Goal: Transaction & Acquisition: Purchase product/service

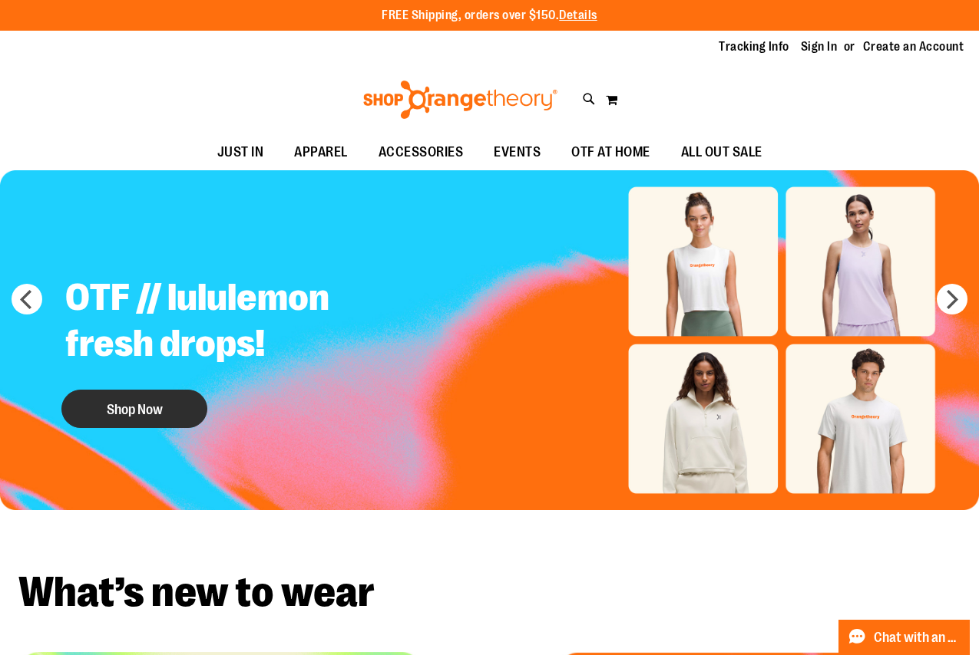
type input "**********"
click at [150, 410] on button "Shop Now" at bounding box center [134, 409] width 146 height 38
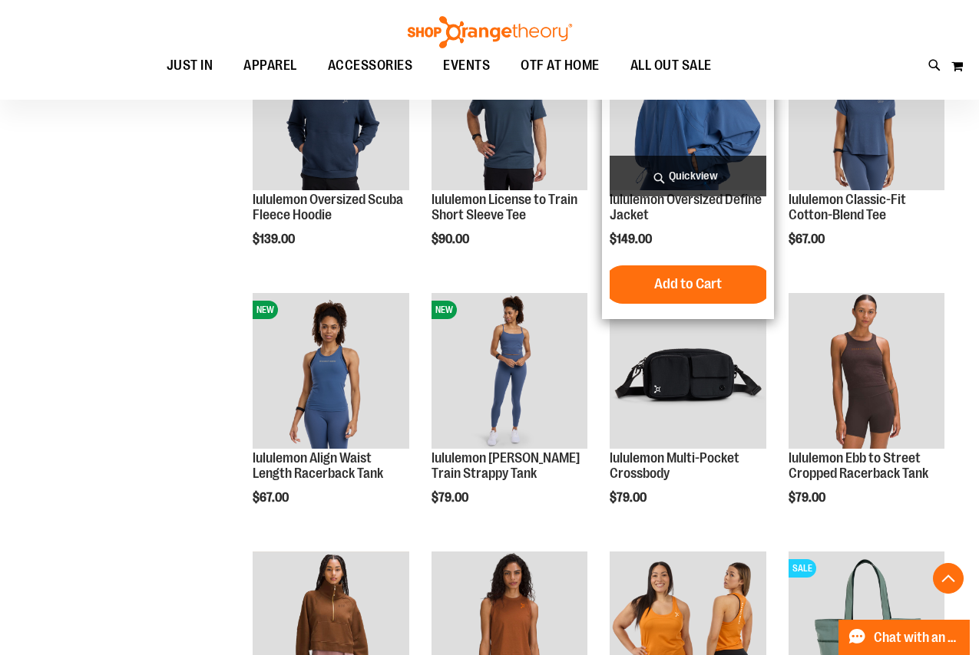
scroll to position [305, 0]
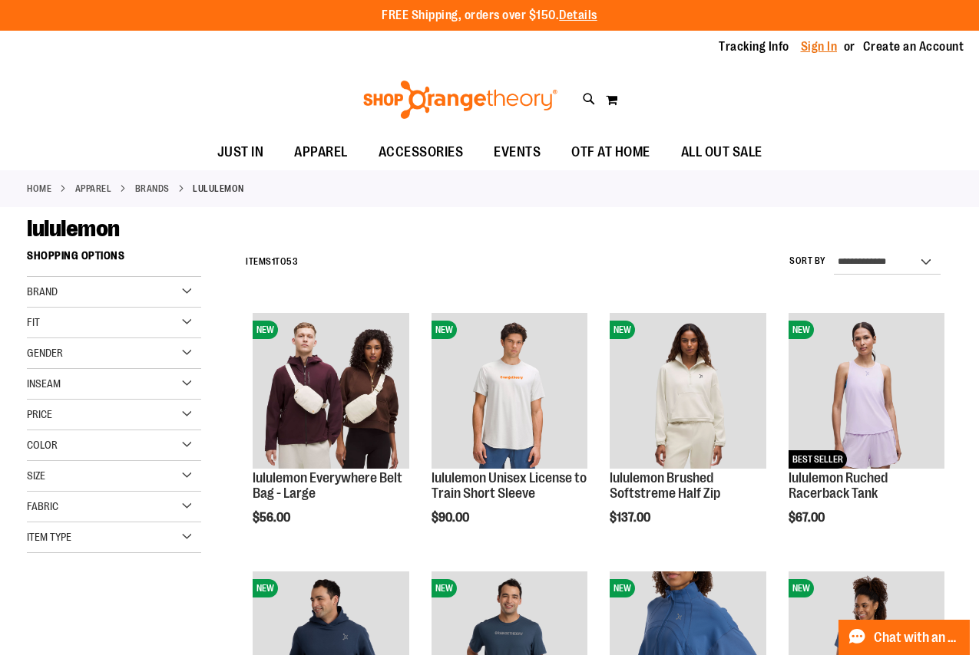
type input "**********"
click at [817, 49] on link "Sign In" at bounding box center [819, 46] width 37 height 17
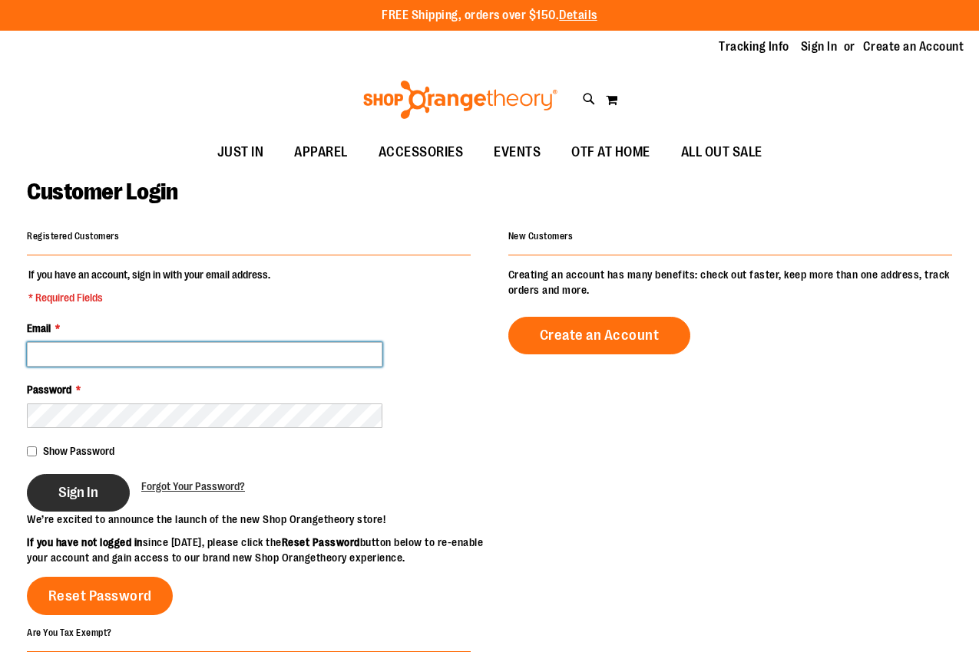
type input "**********"
click at [61, 484] on span "Sign In" at bounding box center [78, 492] width 40 height 17
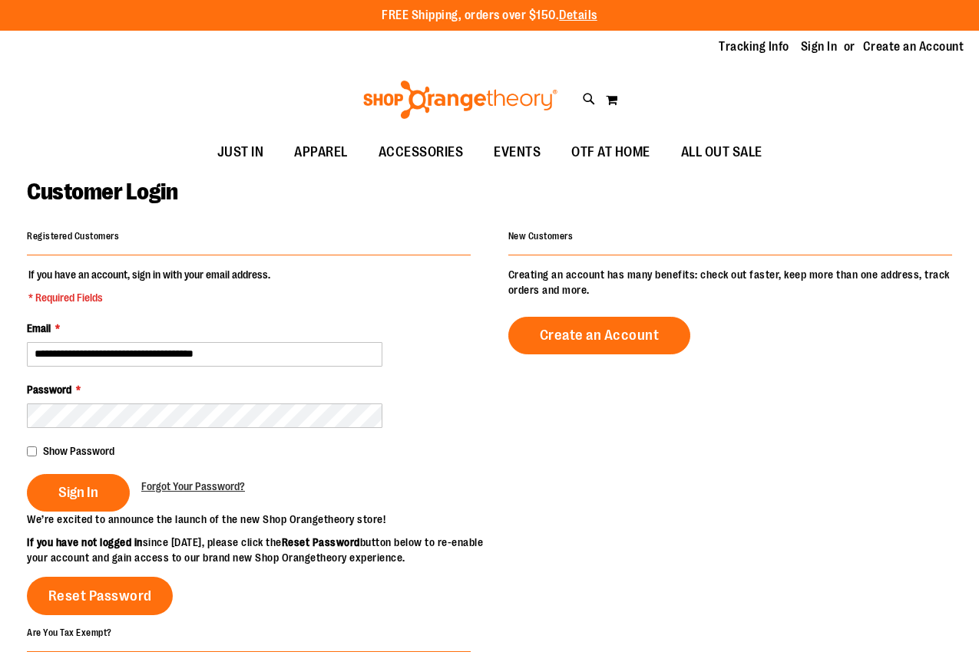
type input "**********"
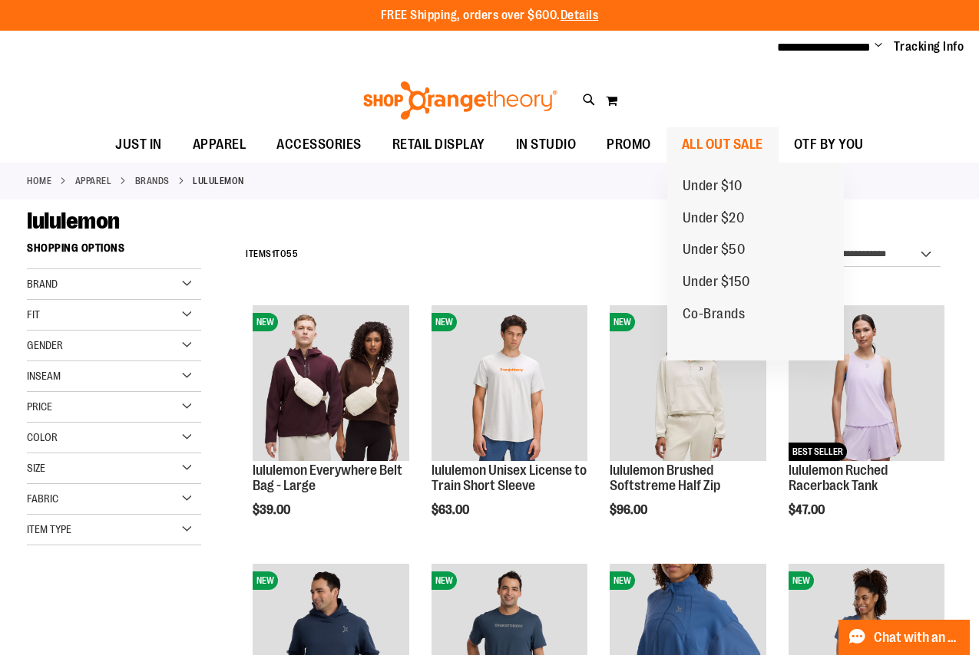
type input "**********"
click at [733, 137] on span "ALL OUT SALE" at bounding box center [722, 144] width 81 height 35
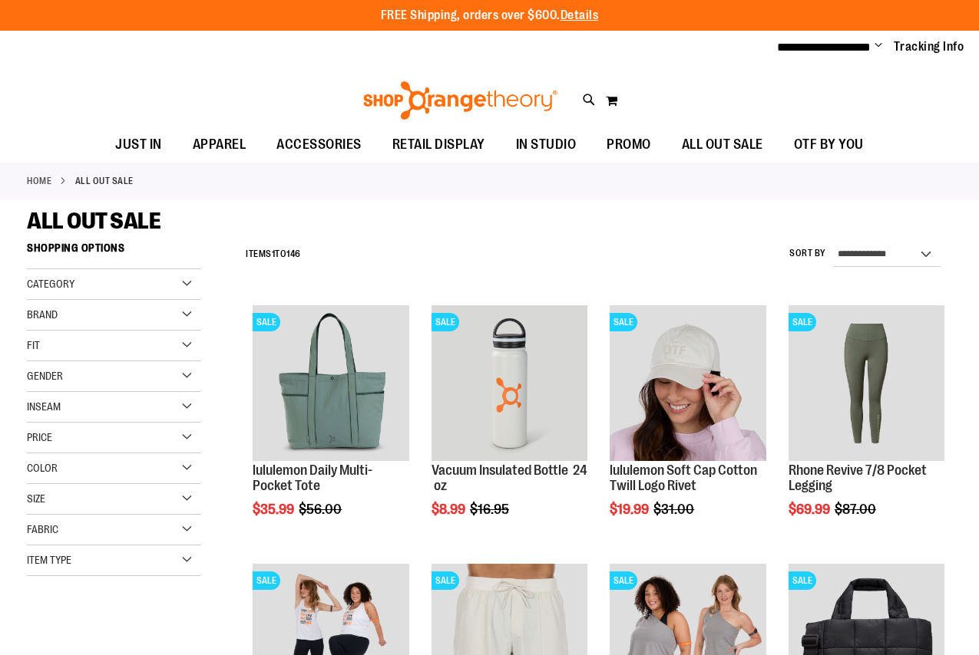
type input "**********"
click at [99, 310] on div "Brand" at bounding box center [114, 315] width 174 height 31
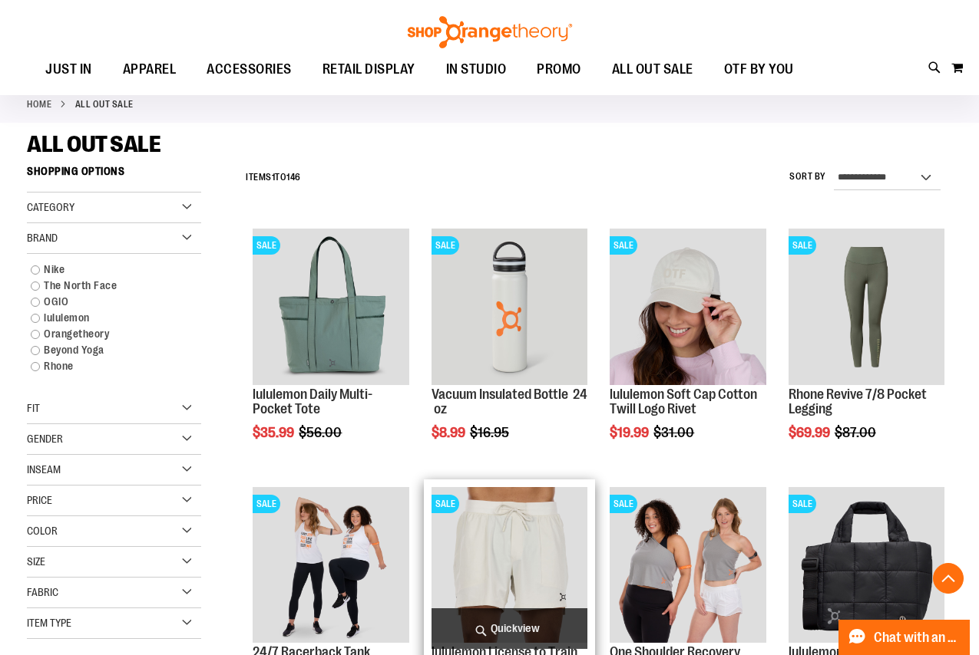
scroll to position [306, 0]
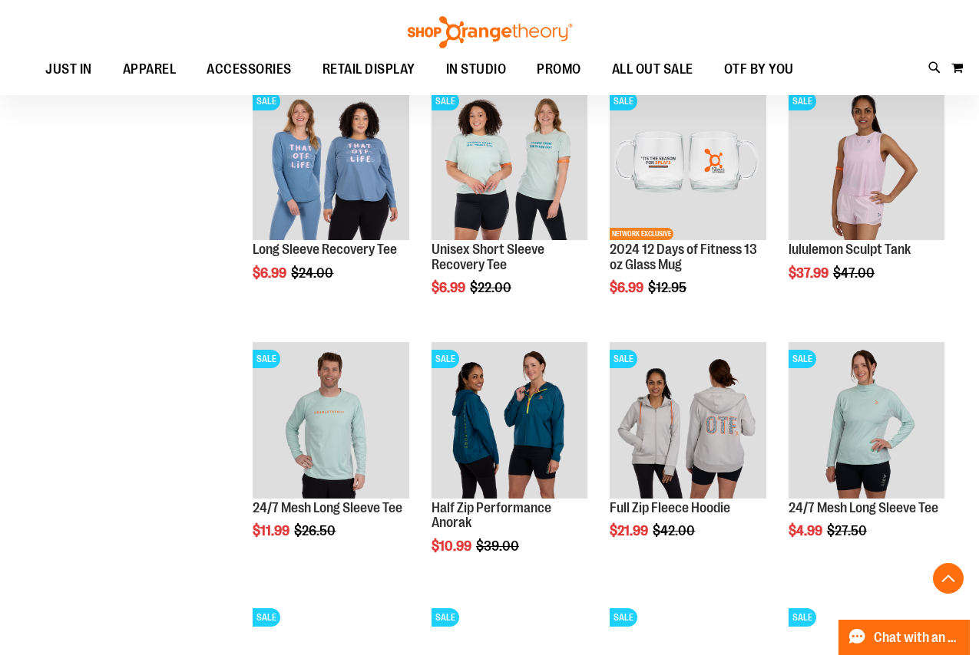
scroll to position [1074, 0]
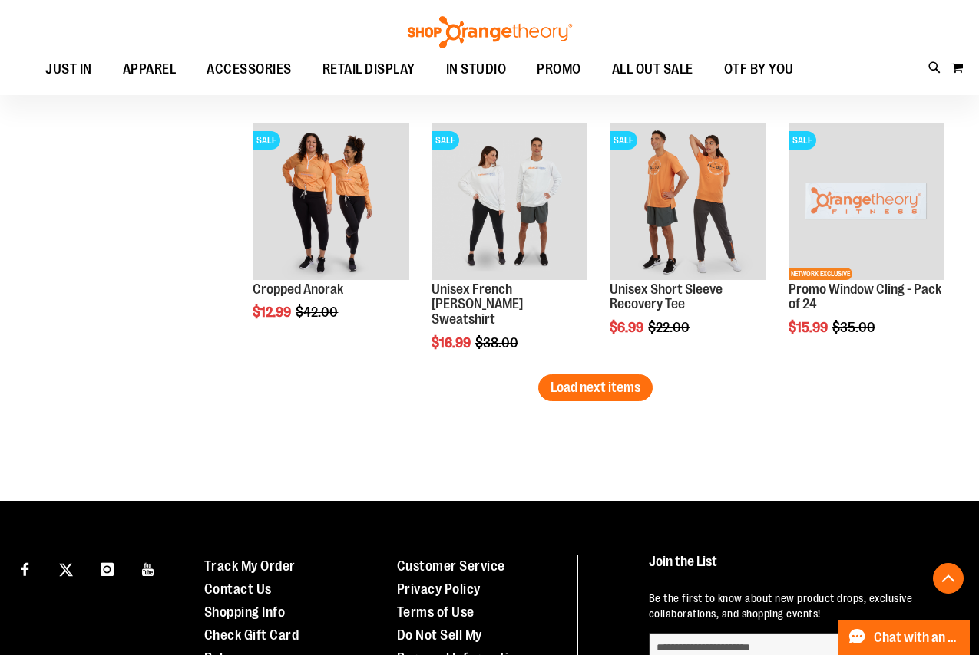
scroll to position [2379, 0]
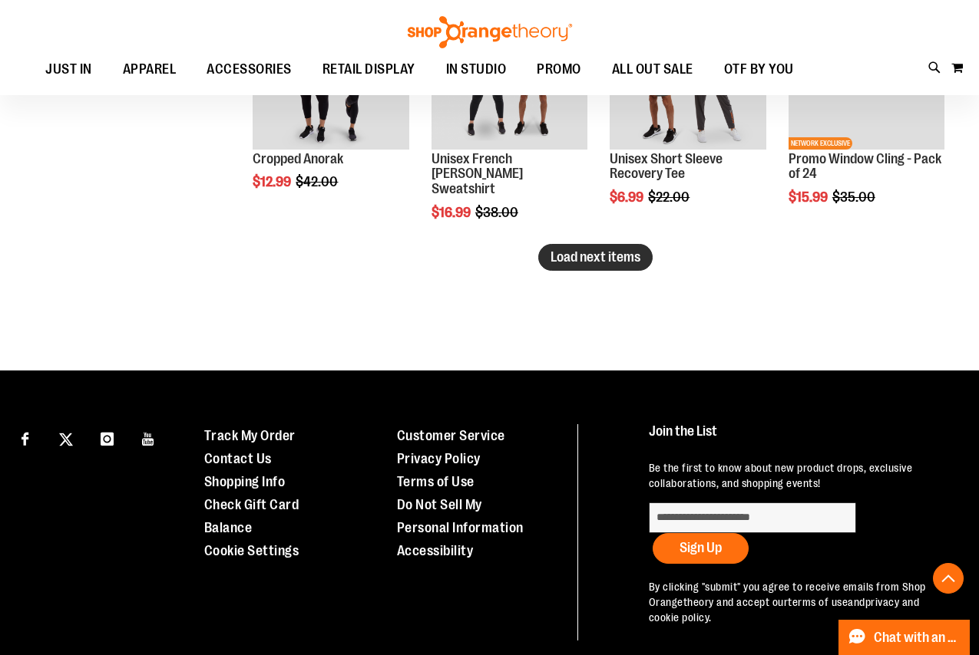
click at [592, 262] on span "Load next items" at bounding box center [595, 256] width 90 height 15
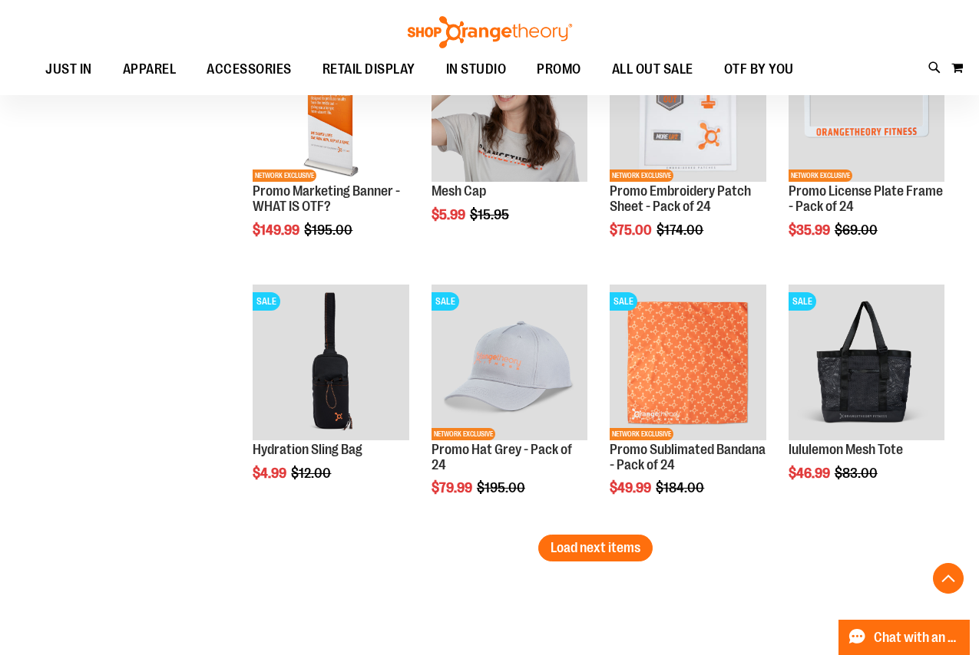
scroll to position [2993, 0]
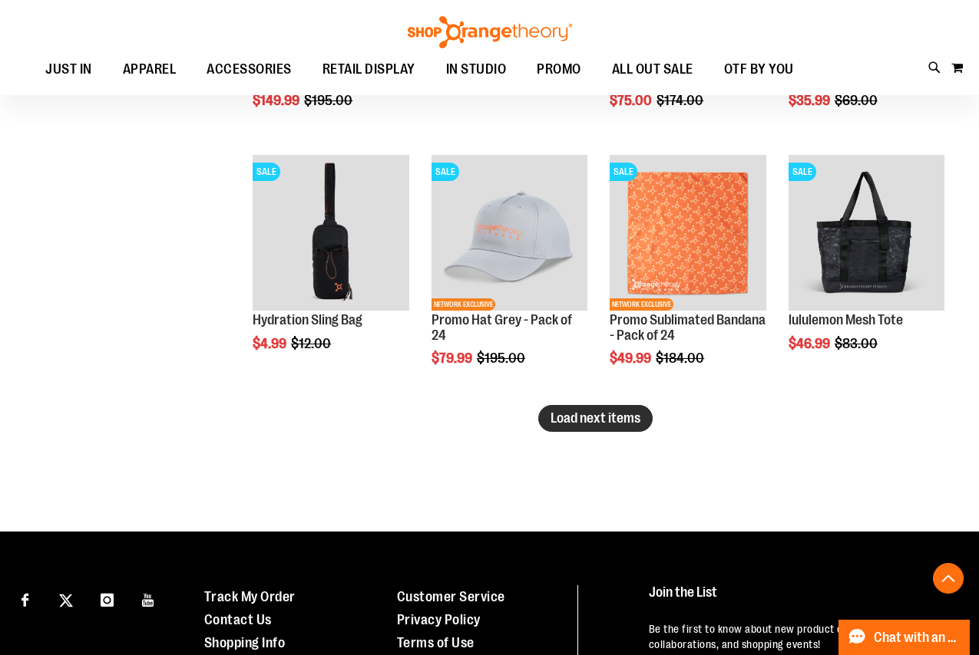
click at [555, 415] on span "Load next items" at bounding box center [595, 418] width 90 height 15
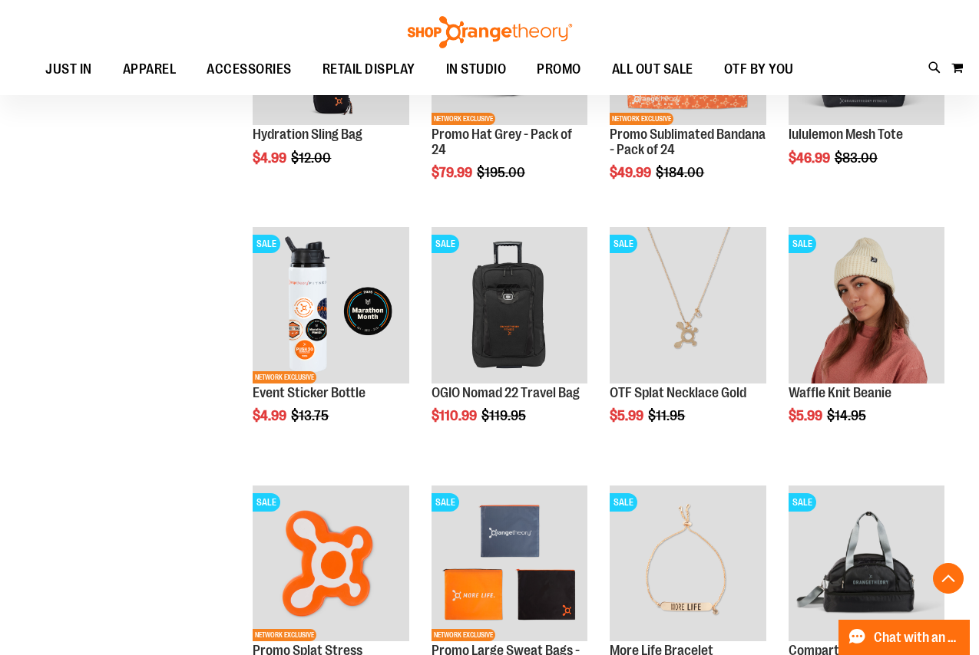
scroll to position [3300, 0]
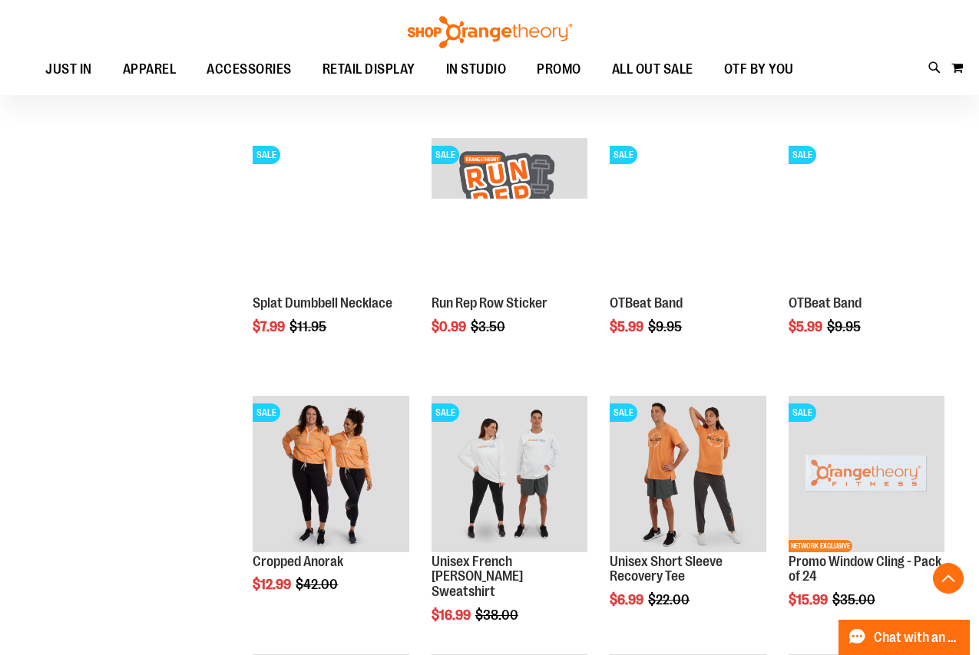
scroll to position [1765, 0]
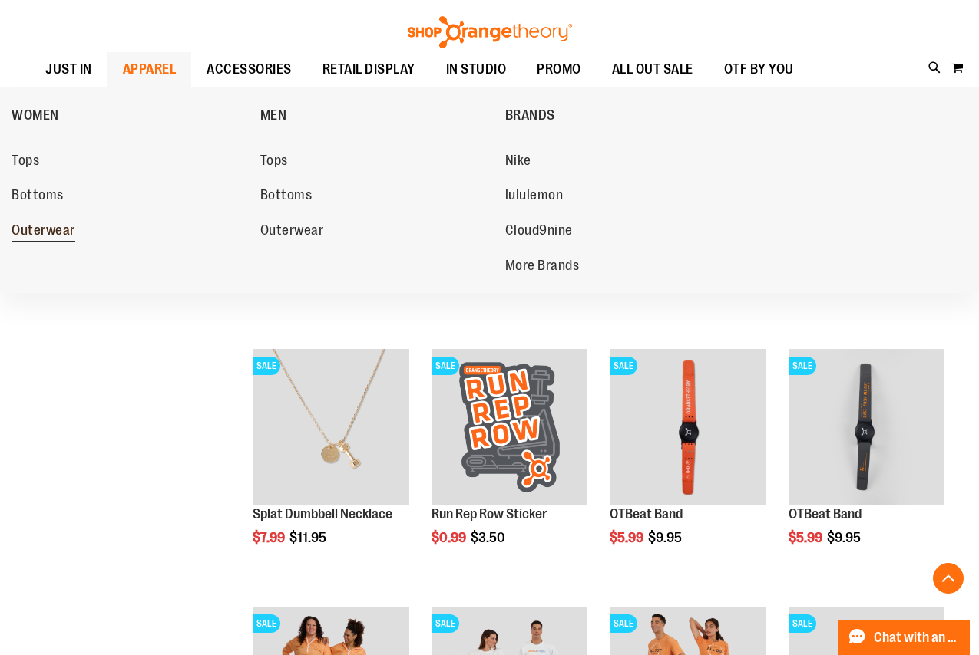
click at [41, 226] on span "Outerwear" at bounding box center [44, 232] width 64 height 19
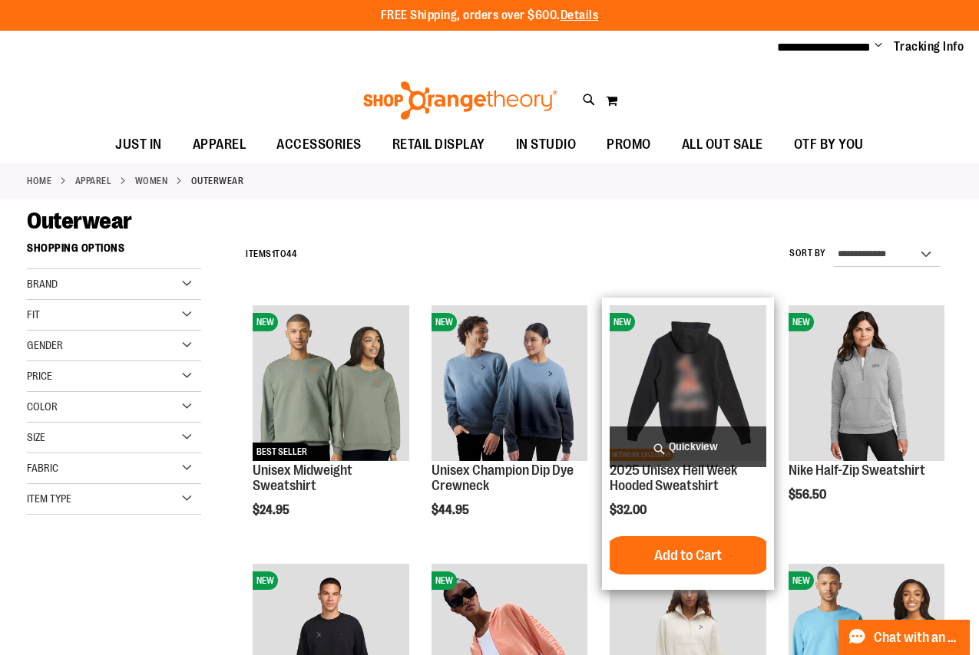
type input "**********"
click at [681, 441] on span "Quickview" at bounding box center [687, 447] width 156 height 41
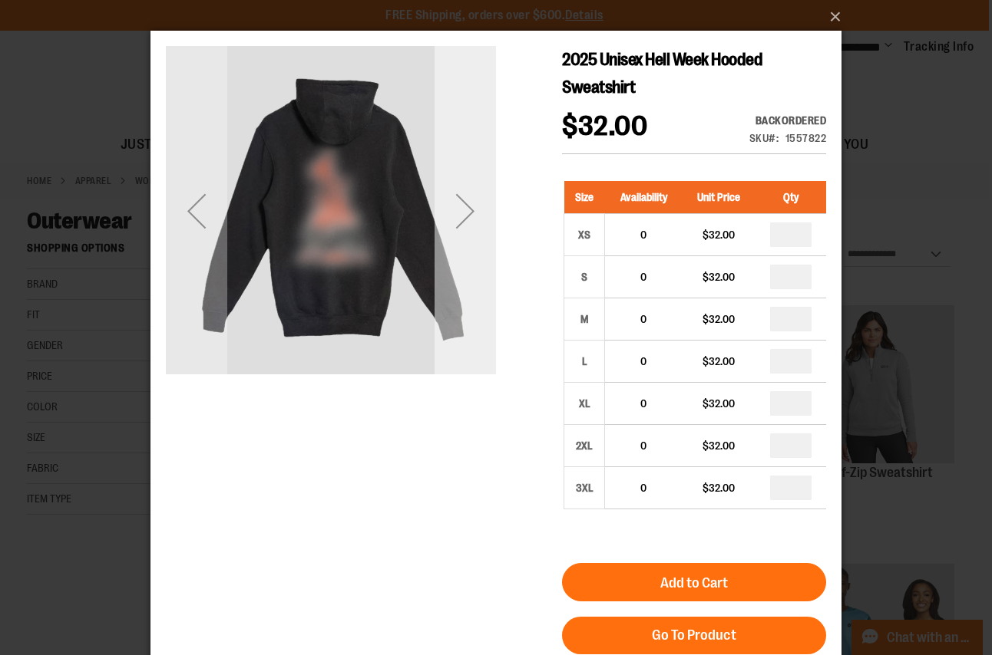
click at [462, 206] on div "Next" at bounding box center [464, 210] width 61 height 61
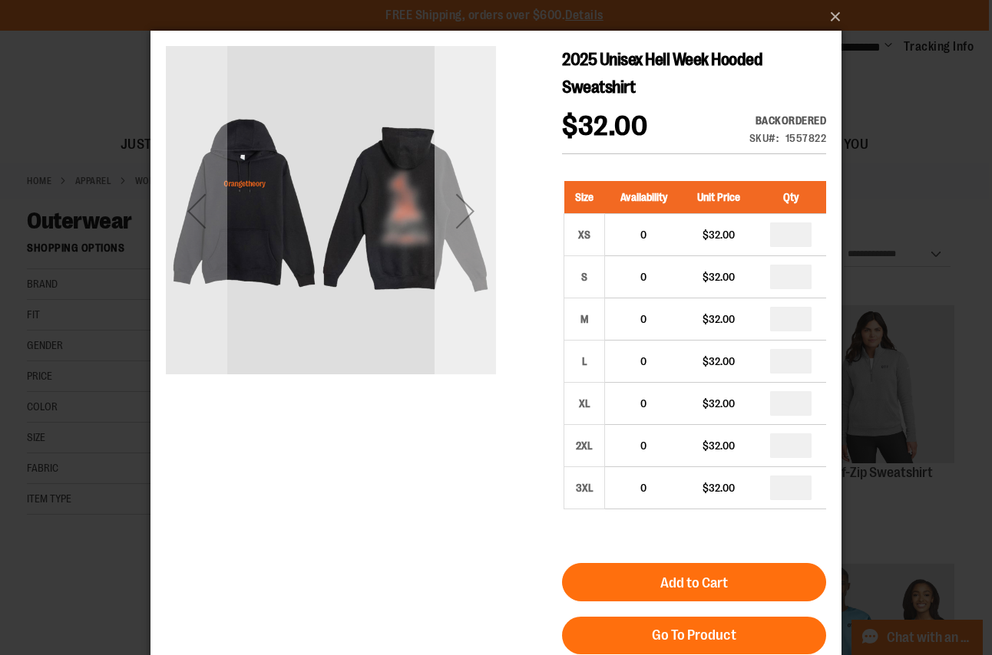
click at [462, 206] on div "Next" at bounding box center [464, 210] width 61 height 61
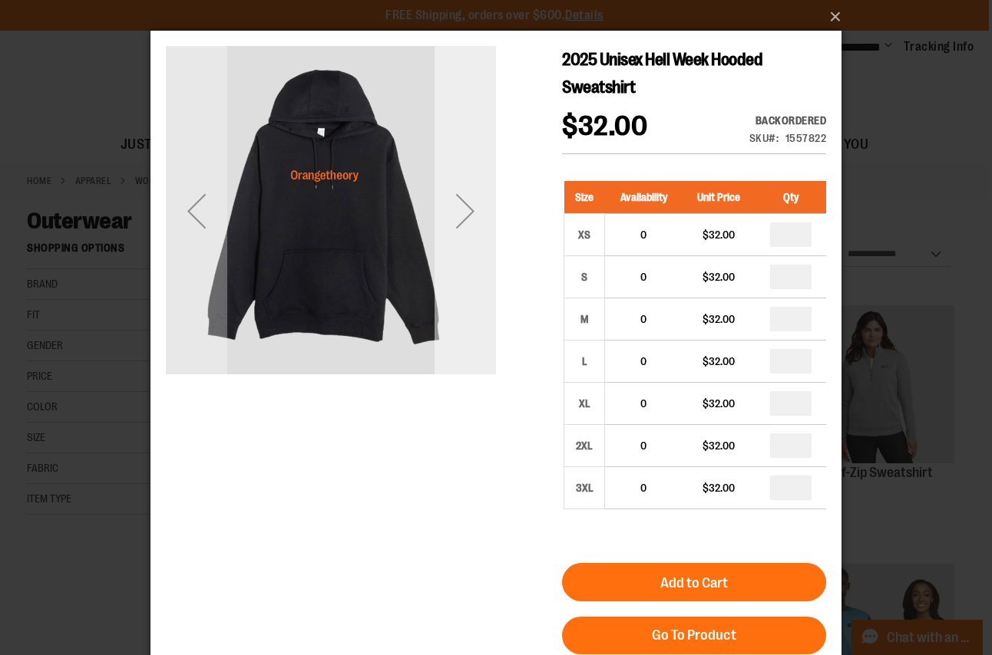
click at [462, 206] on div "Next" at bounding box center [464, 210] width 61 height 61
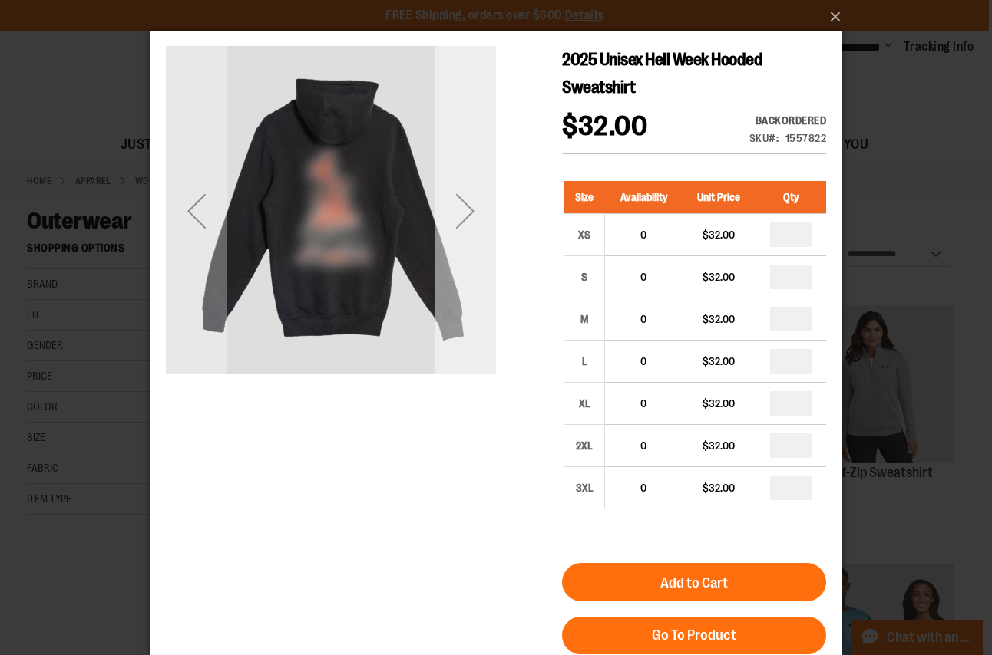
click at [462, 206] on div "Next" at bounding box center [464, 210] width 61 height 61
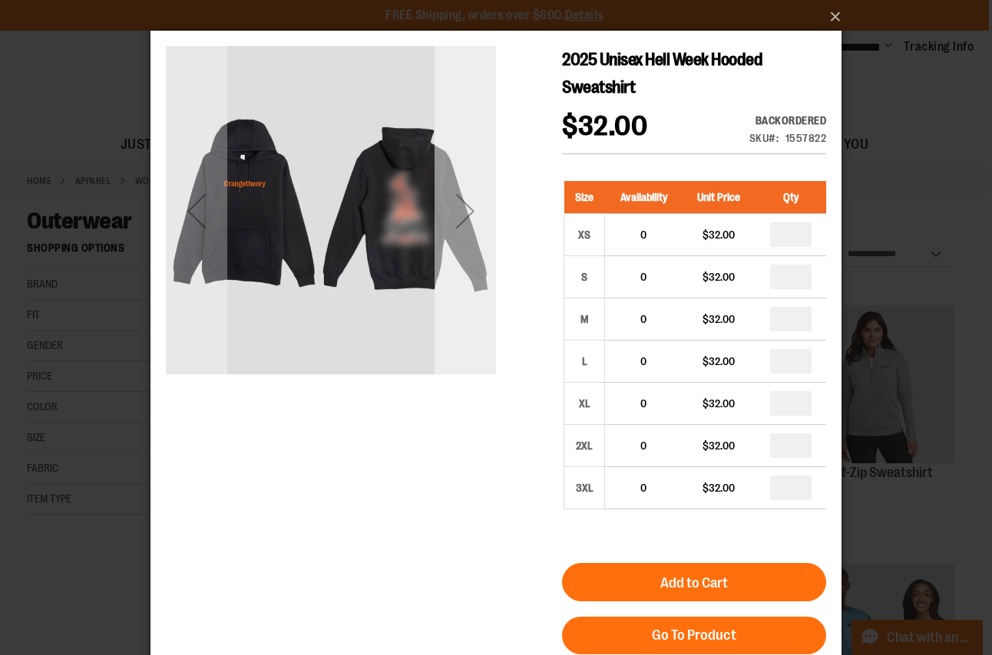
click at [462, 206] on div "Next" at bounding box center [464, 210] width 61 height 61
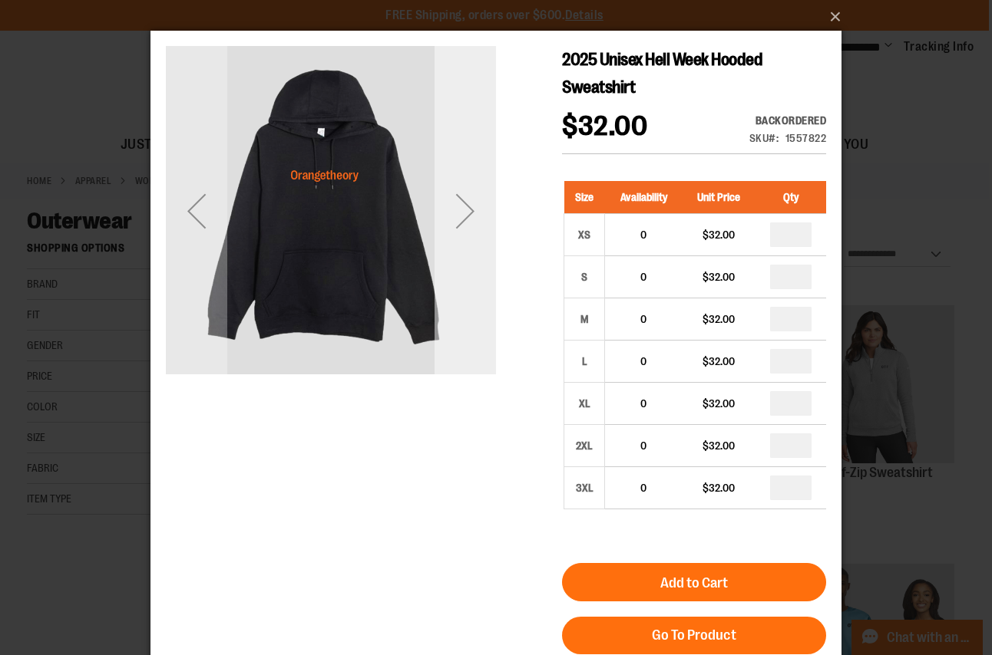
click at [462, 206] on div "Next" at bounding box center [464, 210] width 61 height 61
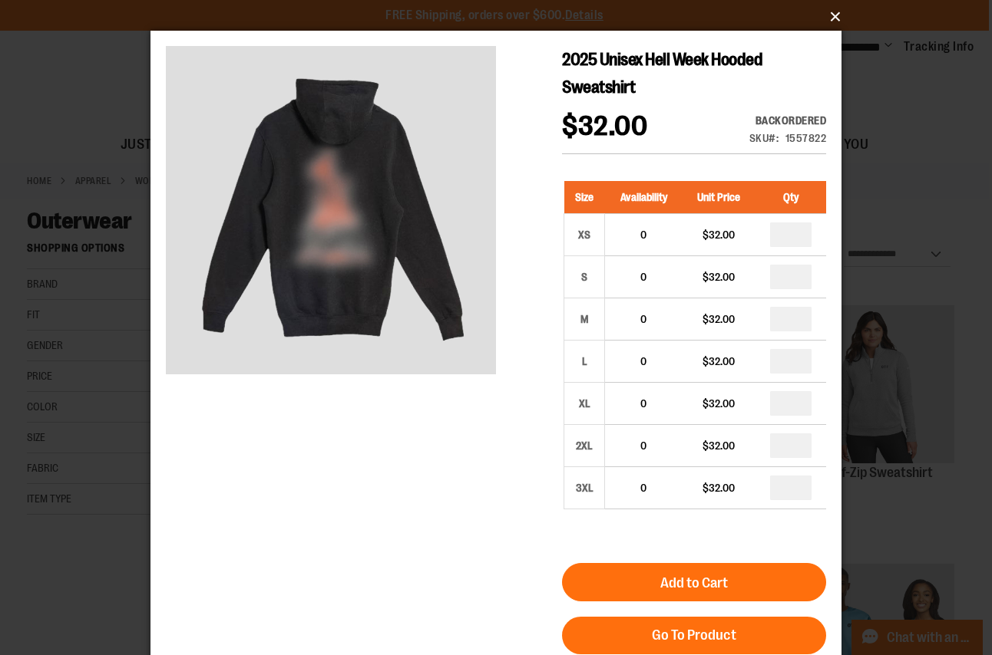
click at [822, 21] on button "×" at bounding box center [500, 17] width 691 height 34
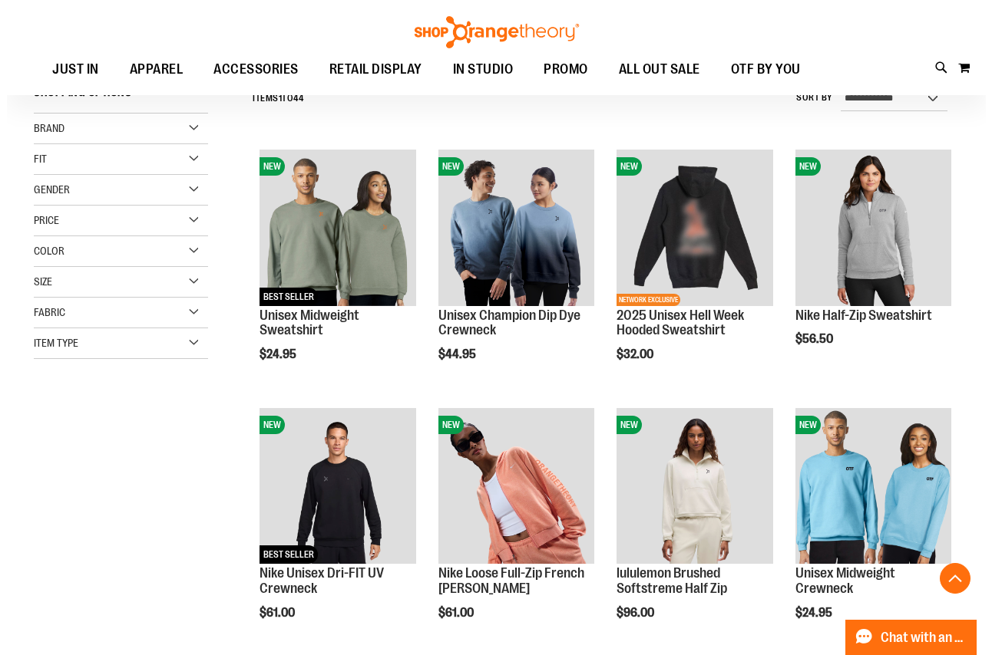
scroll to position [383, 0]
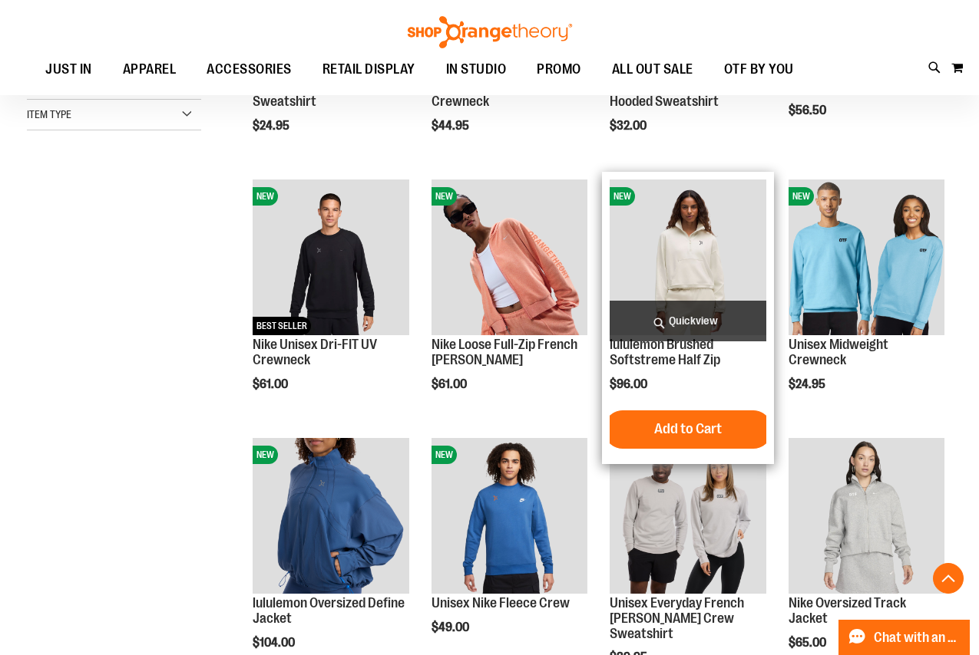
click at [692, 322] on span "Quickview" at bounding box center [687, 321] width 156 height 41
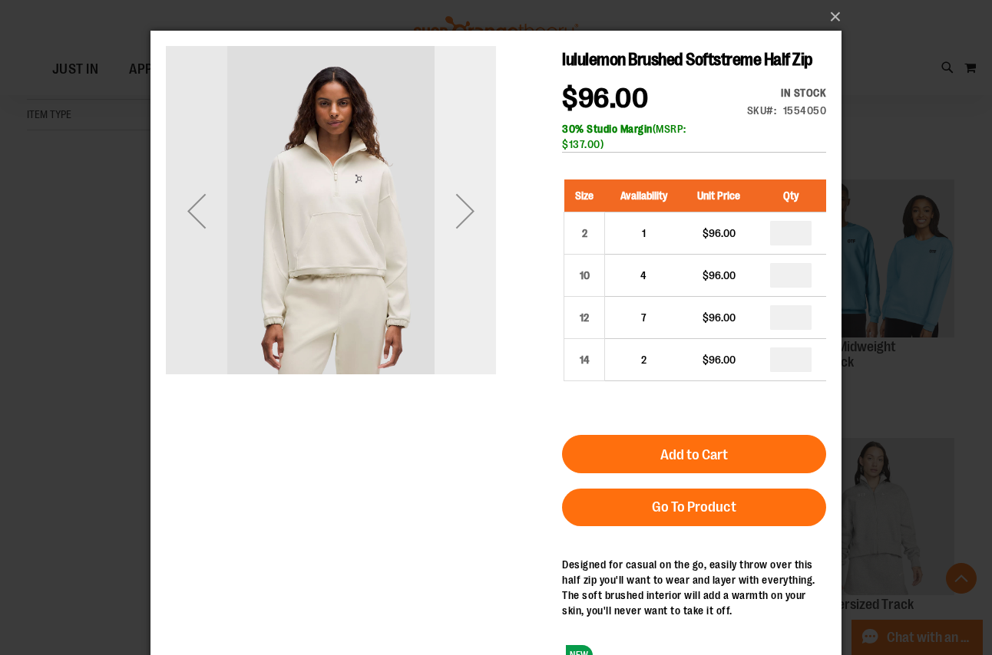
click at [461, 207] on div "Next" at bounding box center [464, 210] width 61 height 61
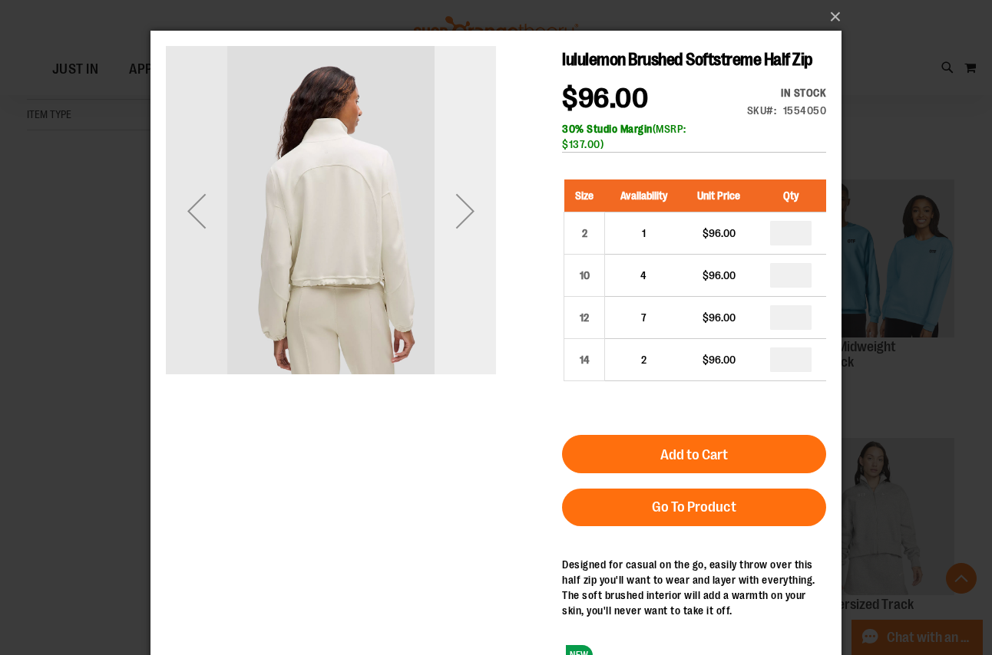
click at [461, 207] on div "Next" at bounding box center [464, 210] width 61 height 61
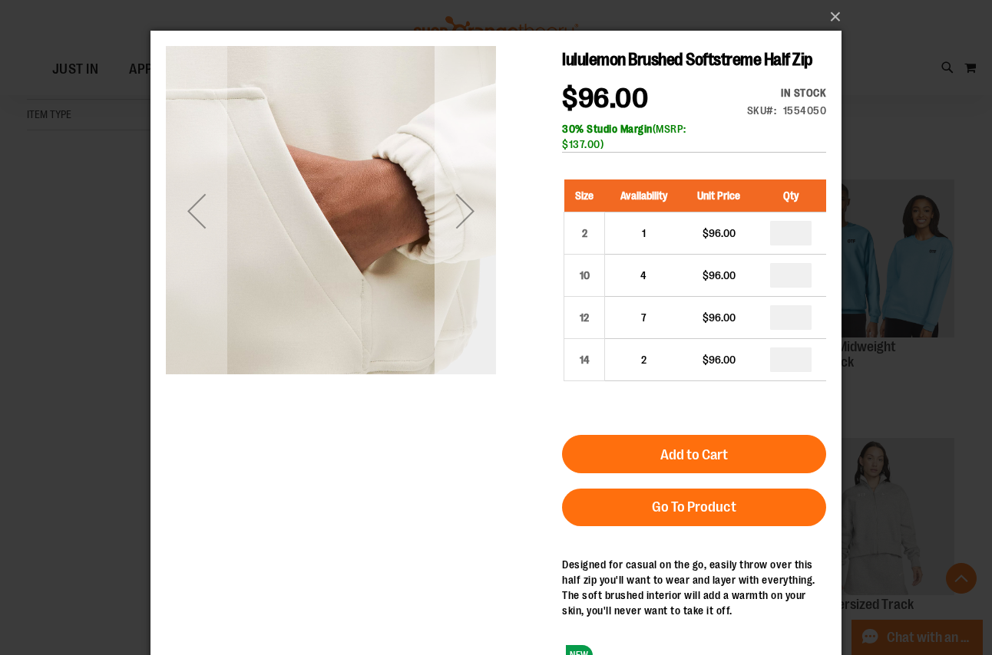
click at [461, 207] on div "Next" at bounding box center [464, 210] width 61 height 61
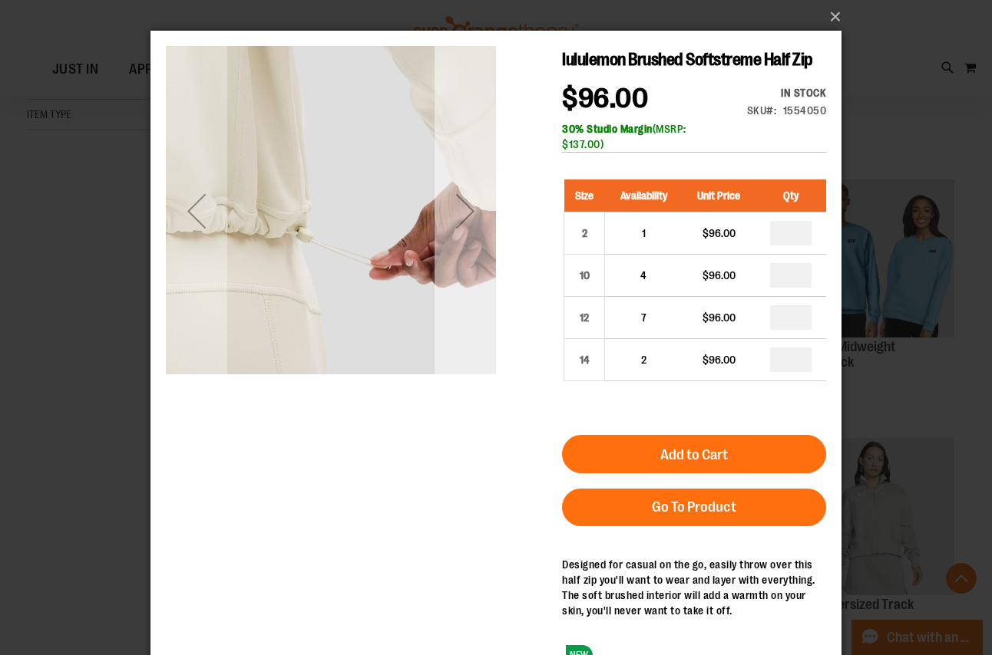
click at [461, 207] on div "Next" at bounding box center [464, 210] width 61 height 61
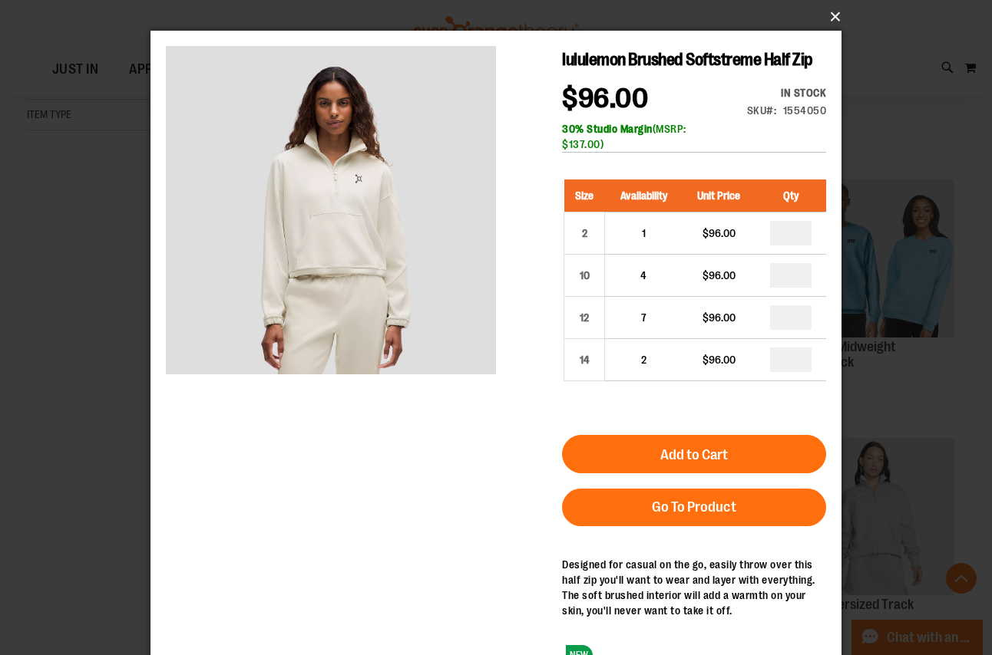
click at [831, 23] on button "×" at bounding box center [500, 17] width 691 height 34
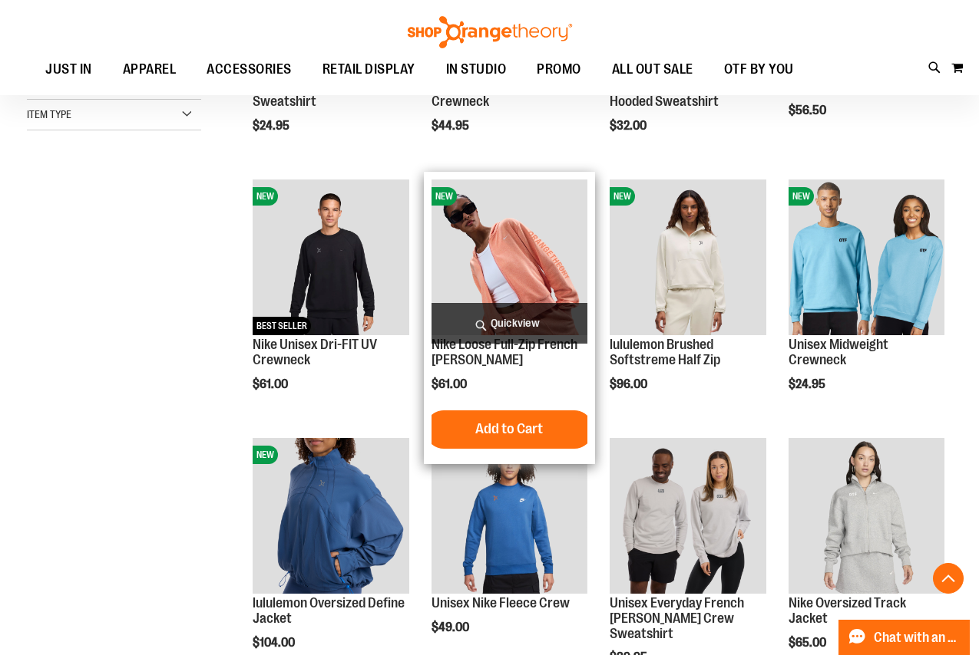
click at [499, 320] on span "Quickview" at bounding box center [509, 323] width 156 height 41
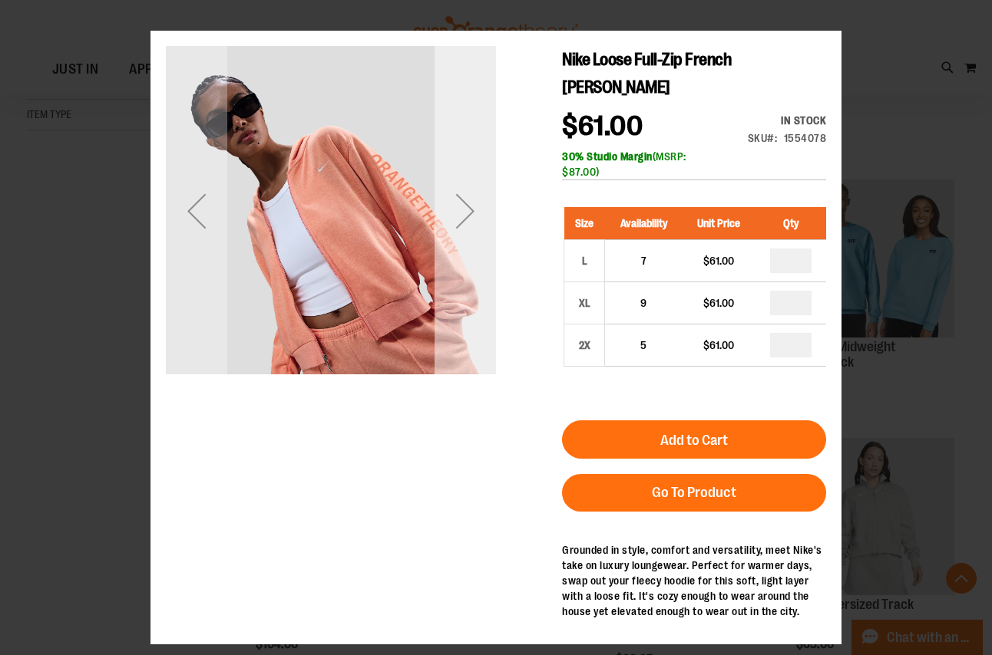
click at [468, 273] on div "Next" at bounding box center [464, 211] width 61 height 330
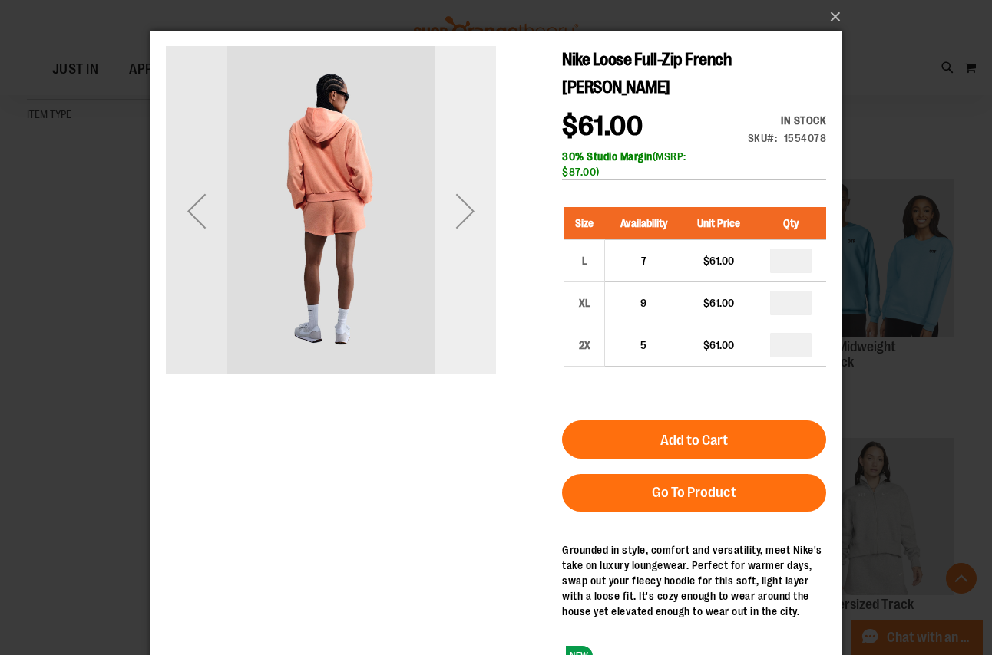
click at [467, 210] on div "Next" at bounding box center [464, 210] width 61 height 61
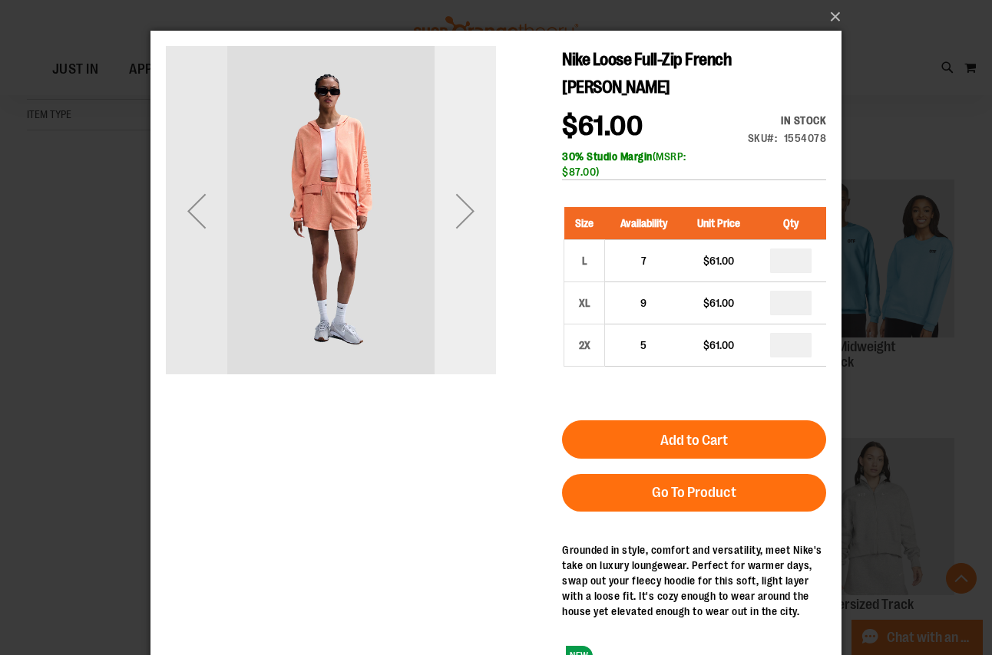
click at [467, 210] on div "Next" at bounding box center [464, 210] width 61 height 61
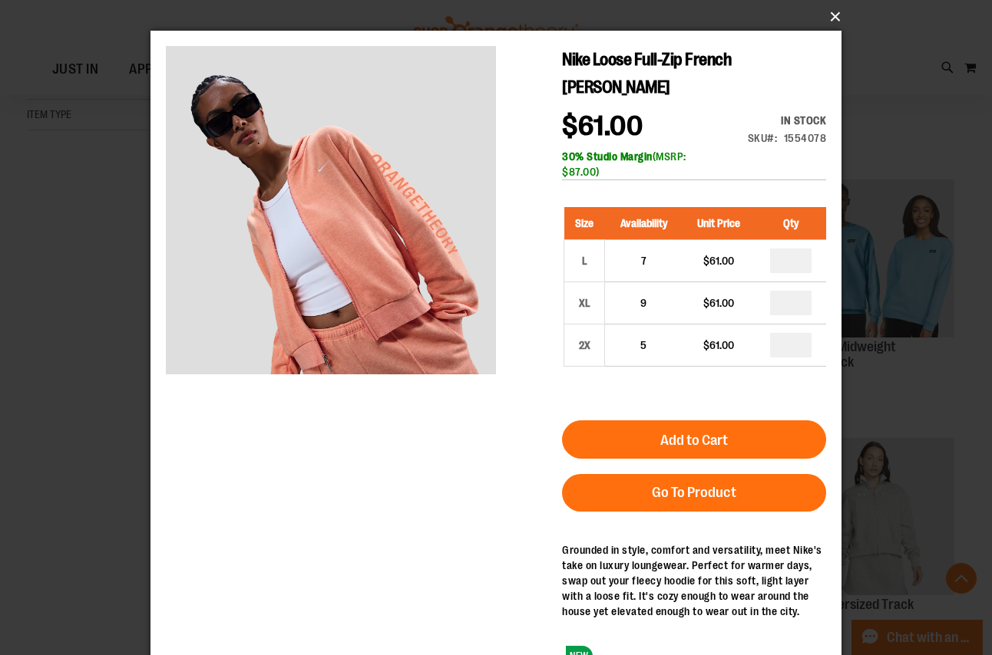
click at [831, 16] on button "×" at bounding box center [500, 17] width 691 height 34
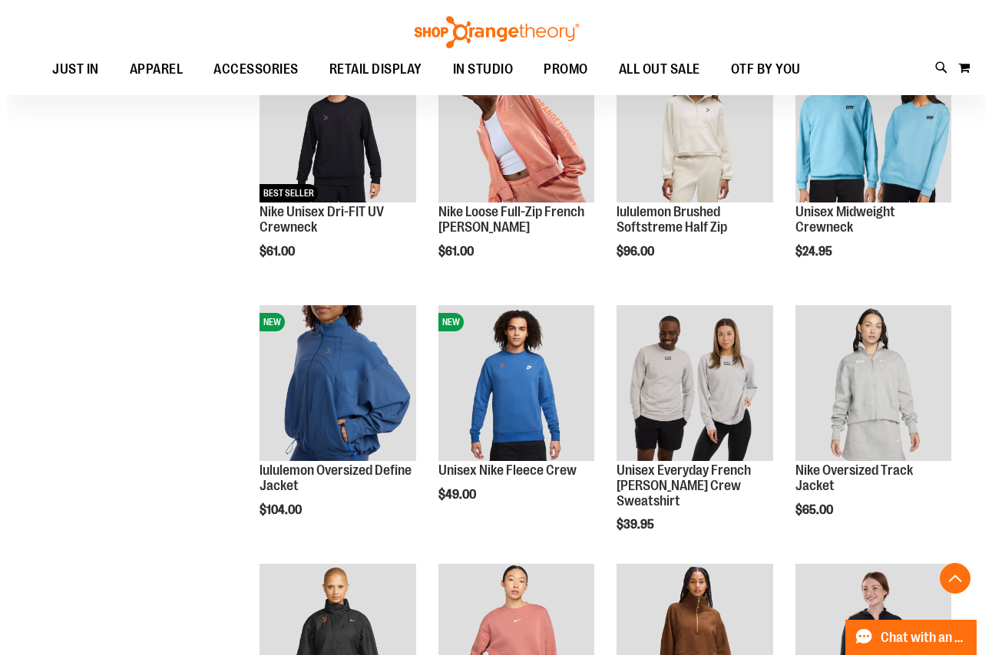
scroll to position [690, 0]
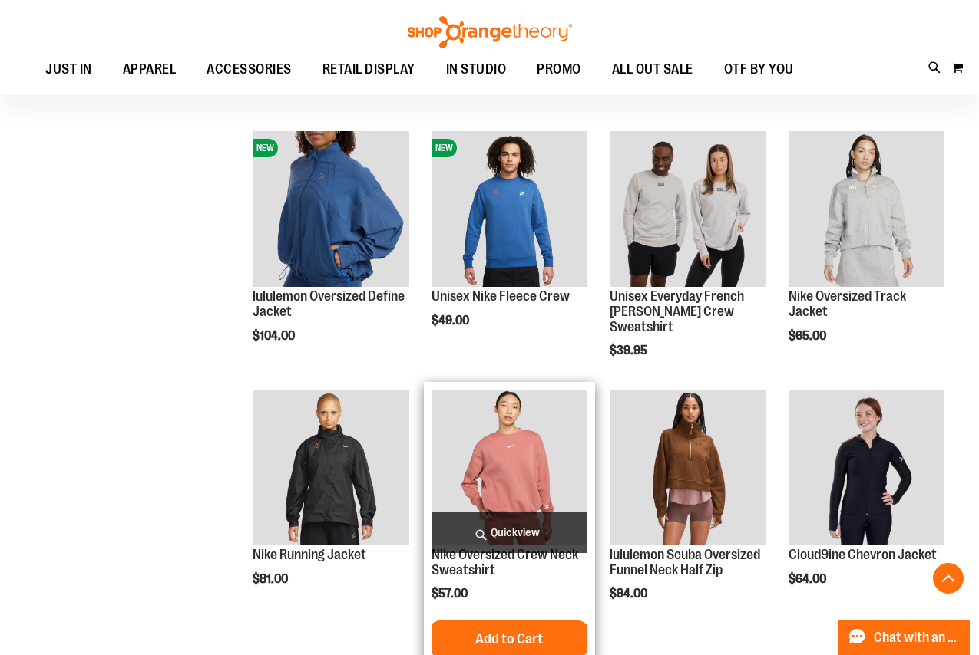
click at [490, 531] on span "Quickview" at bounding box center [509, 533] width 156 height 41
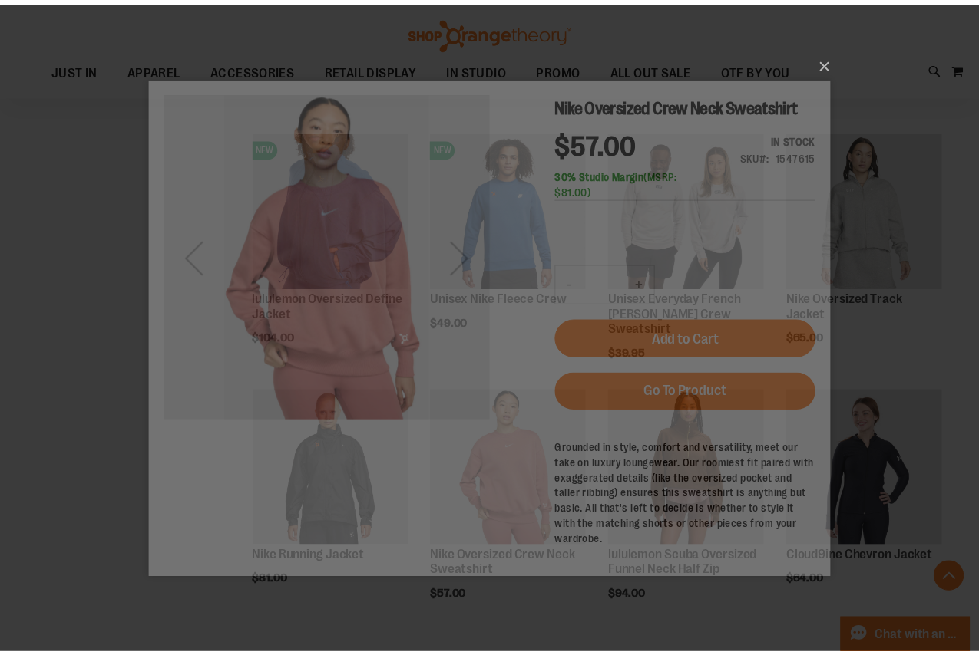
scroll to position [0, 0]
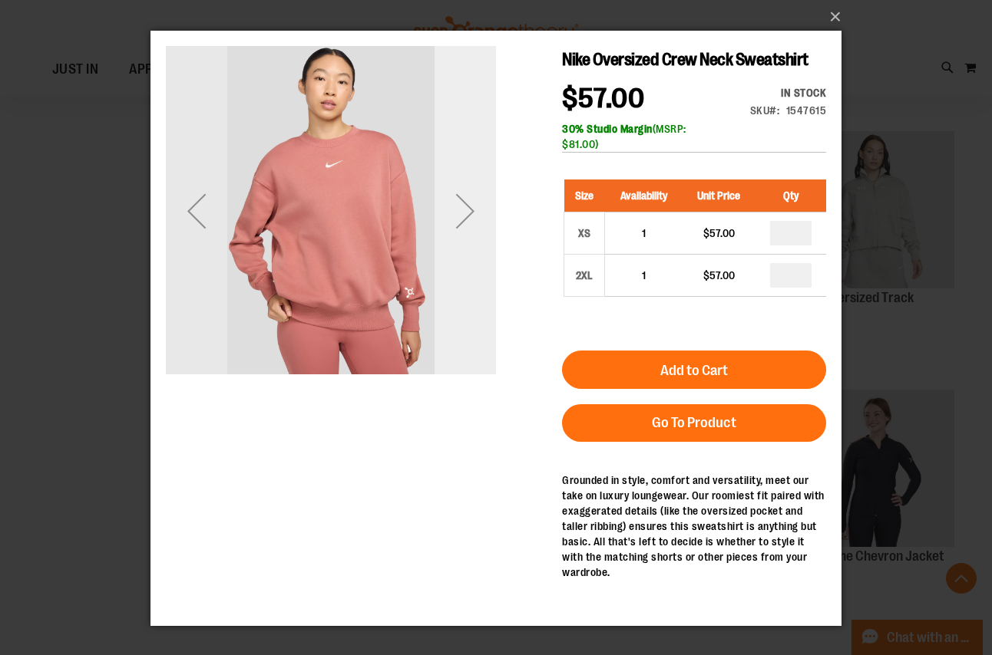
click at [455, 209] on div "Next" at bounding box center [464, 210] width 61 height 61
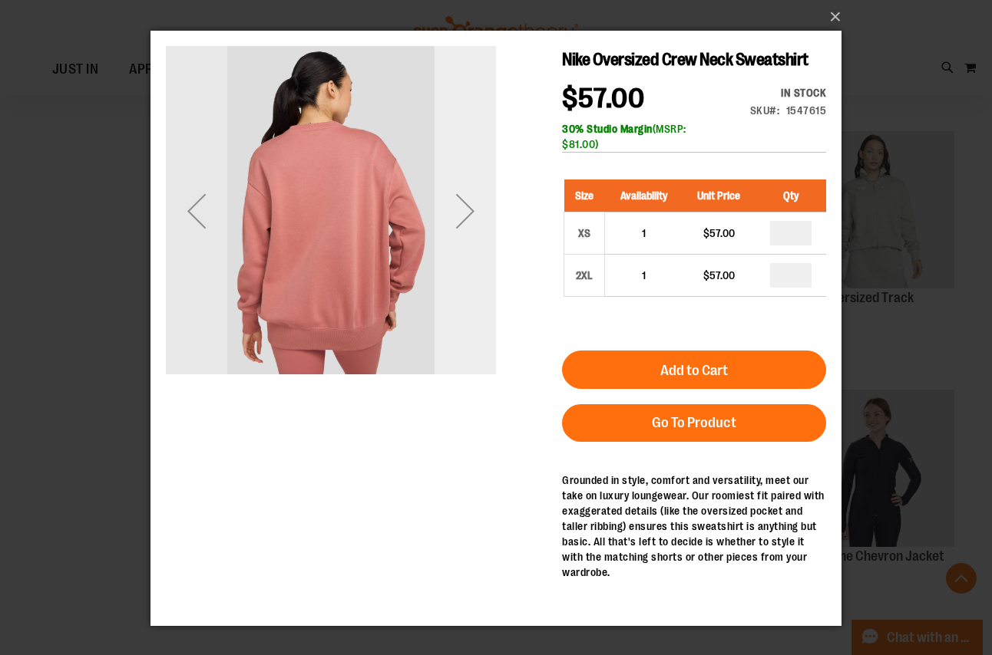
click at [455, 209] on div "Next" at bounding box center [464, 210] width 61 height 61
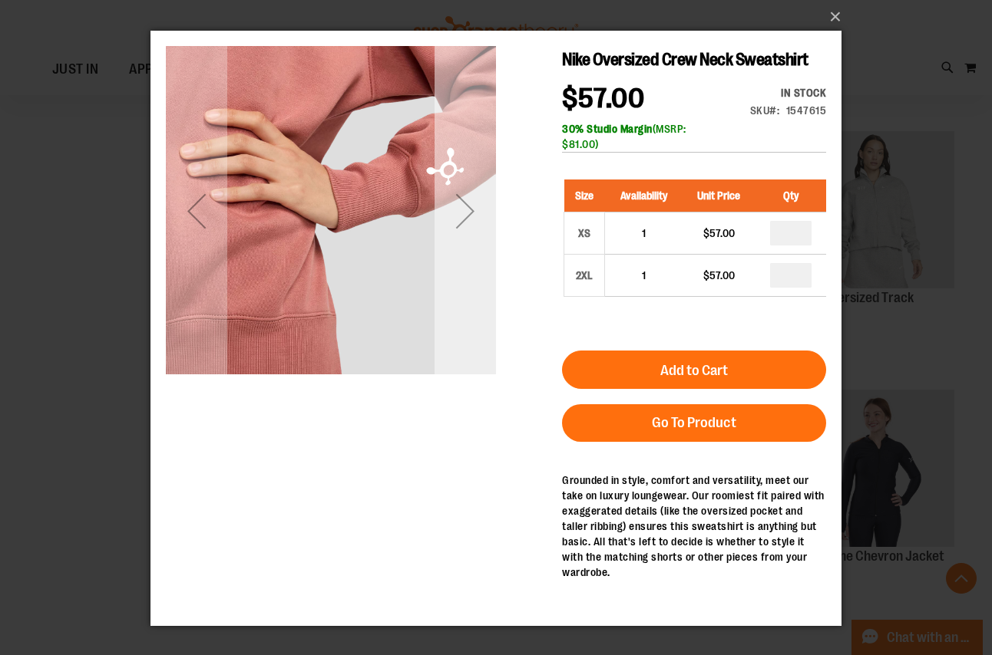
click at [455, 209] on div "Next" at bounding box center [464, 210] width 61 height 61
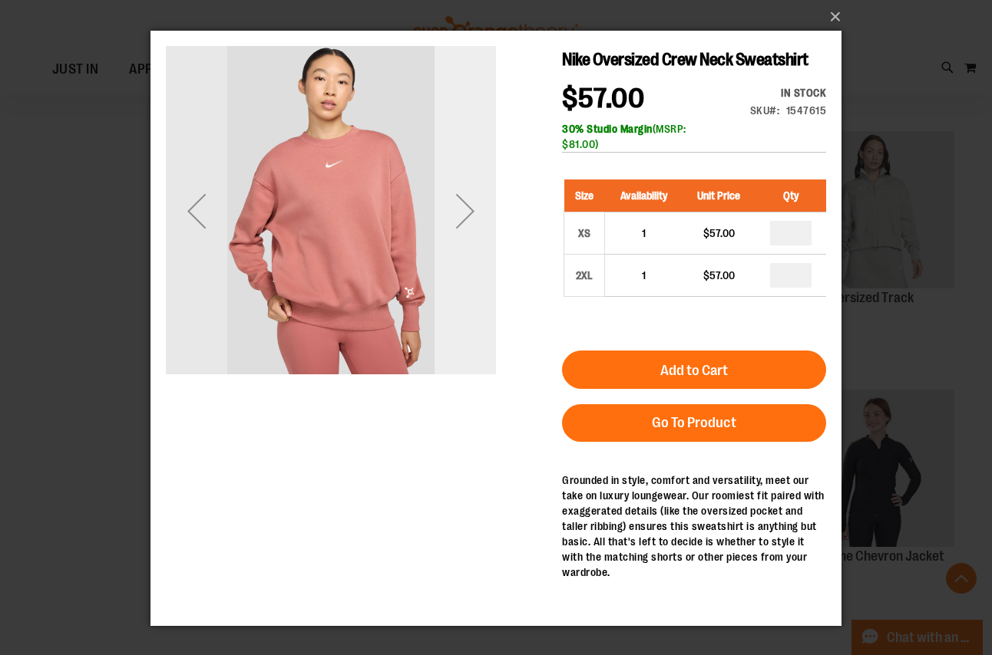
click at [455, 209] on div "Next" at bounding box center [464, 210] width 61 height 61
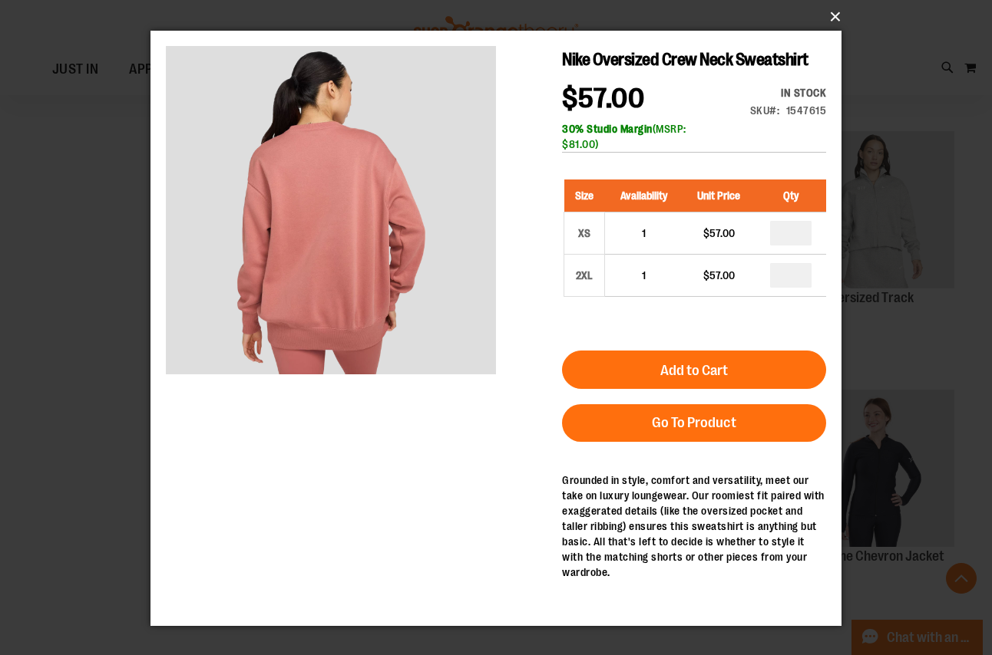
click at [834, 21] on button "×" at bounding box center [500, 17] width 691 height 34
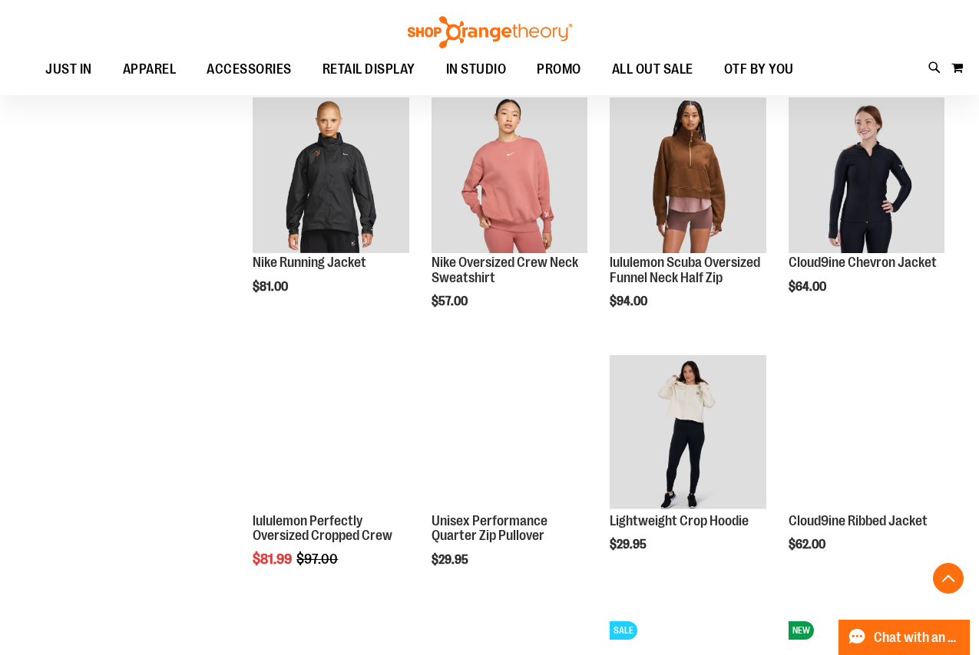
scroll to position [1074, 0]
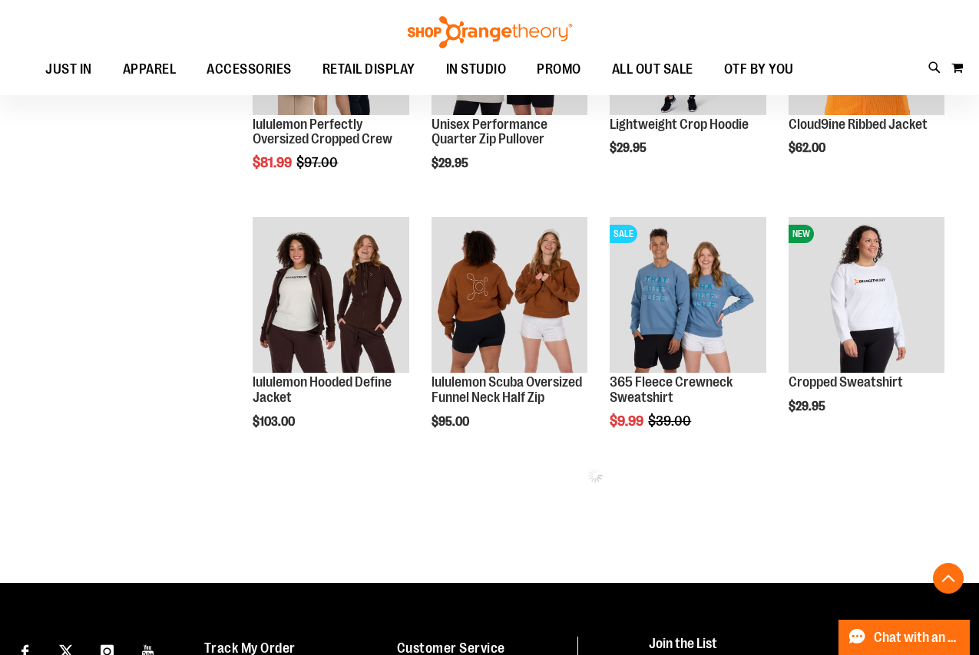
scroll to position [1381, 0]
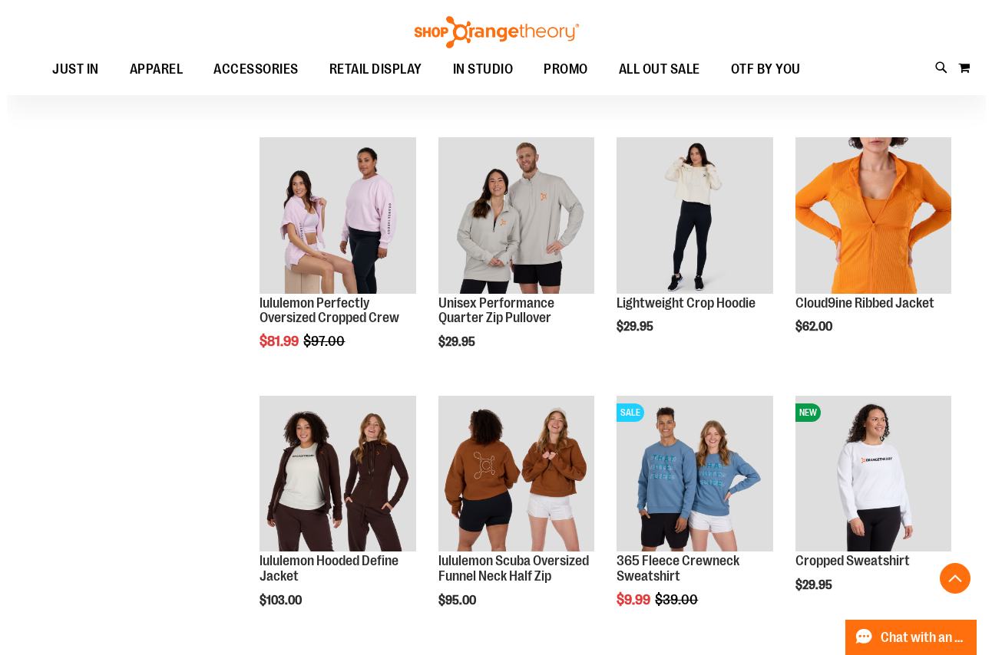
scroll to position [1304, 0]
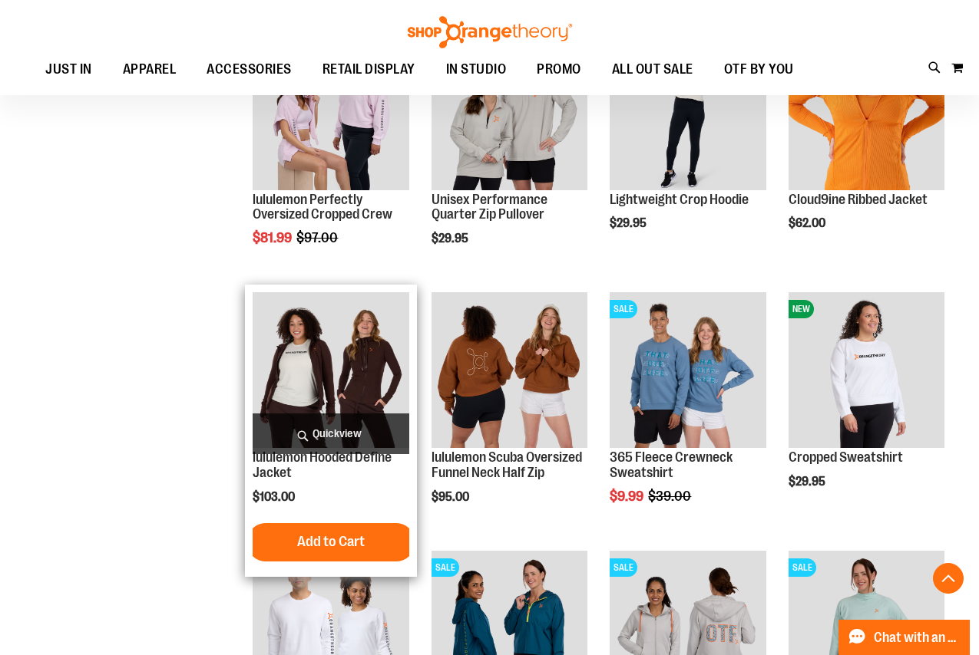
click at [312, 424] on span "Quickview" at bounding box center [331, 434] width 156 height 41
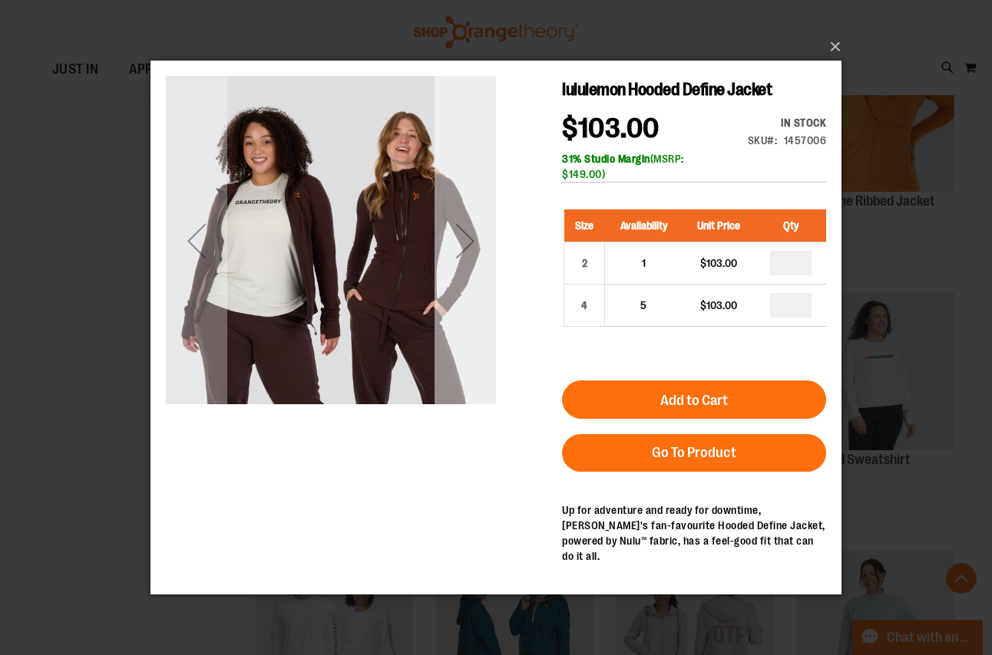
click at [462, 236] on div "Next" at bounding box center [464, 240] width 61 height 61
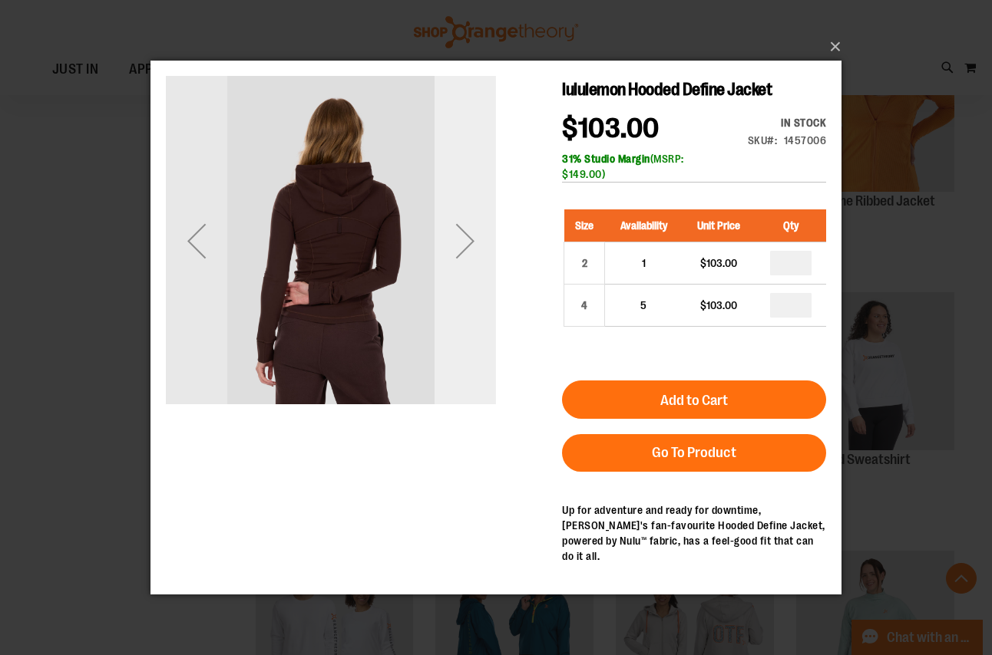
click at [462, 236] on div "Next" at bounding box center [464, 240] width 61 height 61
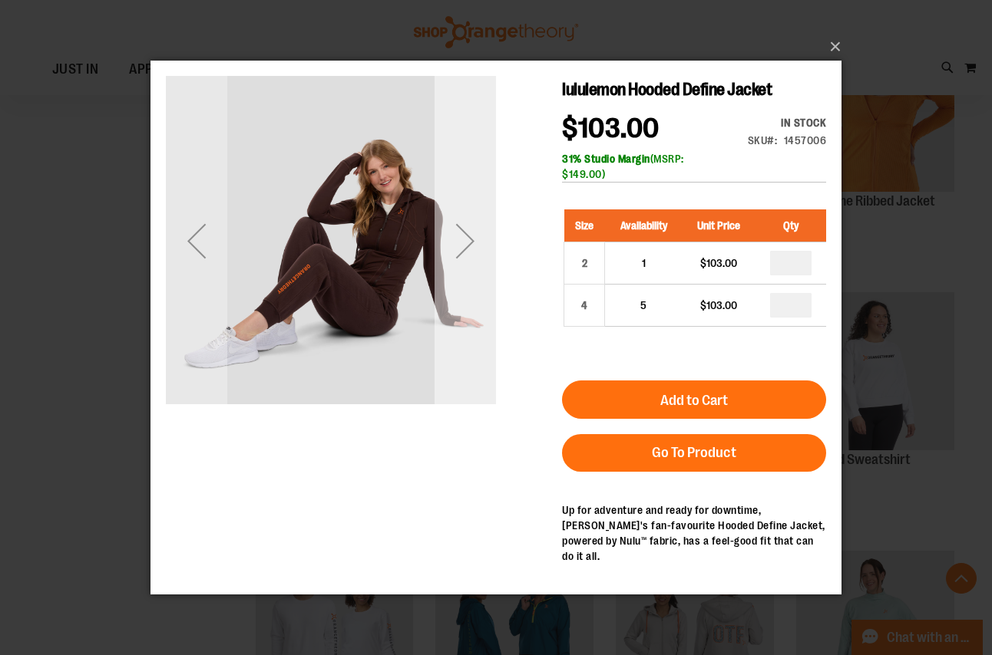
click at [462, 236] on div "Next" at bounding box center [464, 240] width 61 height 61
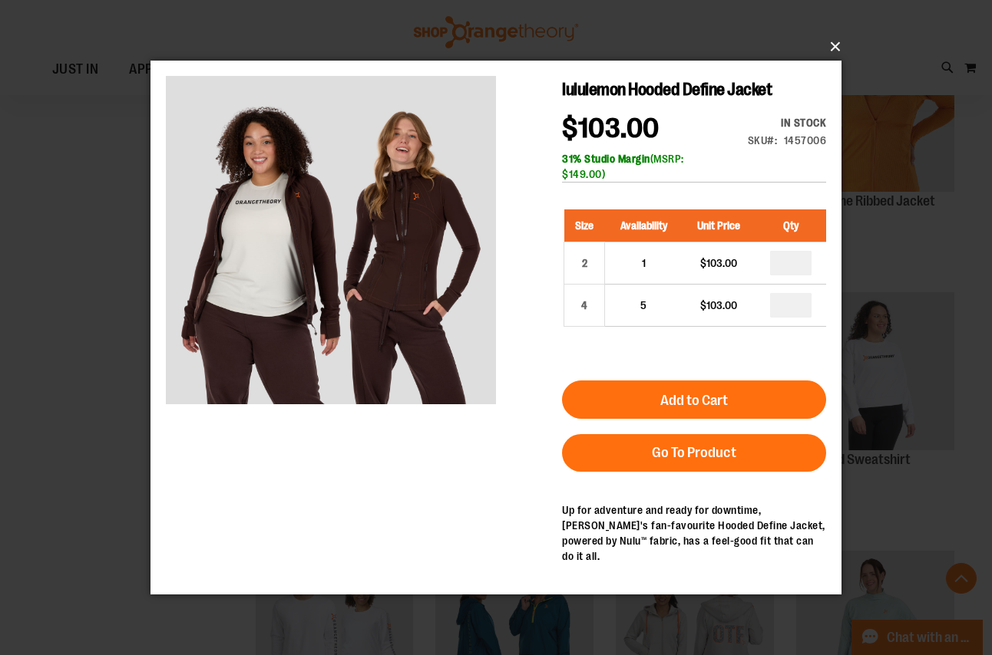
click at [824, 46] on button "×" at bounding box center [500, 47] width 691 height 34
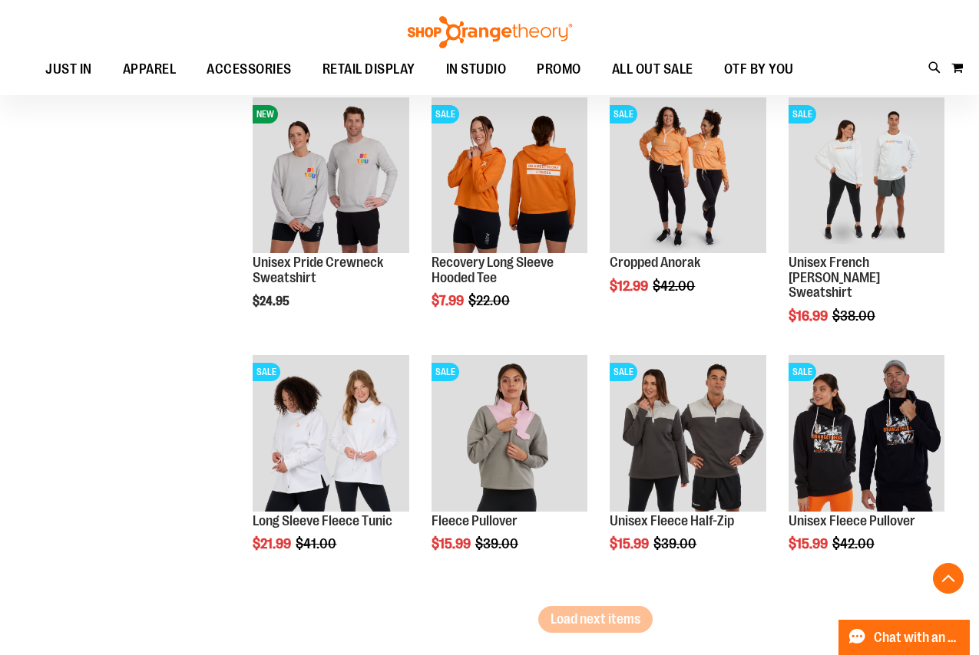
scroll to position [2072, 0]
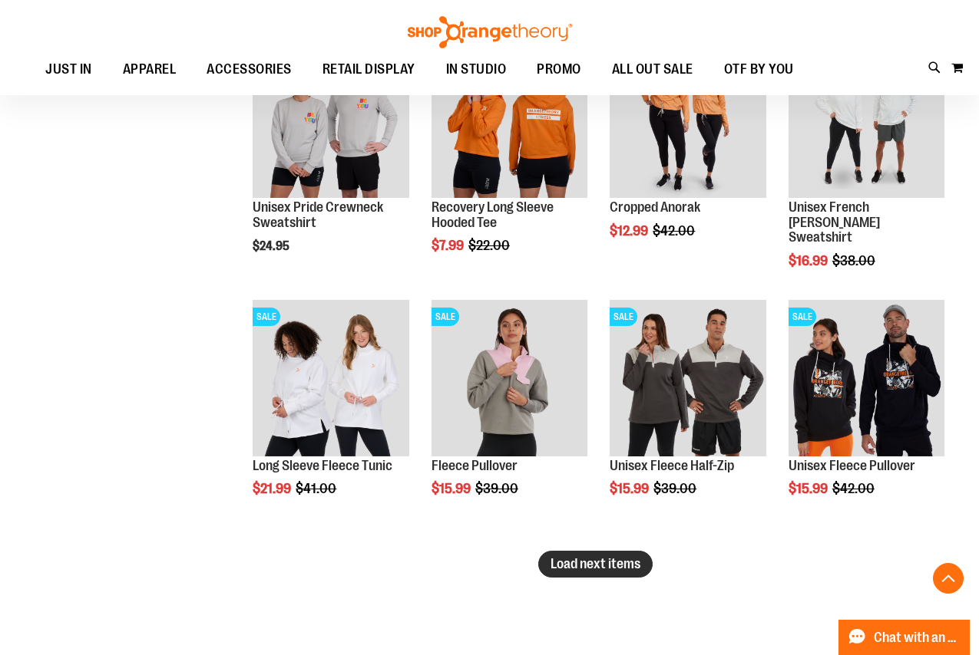
click at [610, 554] on button "Load next items" at bounding box center [595, 564] width 114 height 27
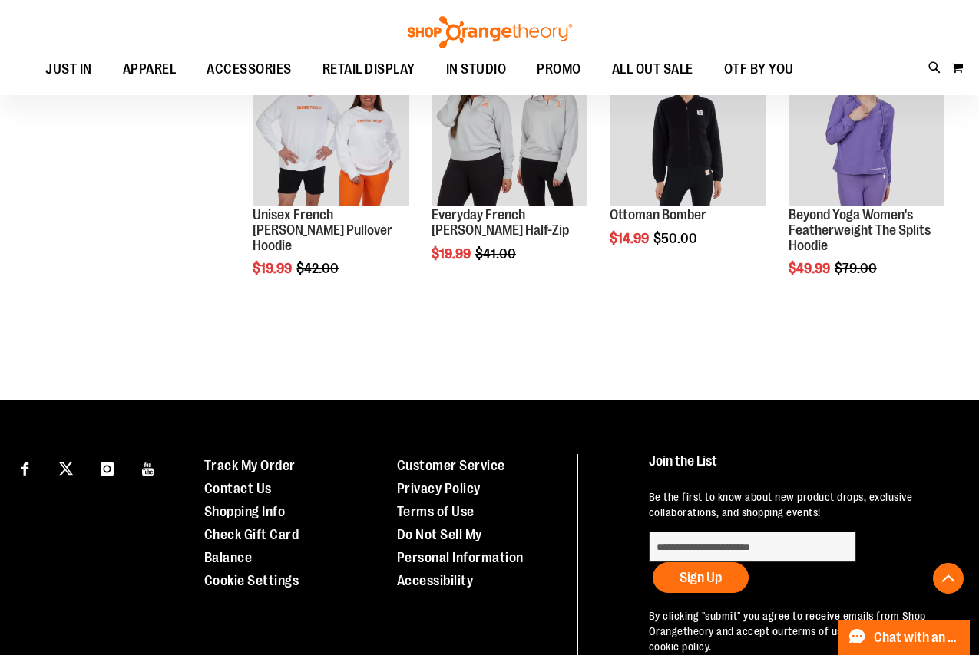
scroll to position [2609, 0]
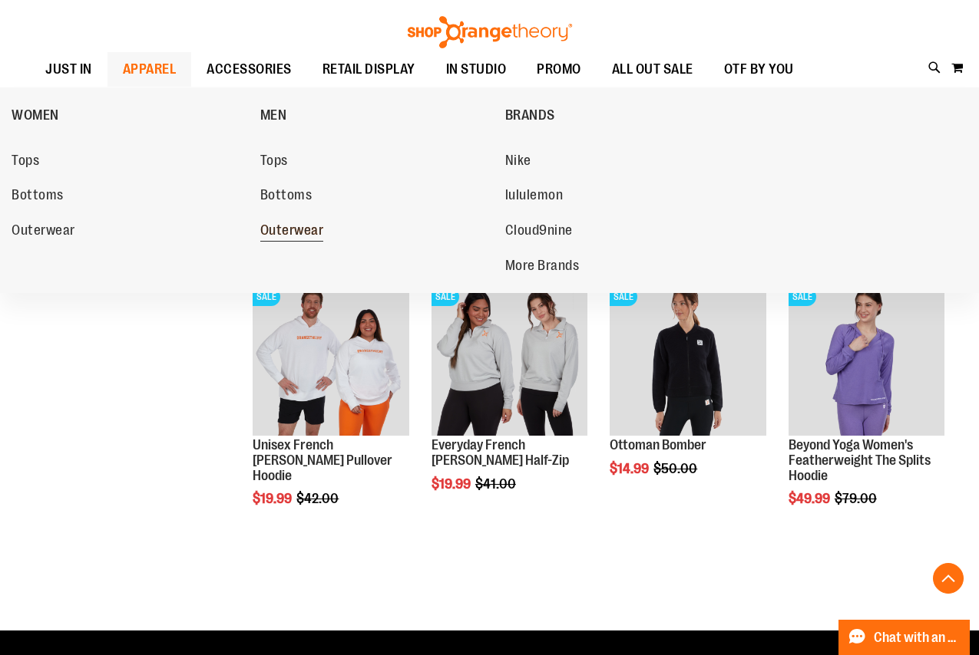
click at [288, 229] on span "Outerwear" at bounding box center [292, 232] width 64 height 19
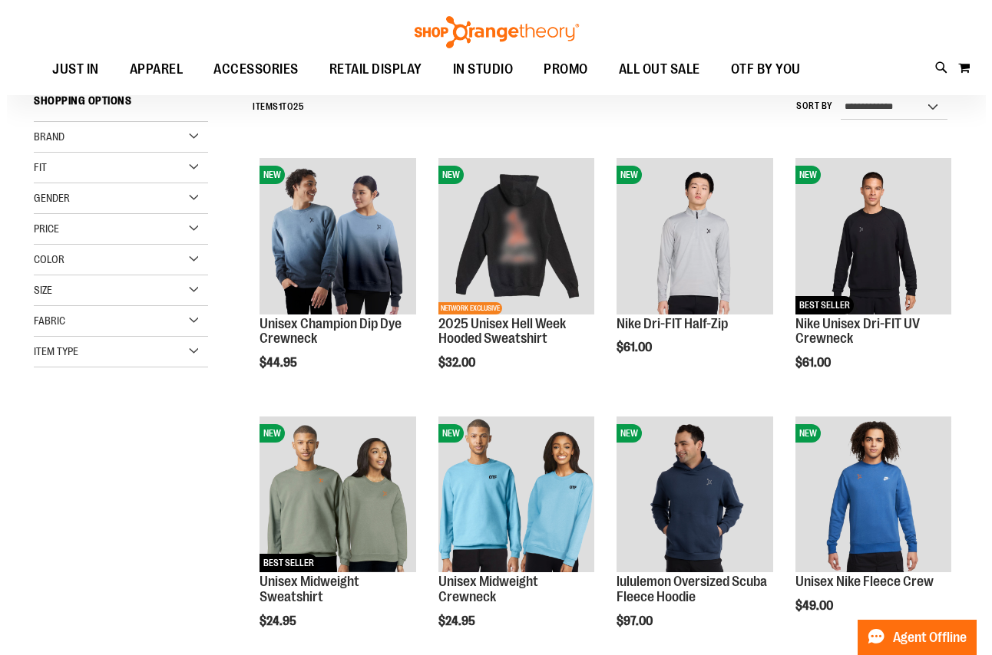
scroll to position [153, 0]
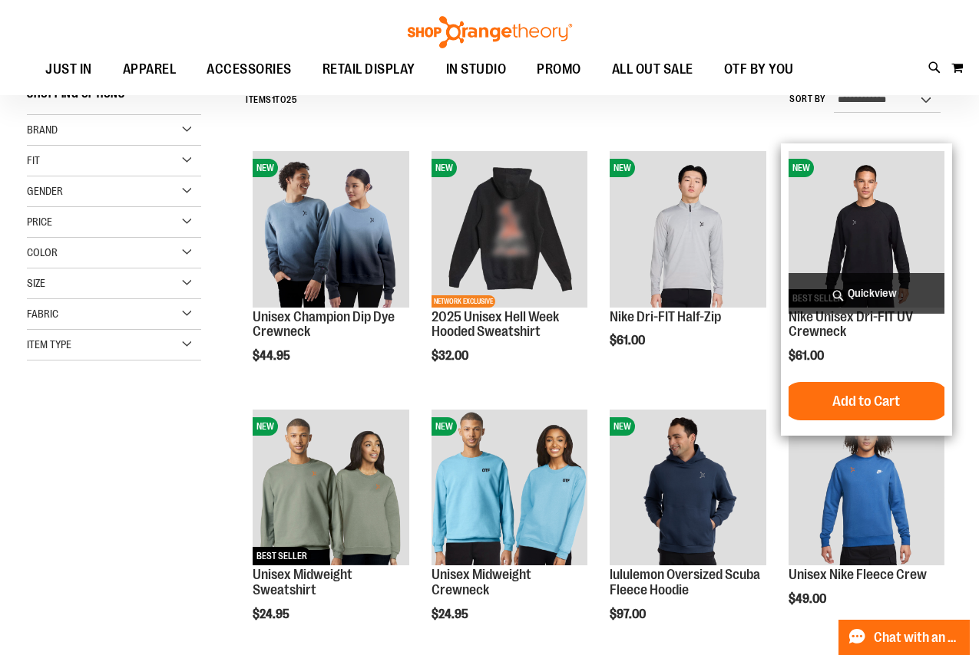
type input "**********"
click at [869, 289] on span "Quickview" at bounding box center [866, 293] width 156 height 41
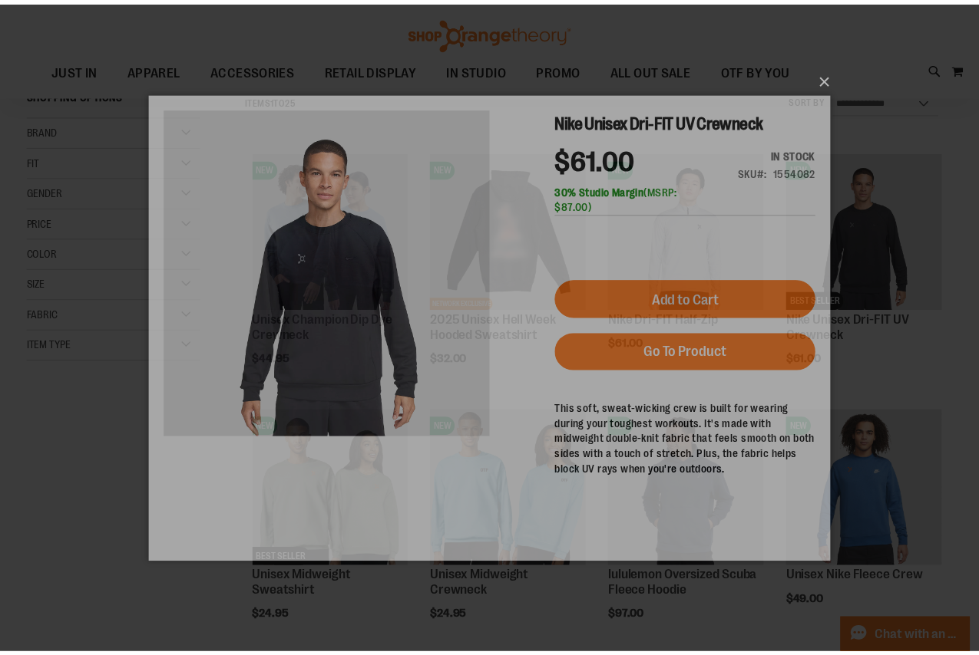
scroll to position [0, 0]
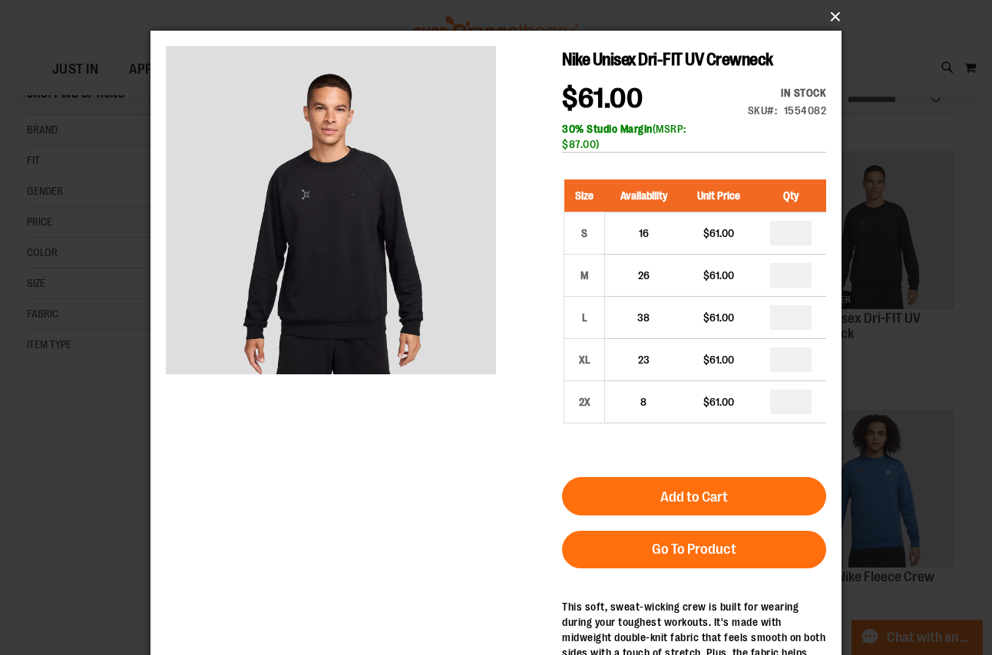
click at [821, 19] on button "×" at bounding box center [500, 17] width 691 height 34
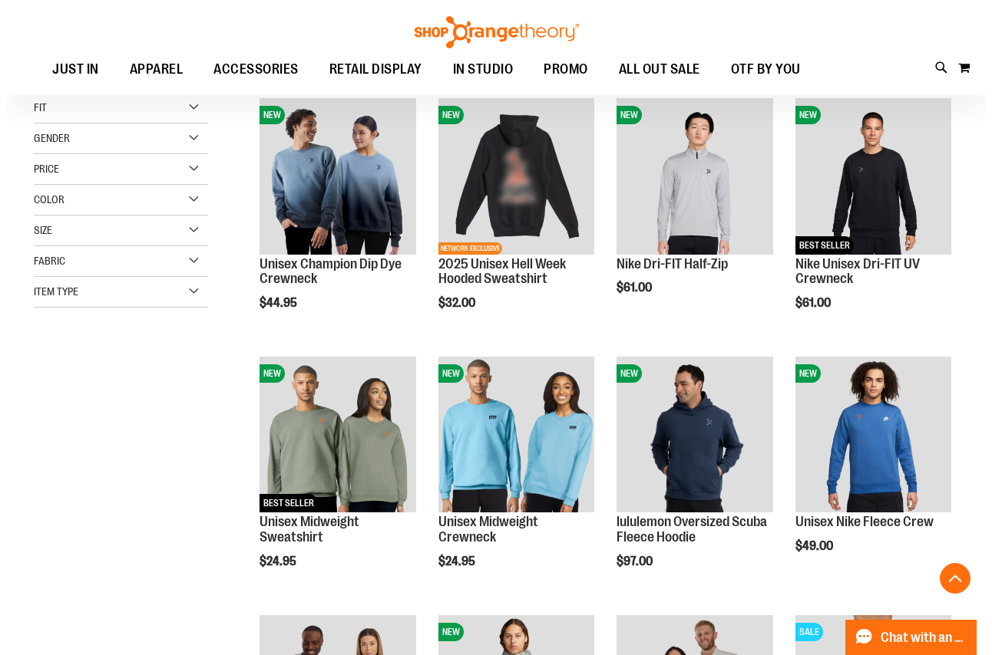
scroll to position [306, 0]
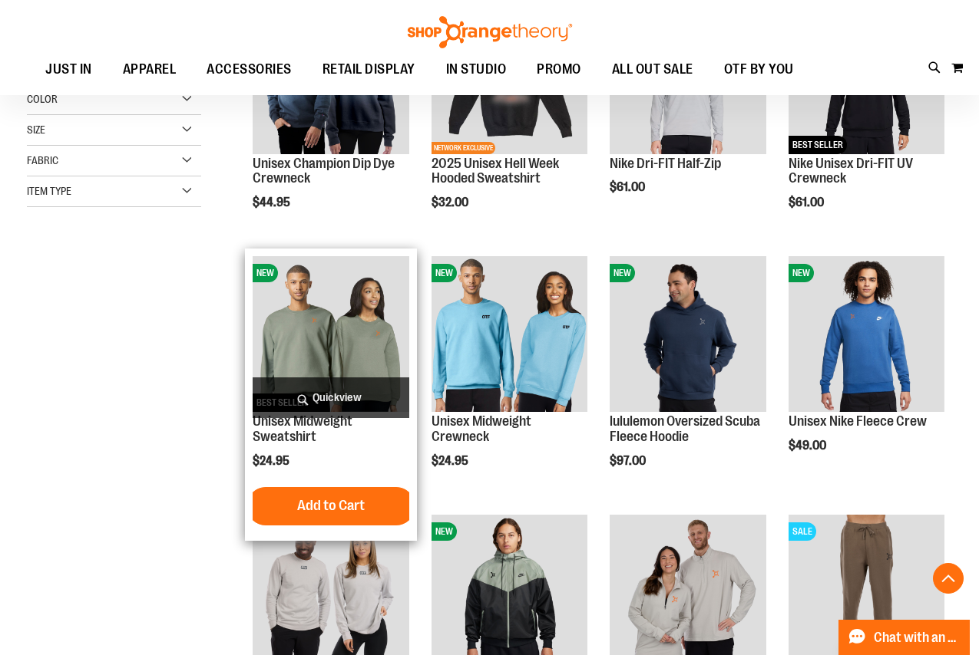
click at [316, 392] on span "Quickview" at bounding box center [331, 398] width 156 height 41
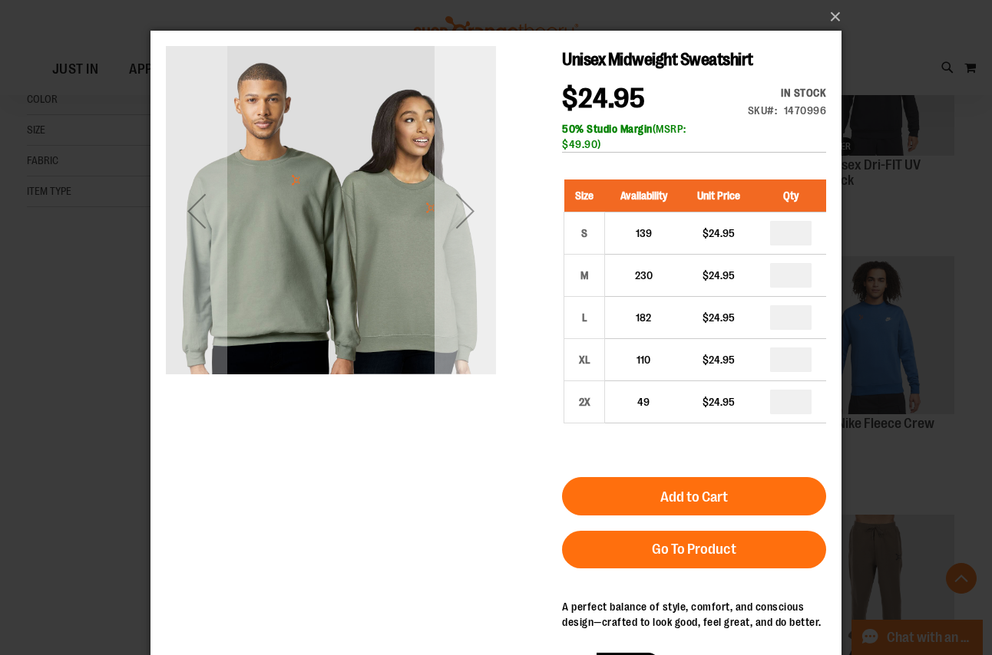
click at [474, 198] on div "Next" at bounding box center [464, 210] width 61 height 61
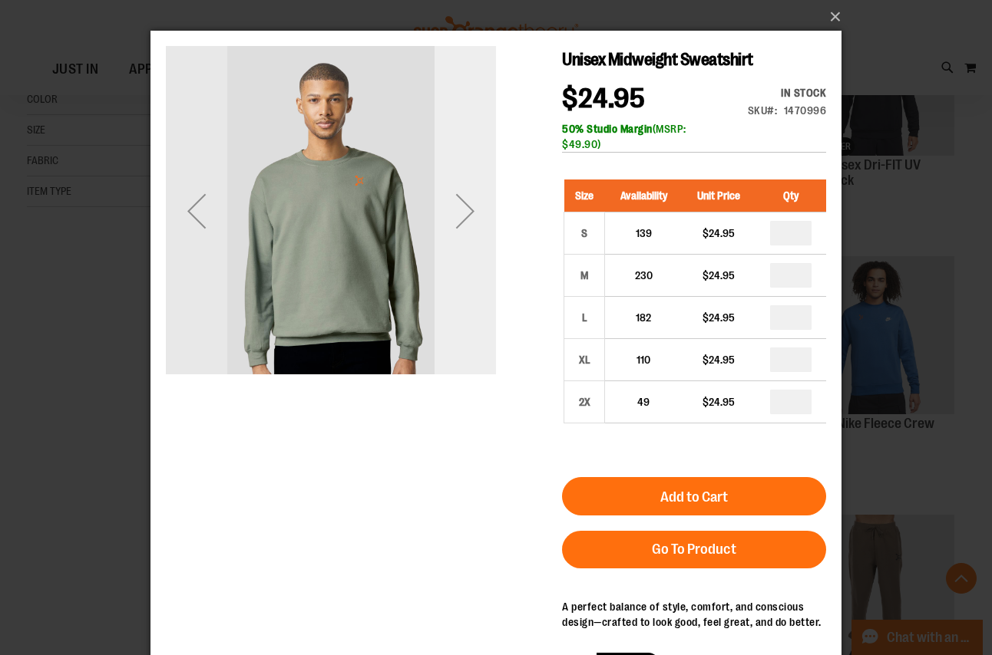
click at [474, 198] on div "Next" at bounding box center [464, 210] width 61 height 61
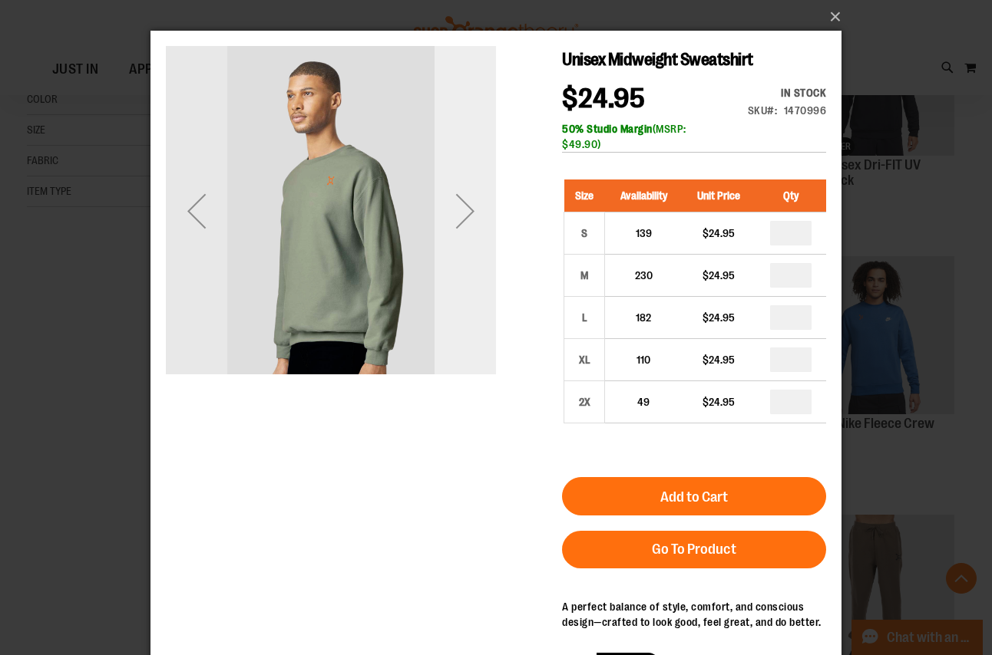
click at [474, 198] on div "Next" at bounding box center [464, 210] width 61 height 61
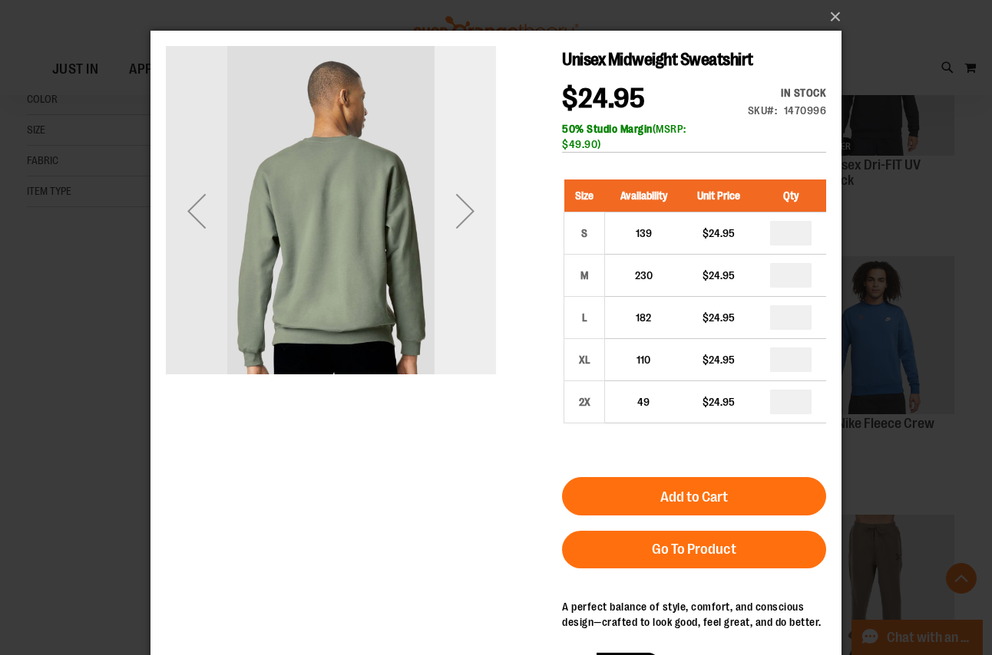
click at [474, 198] on div "Next" at bounding box center [464, 210] width 61 height 61
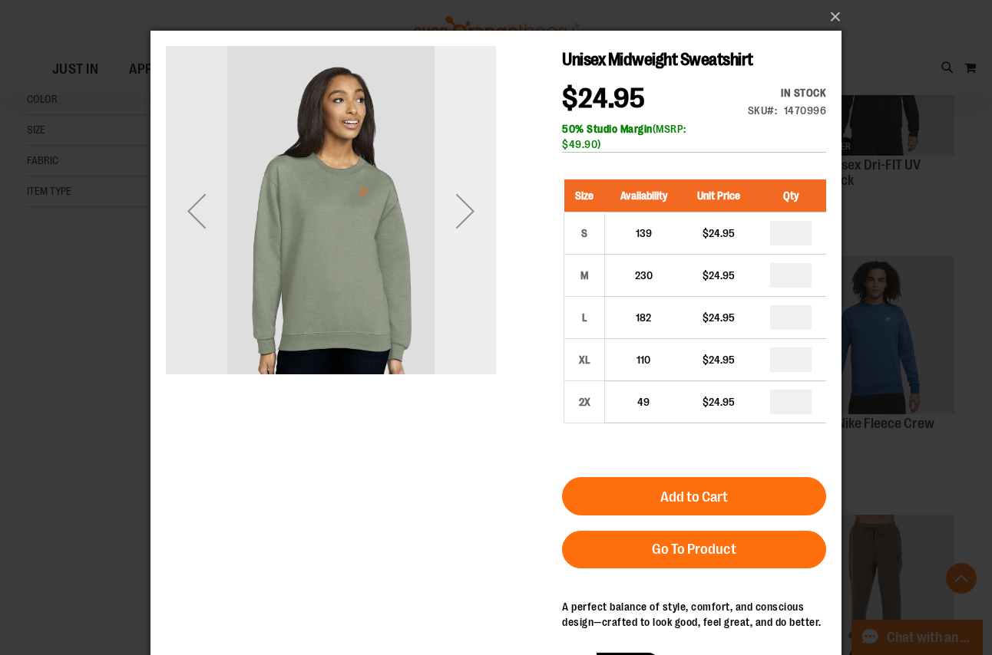
click at [474, 198] on div "Next" at bounding box center [464, 210] width 61 height 61
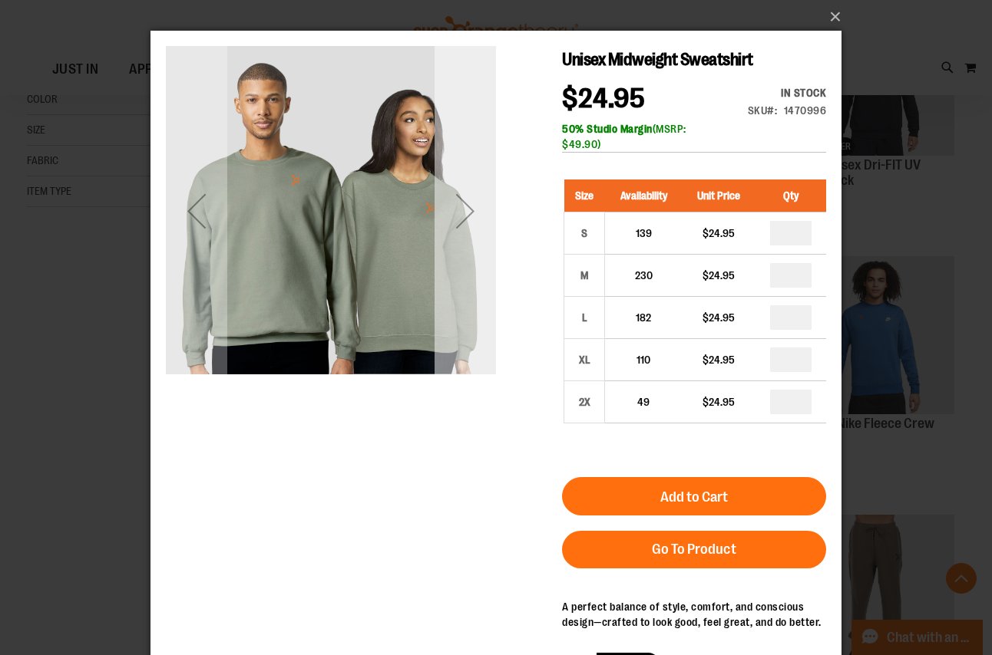
click at [474, 198] on div "Next" at bounding box center [464, 210] width 61 height 61
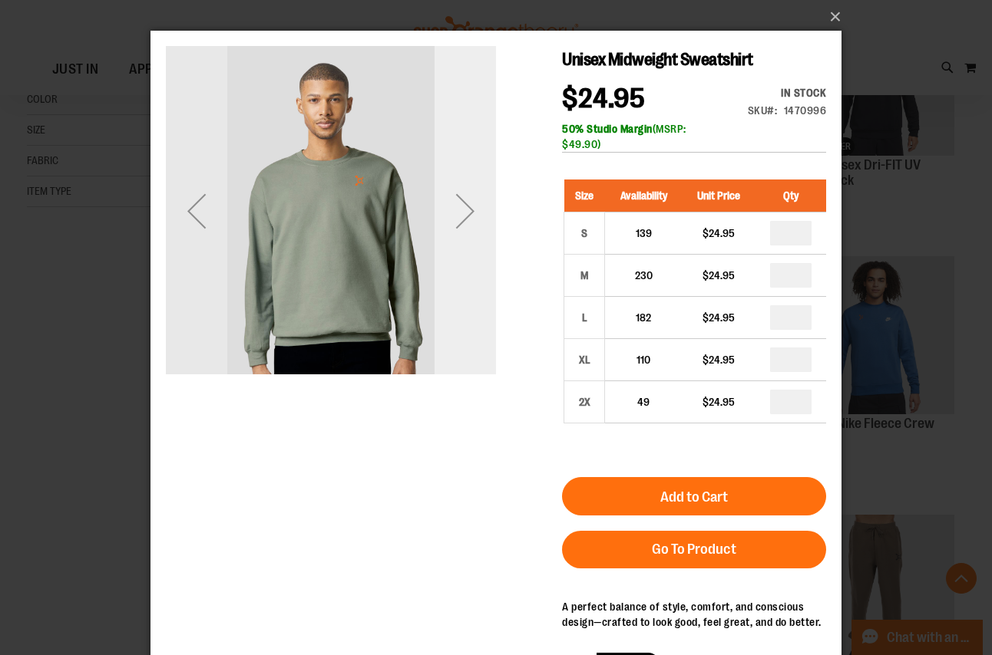
click at [474, 198] on div "Next" at bounding box center [464, 210] width 61 height 61
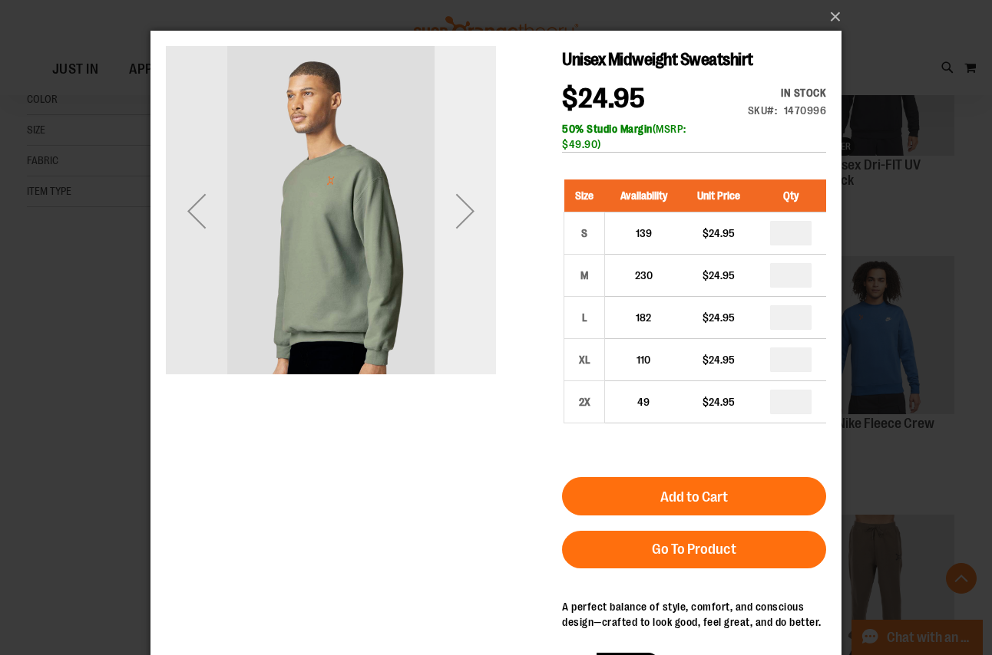
click at [474, 198] on div "Next" at bounding box center [464, 210] width 61 height 61
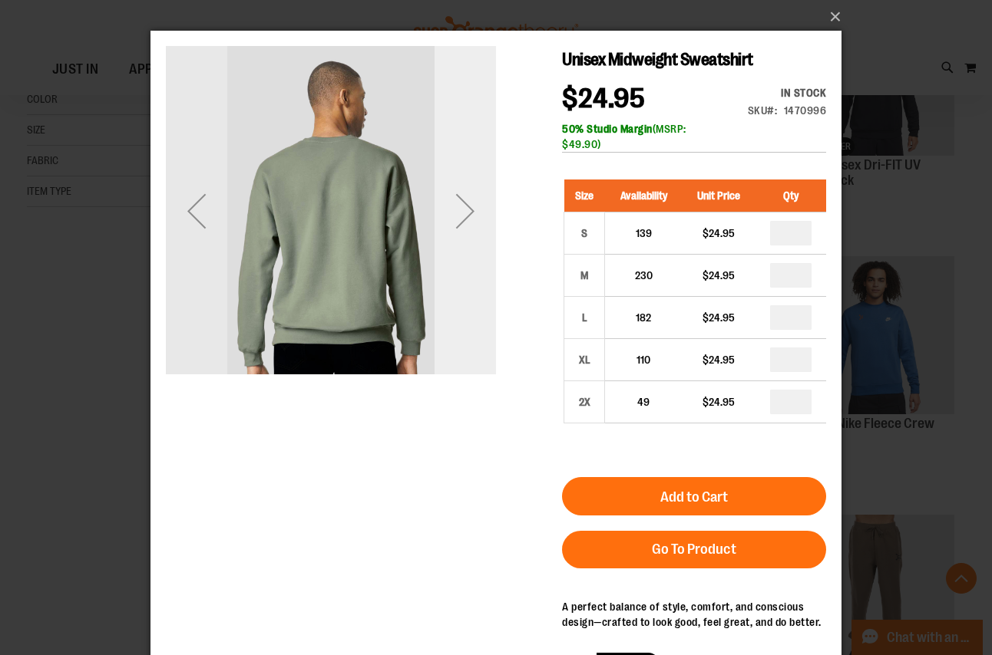
click at [474, 198] on div "Next" at bounding box center [464, 210] width 61 height 61
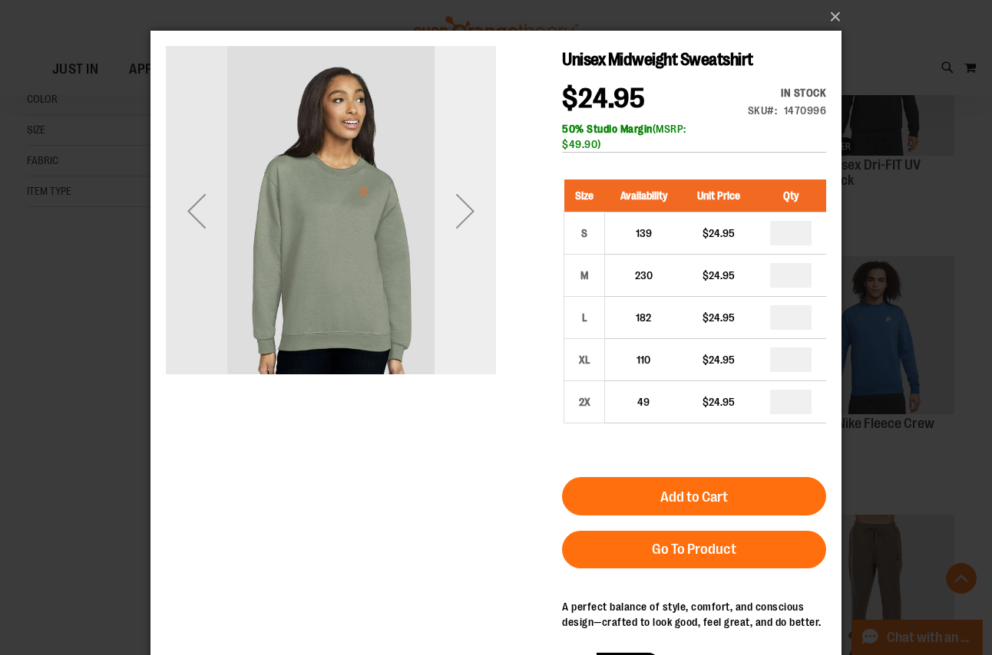
click at [474, 198] on div "Next" at bounding box center [464, 210] width 61 height 61
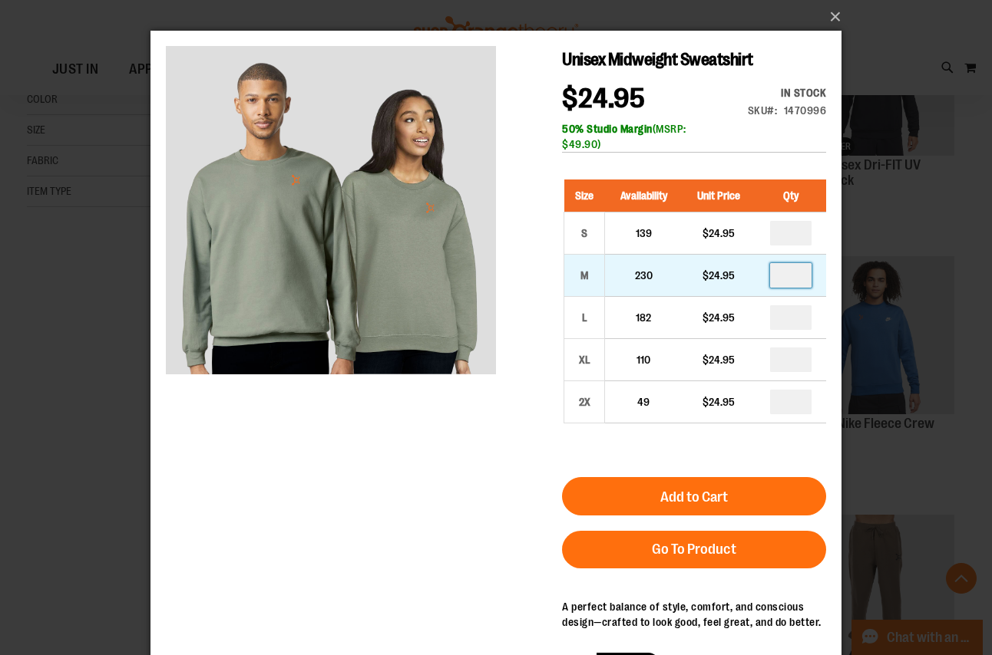
click at [788, 271] on input "number" at bounding box center [790, 275] width 41 height 25
type input "*"
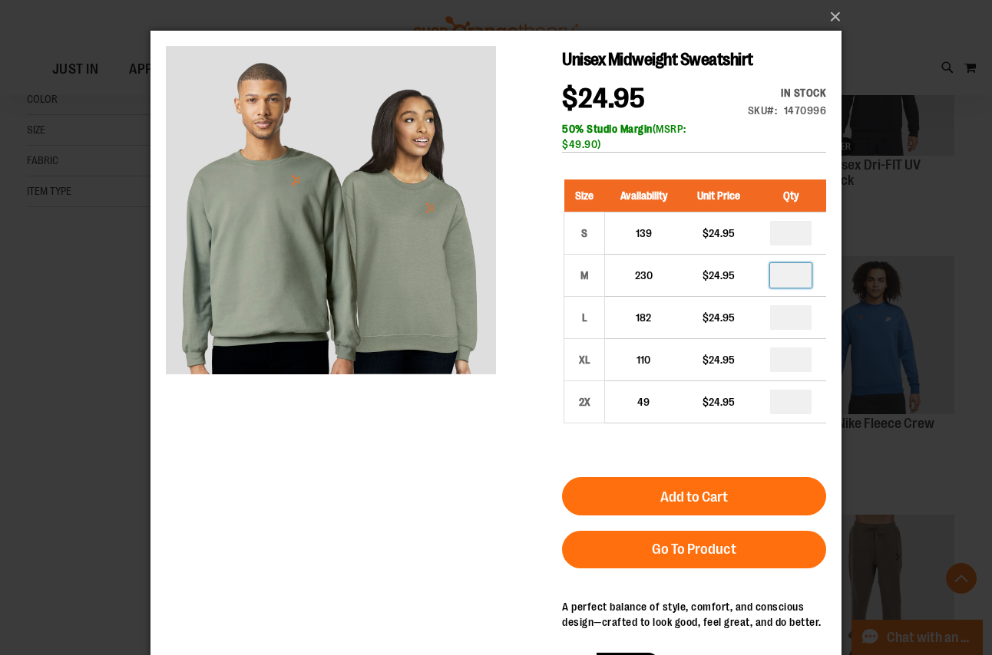
click at [510, 505] on div "Unisex Midweight Sweatshirt $24.95 In stock Only %1 left SKU 1470996 50% Studio…" at bounding box center [496, 367] width 660 height 643
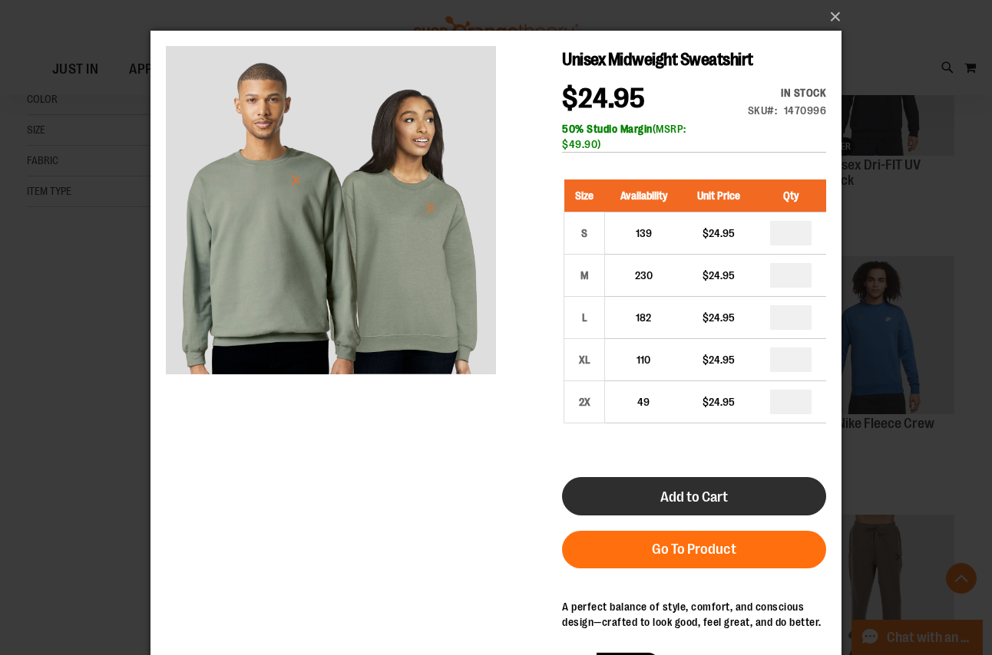
click at [672, 502] on span "Add to Cart" at bounding box center [694, 497] width 68 height 17
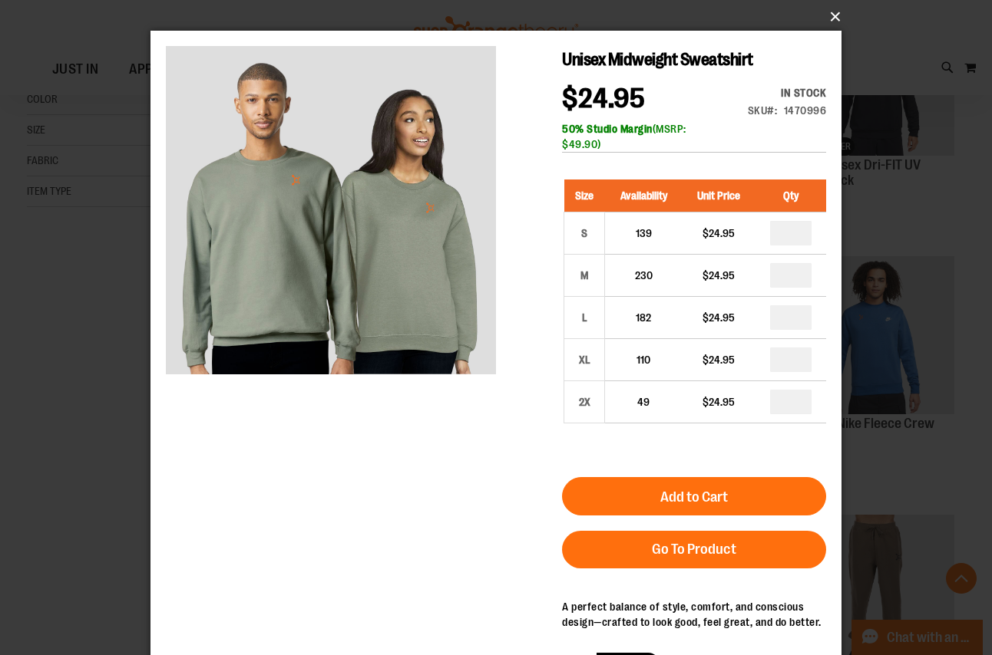
click at [829, 18] on button "×" at bounding box center [500, 17] width 691 height 34
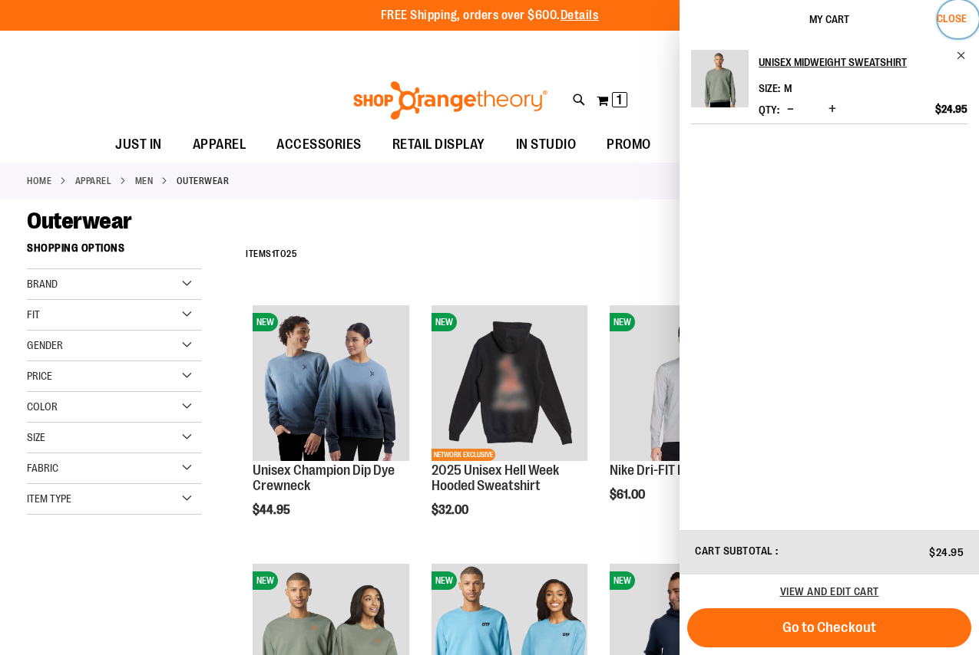
click at [950, 15] on span "Close" at bounding box center [951, 18] width 30 height 12
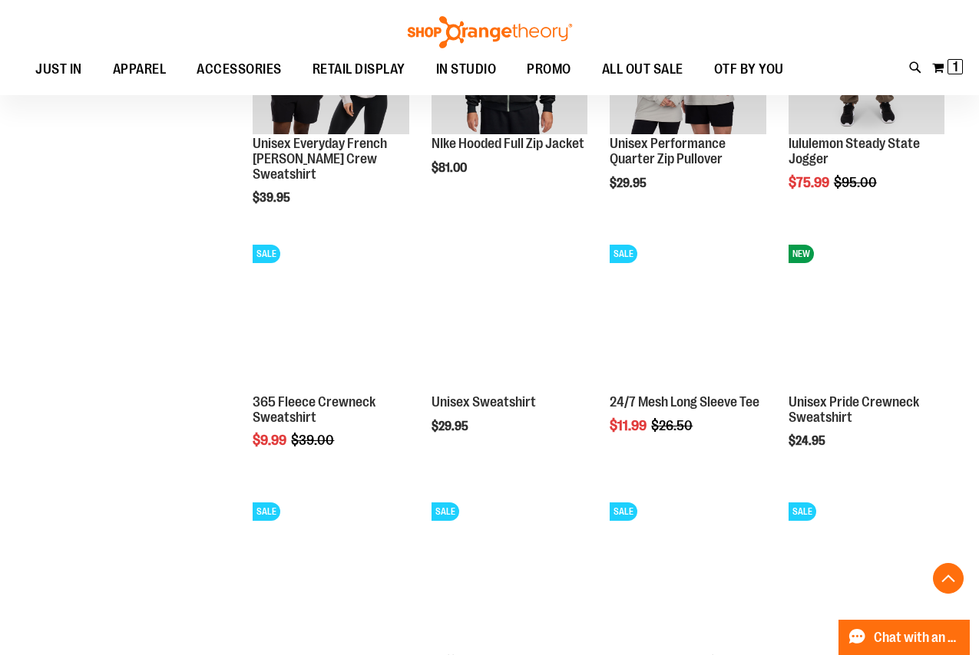
scroll to position [844, 0]
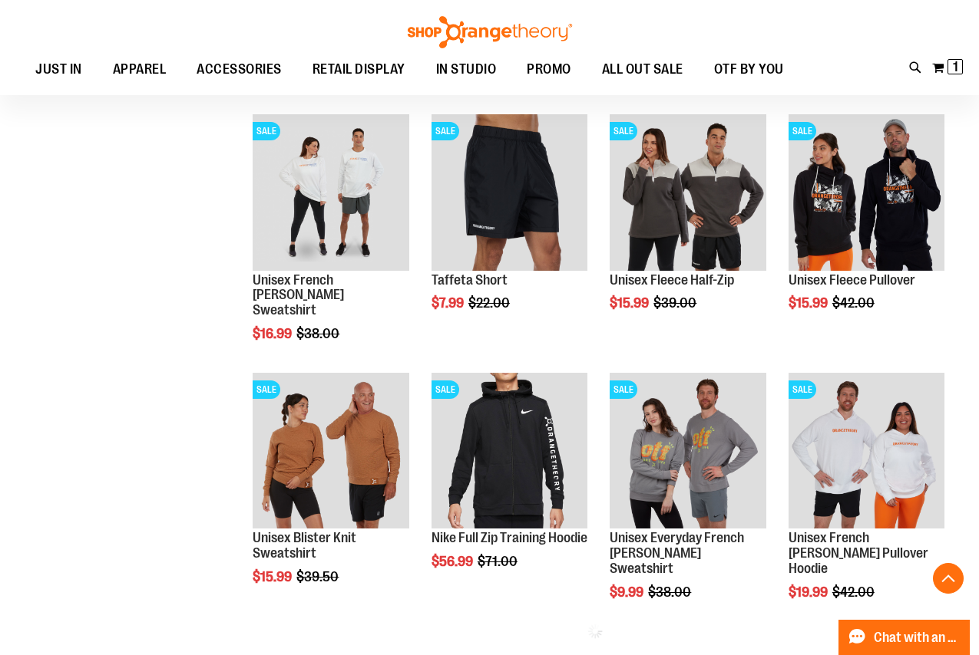
scroll to position [1227, 0]
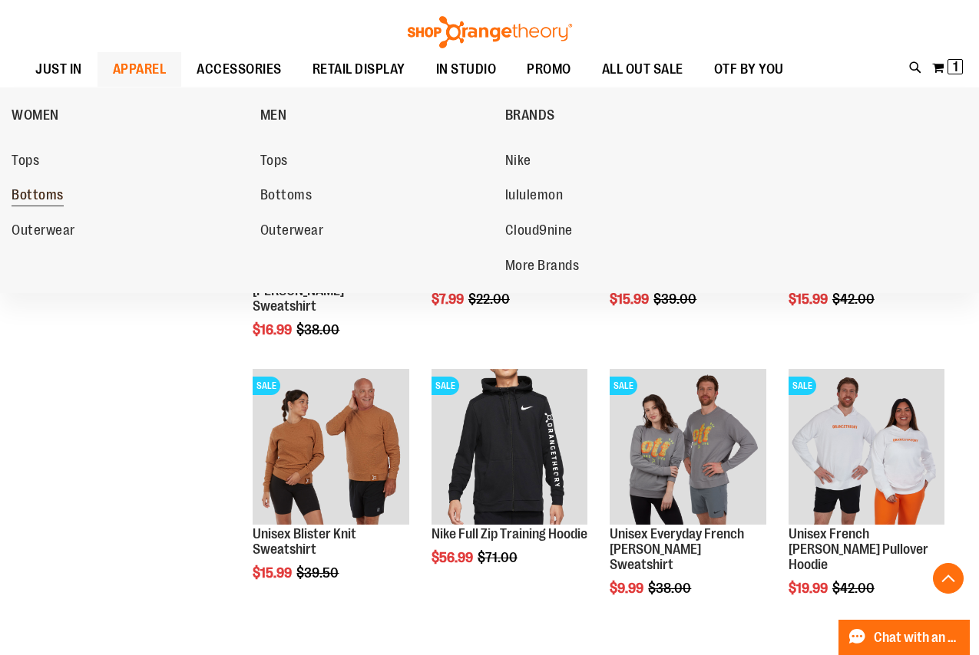
click at [28, 190] on span "Bottoms" at bounding box center [38, 196] width 52 height 19
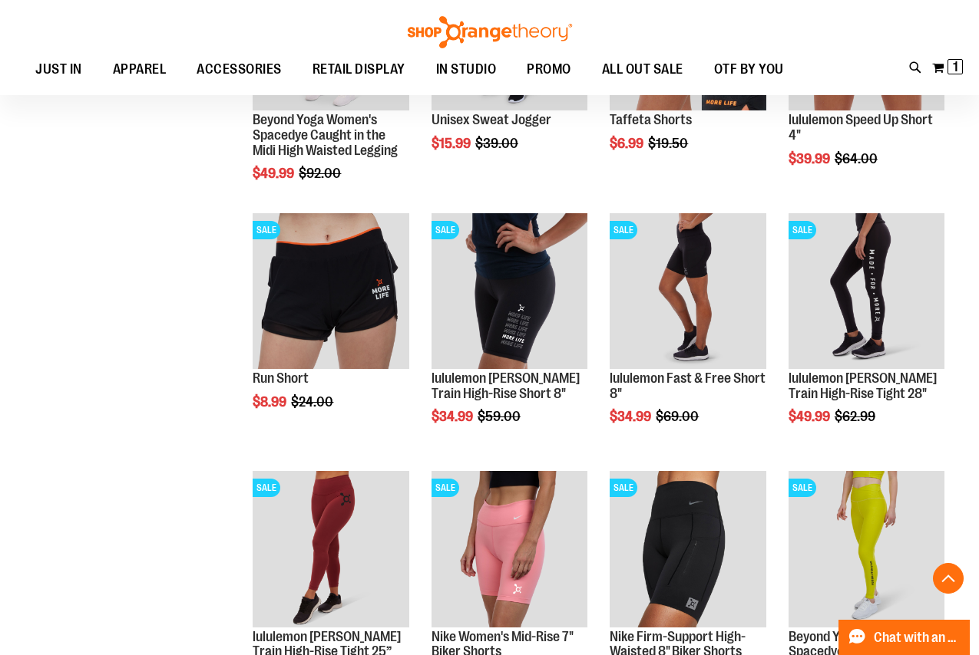
scroll to position [920, 0]
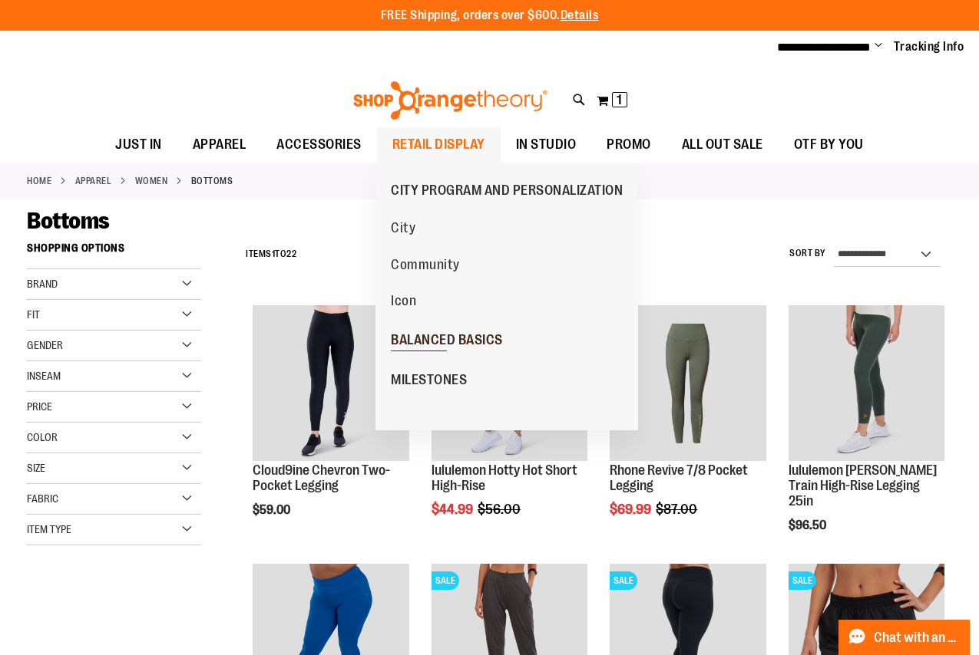
type input "**********"
click at [439, 345] on span "BALANCED BASICS" at bounding box center [447, 341] width 112 height 19
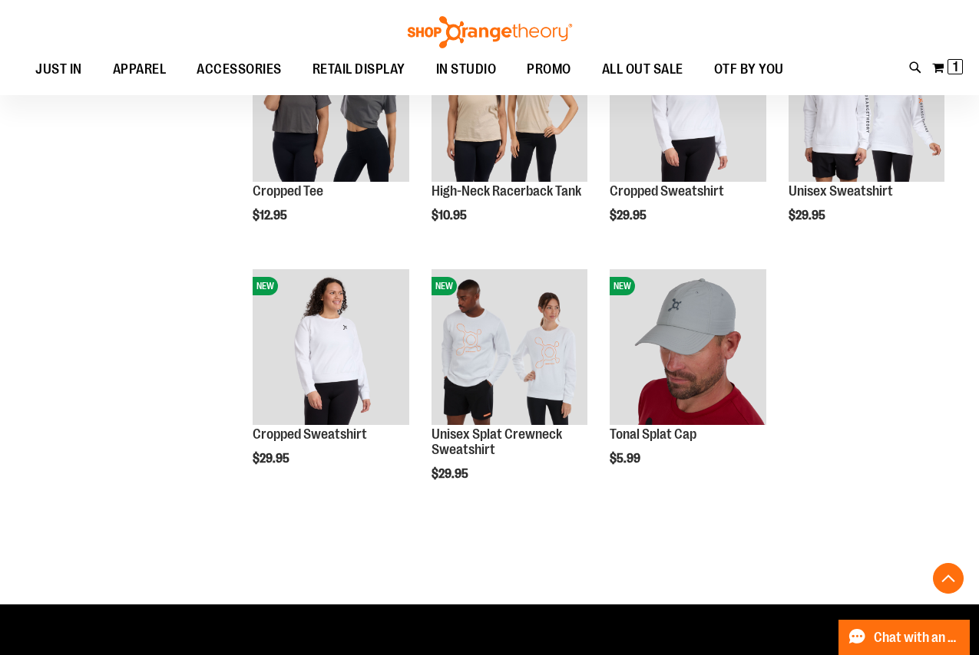
scroll to position [613, 0]
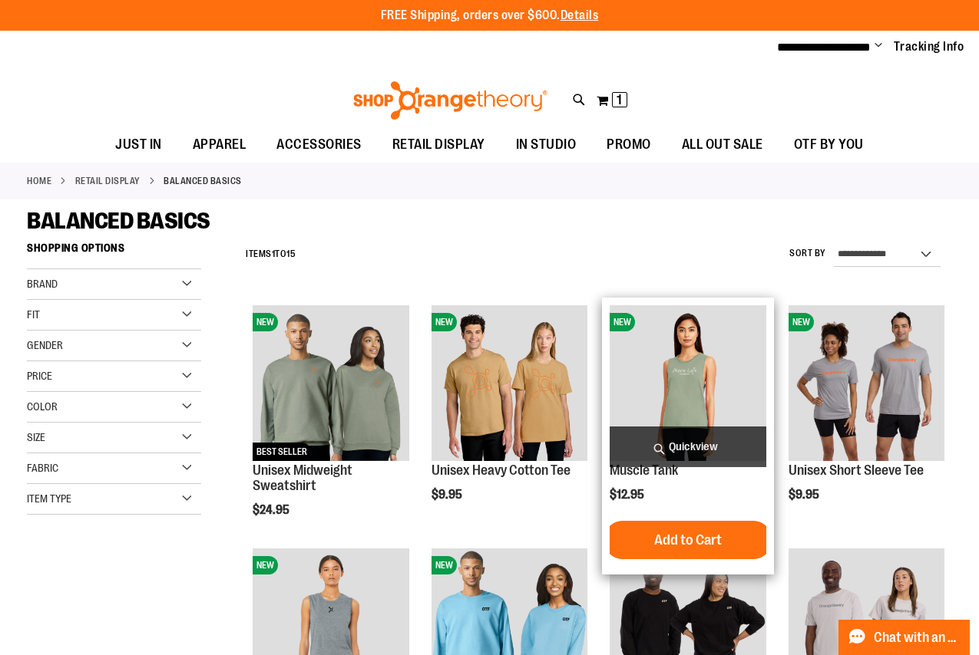
type input "**********"
click at [658, 452] on span "Quickview" at bounding box center [687, 447] width 156 height 41
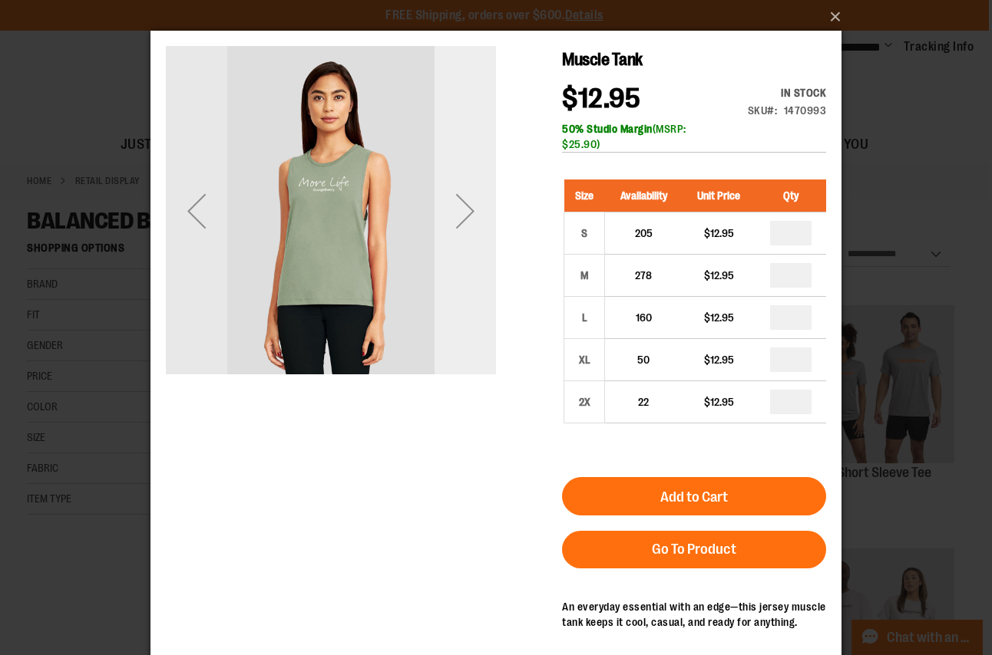
click at [477, 201] on div "Next" at bounding box center [464, 210] width 61 height 61
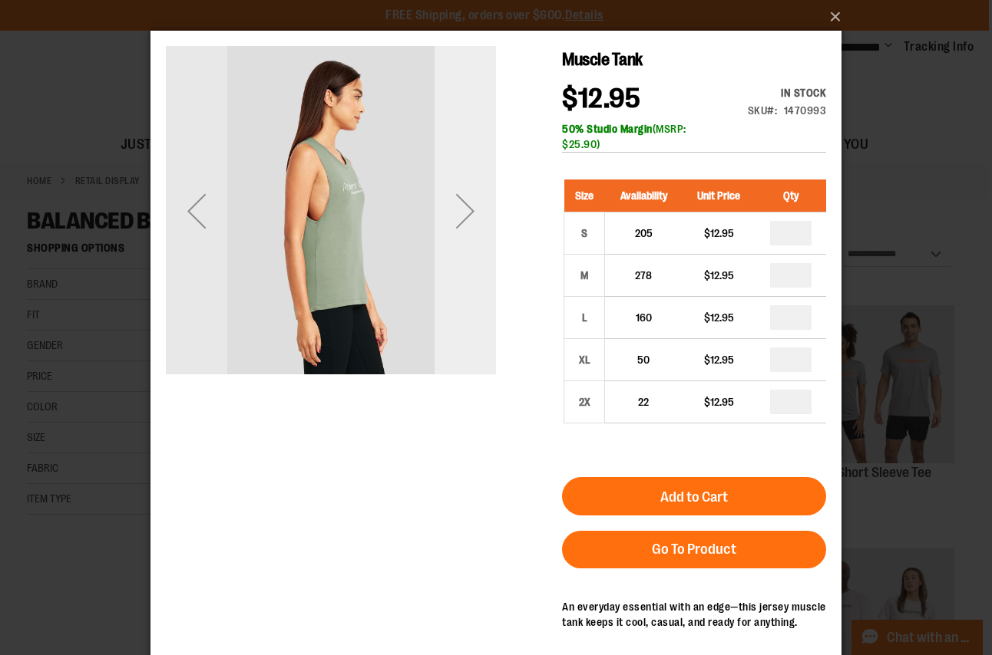
click at [468, 203] on div "Next" at bounding box center [464, 210] width 61 height 61
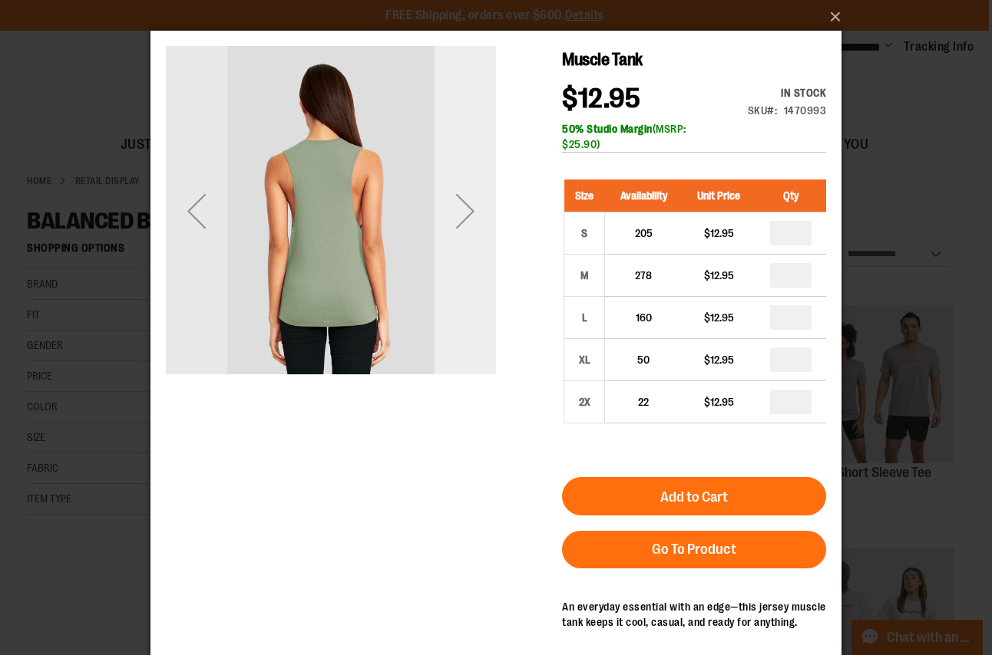
click at [468, 203] on div "Next" at bounding box center [464, 210] width 61 height 61
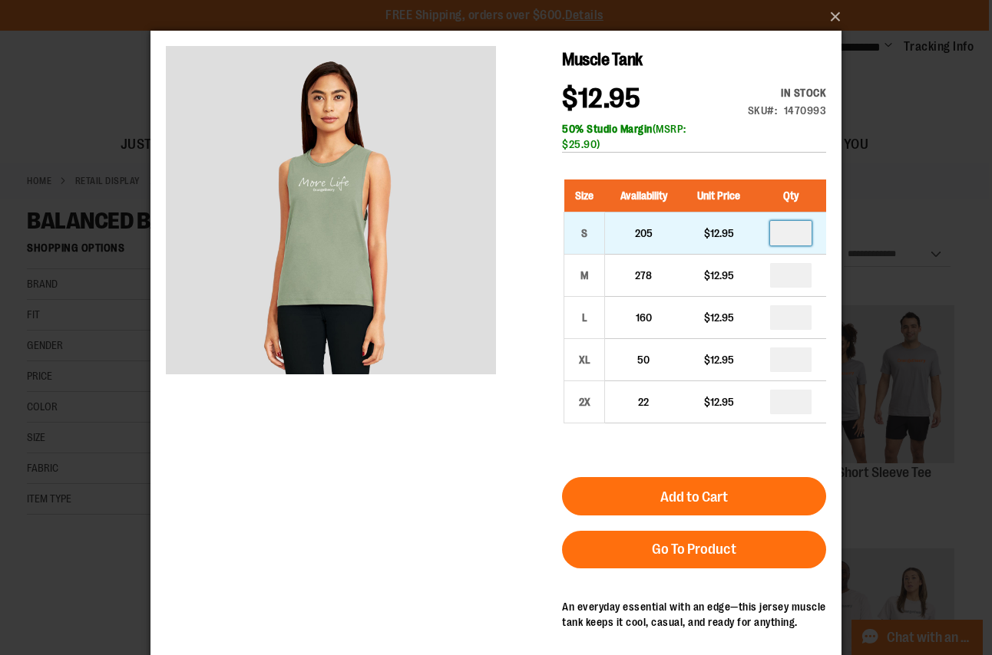
click at [796, 229] on input "number" at bounding box center [790, 233] width 41 height 25
type input "*"
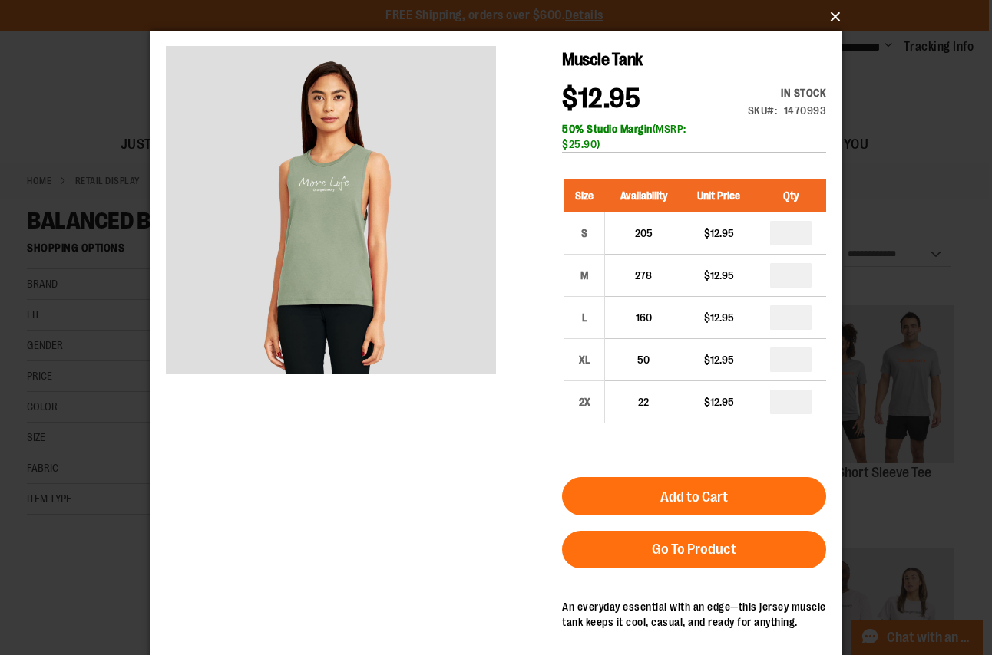
click at [834, 19] on button "×" at bounding box center [500, 17] width 691 height 34
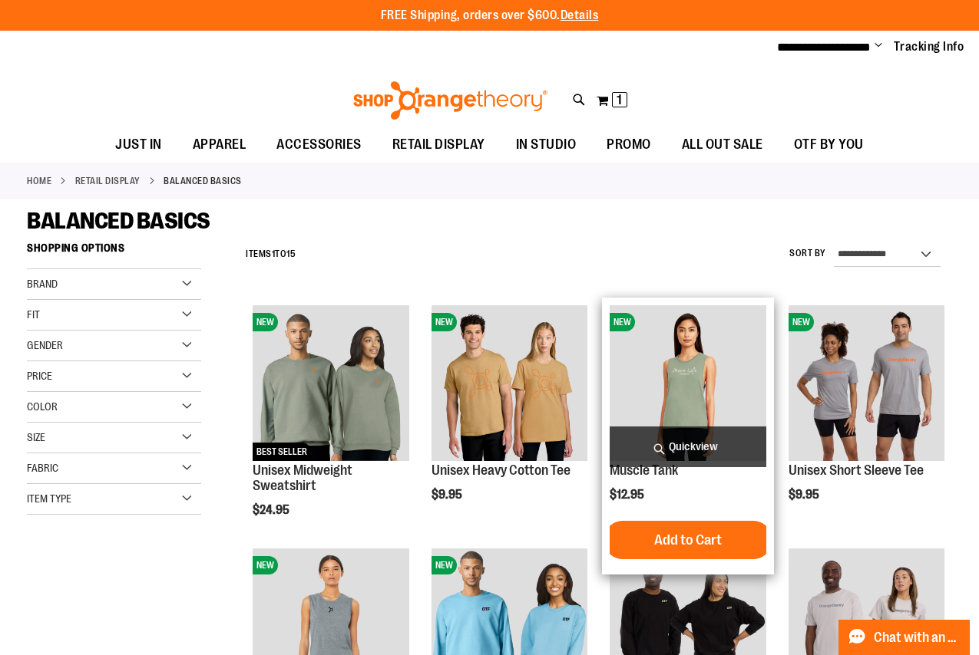
click at [676, 442] on span "Quickview" at bounding box center [687, 447] width 156 height 41
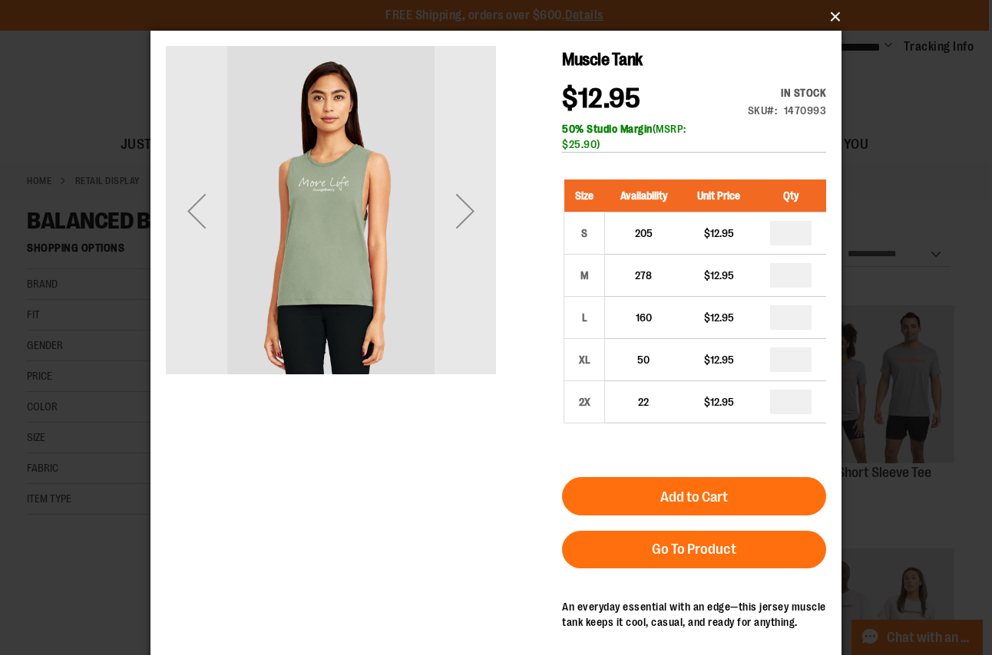
click at [835, 20] on button "×" at bounding box center [500, 17] width 691 height 34
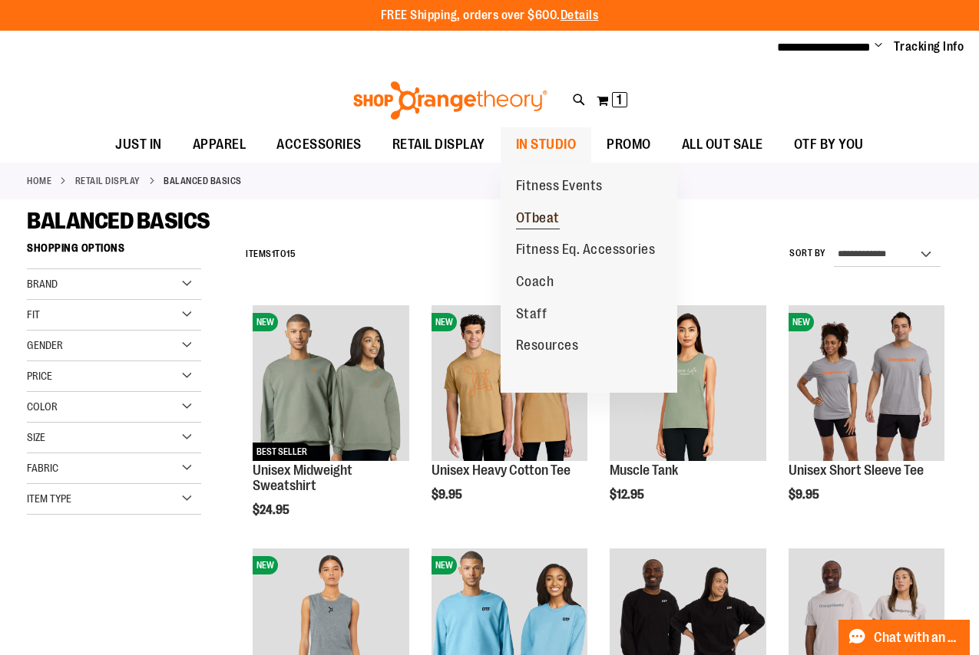
click at [528, 217] on span "OTbeat" at bounding box center [538, 219] width 44 height 19
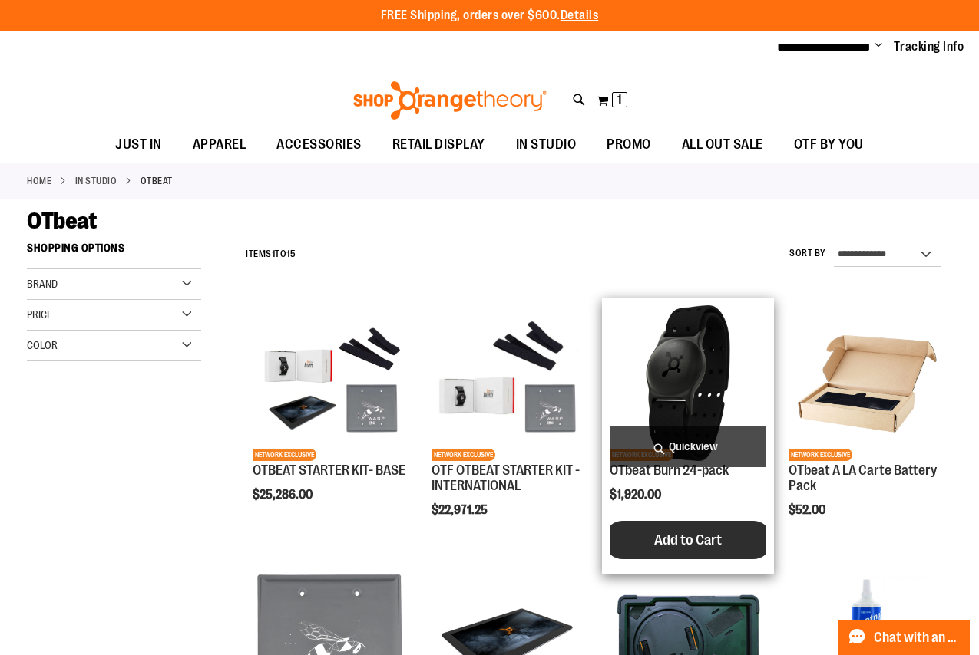
type input "**********"
click at [683, 545] on span "Add to Cart" at bounding box center [688, 540] width 68 height 17
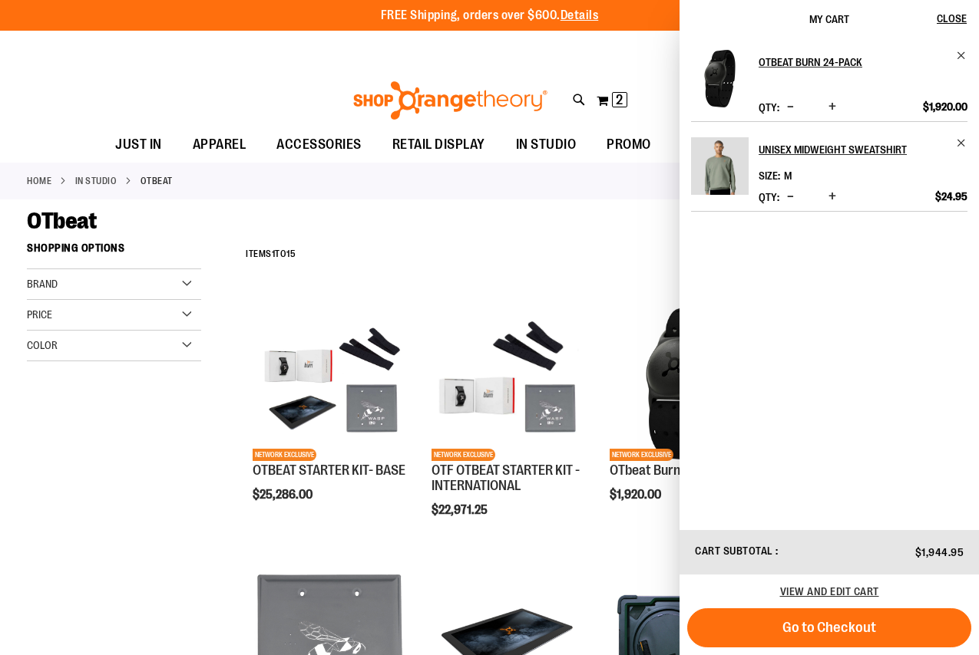
click at [135, 71] on div "Toggle Nav Search Popular Suggestions Advanced Search" at bounding box center [489, 96] width 979 height 62
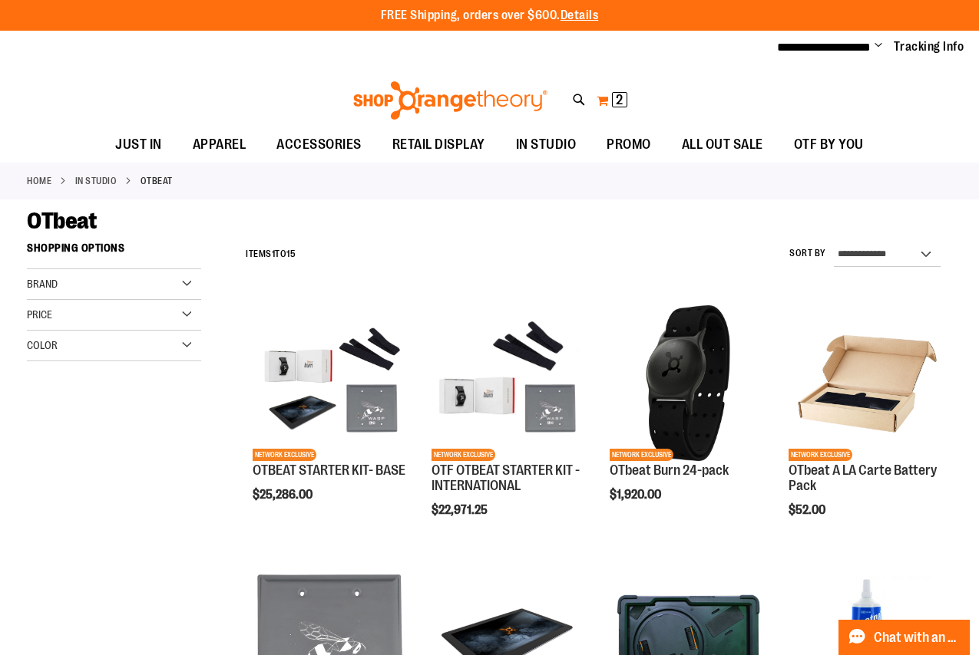
click at [616, 102] on span "2" at bounding box center [619, 99] width 7 height 15
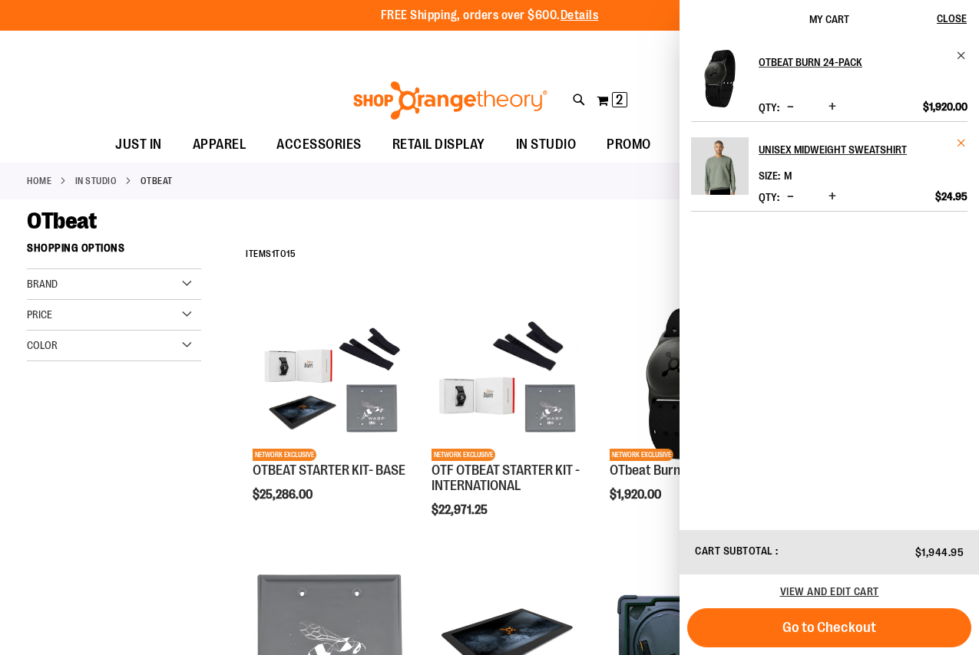
click at [958, 140] on span "Remove item" at bounding box center [962, 143] width 12 height 12
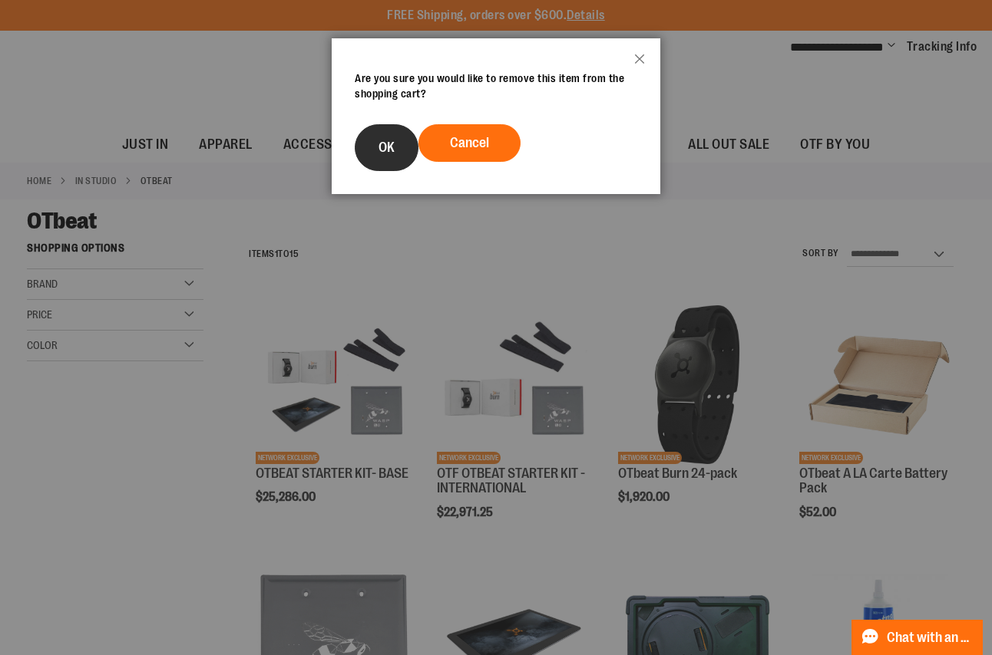
click at [375, 150] on button "OK" at bounding box center [387, 147] width 64 height 47
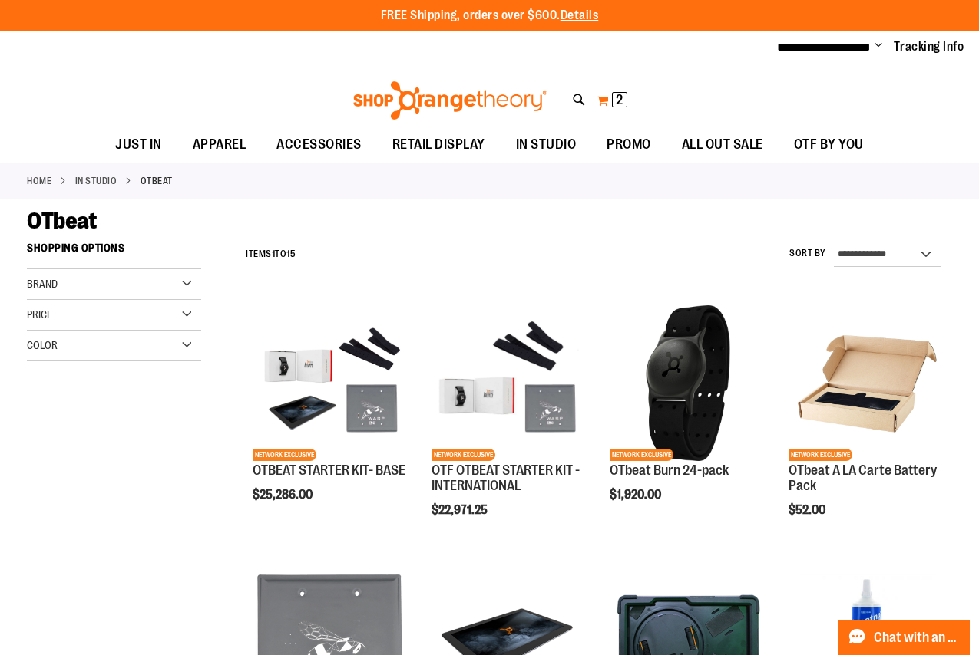
click at [617, 97] on span "2" at bounding box center [619, 99] width 7 height 15
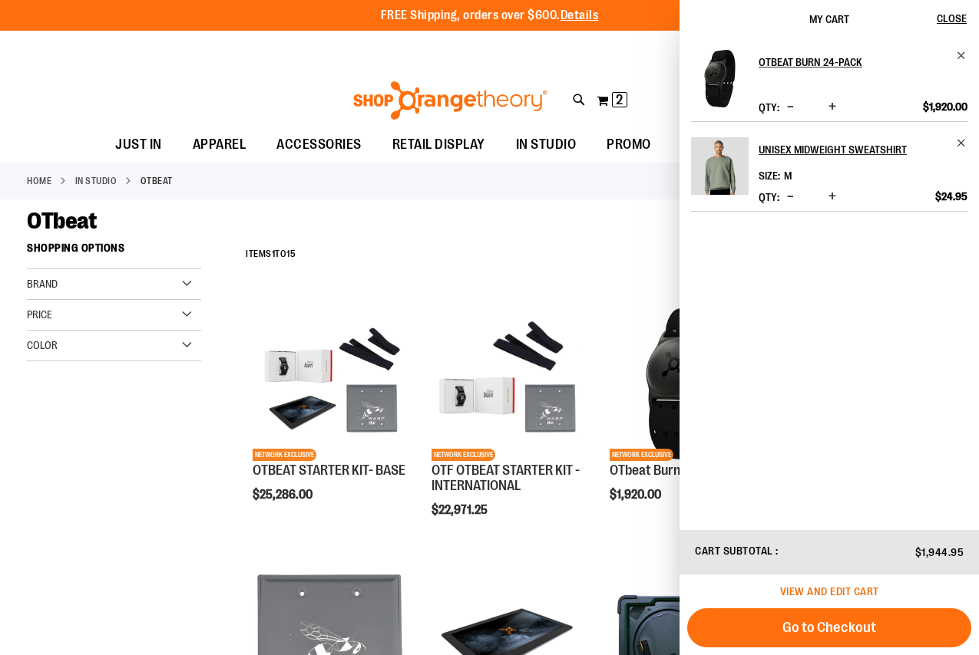
click at [833, 589] on span "View and edit cart" at bounding box center [829, 592] width 99 height 12
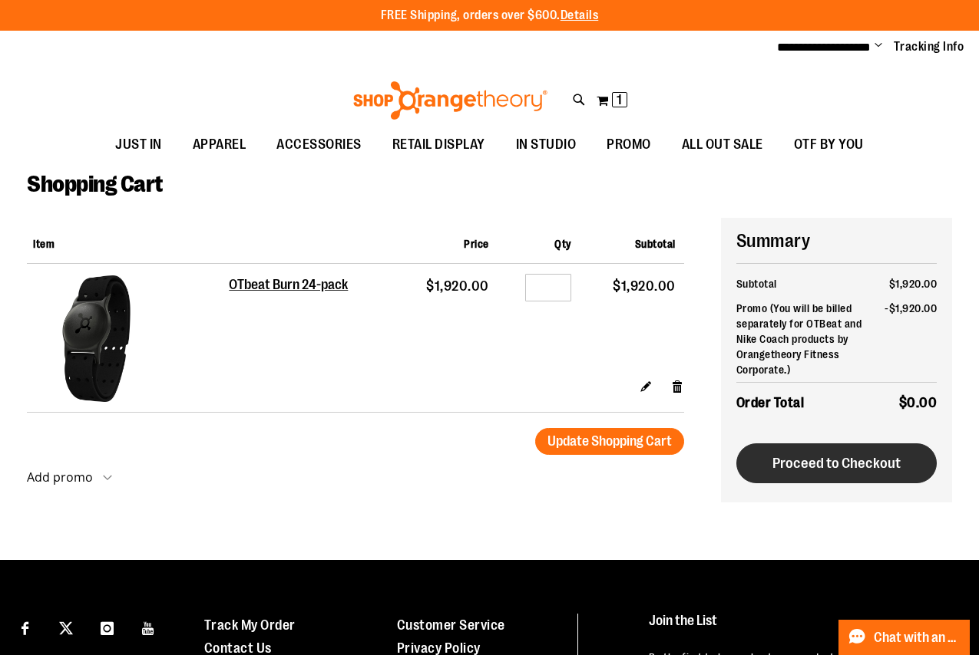
type input "**********"
click at [821, 474] on button "Proceed to Checkout" at bounding box center [836, 464] width 200 height 40
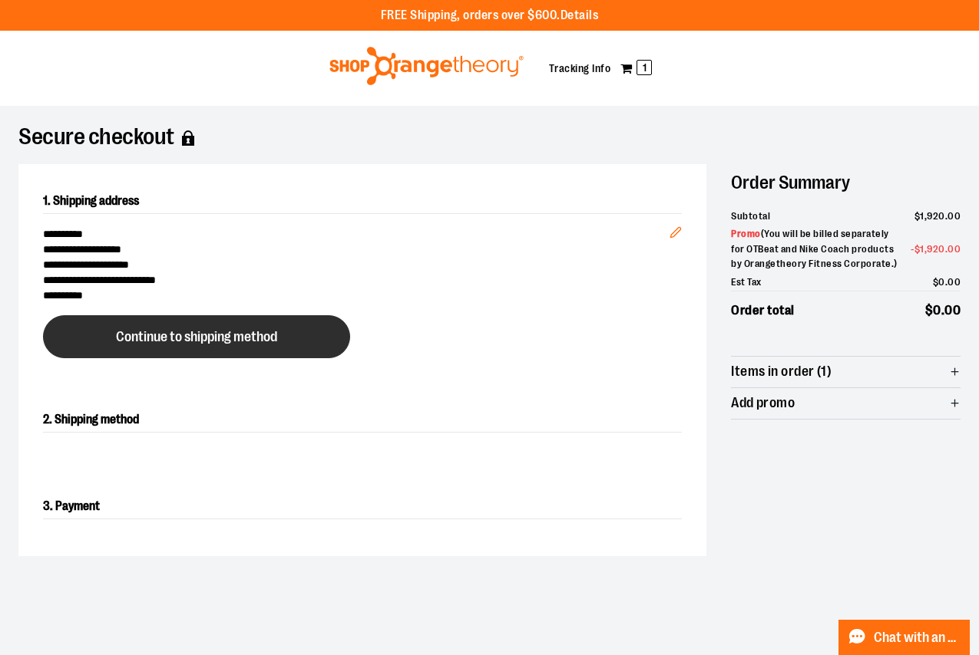
click at [174, 344] on span "Continue to shipping method" at bounding box center [196, 337] width 161 height 15
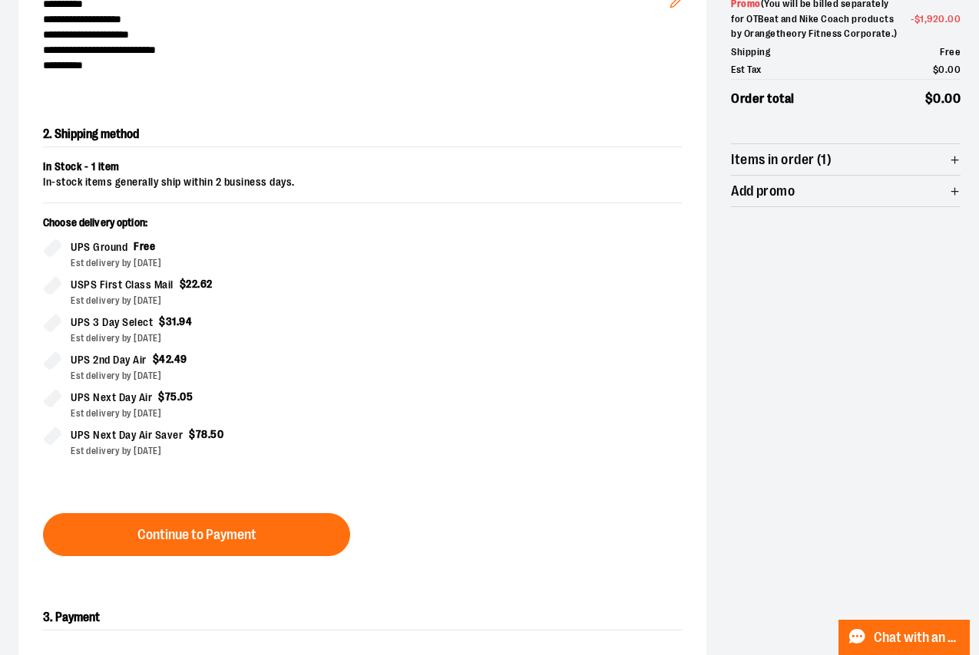
scroll to position [262, 0]
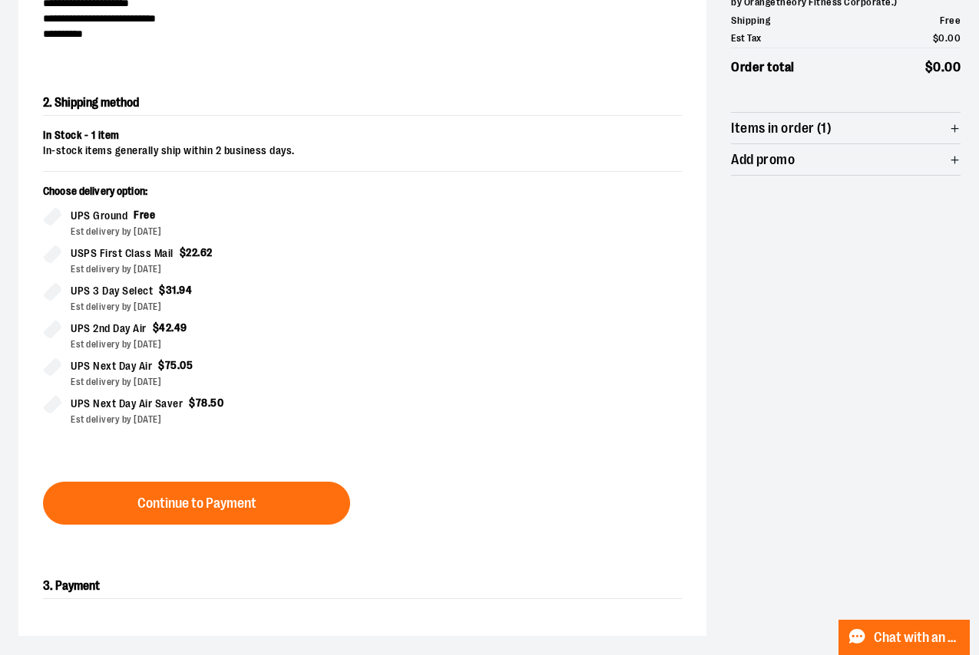
click at [942, 345] on div "**********" at bounding box center [489, 270] width 942 height 734
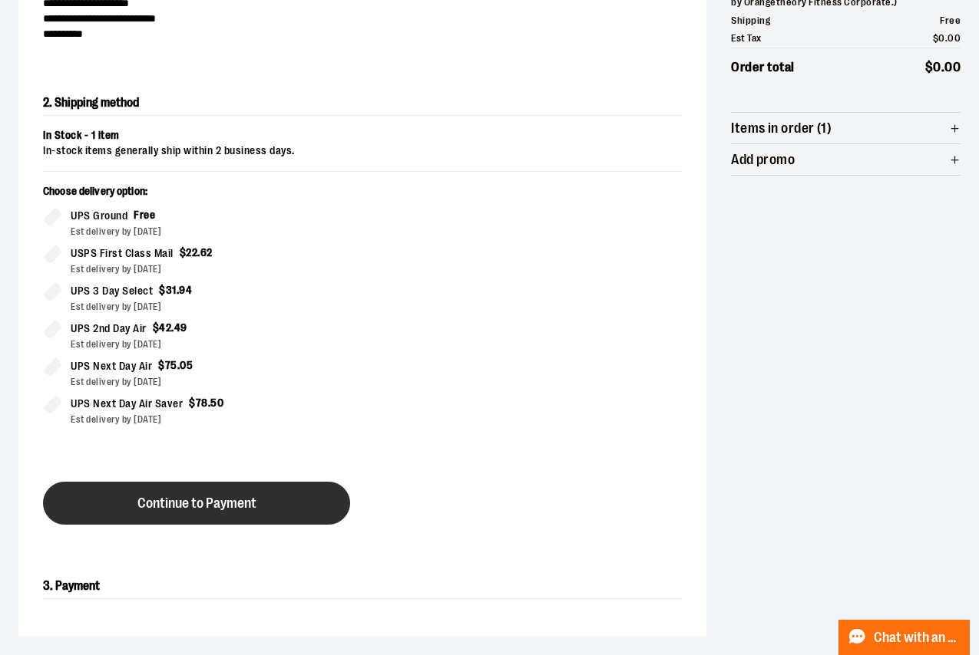
click at [211, 499] on span "Continue to Payment" at bounding box center [196, 504] width 119 height 15
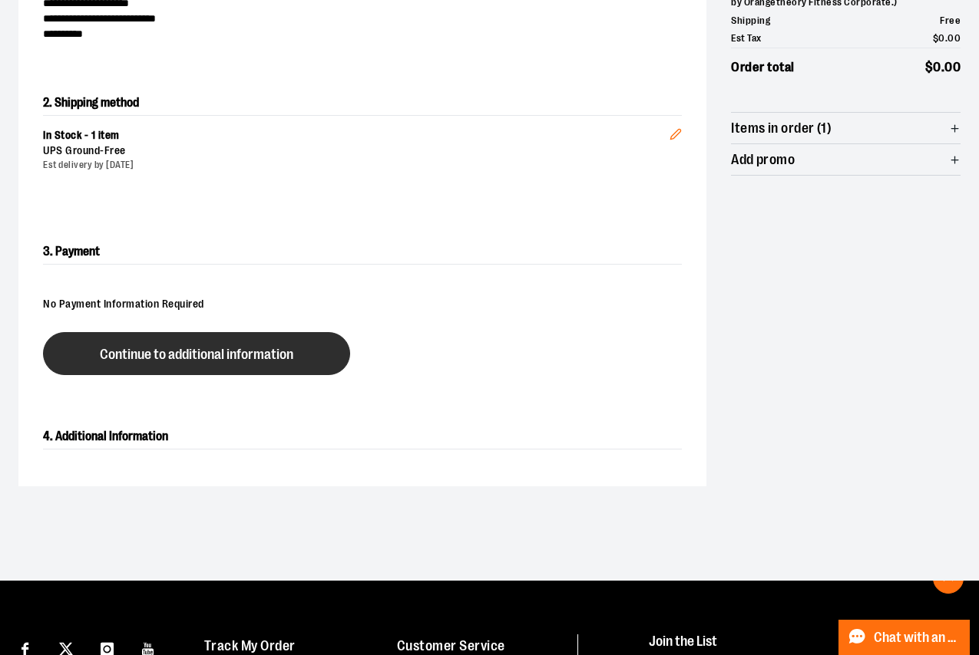
click at [210, 357] on span "Continue to additional information" at bounding box center [196, 355] width 193 height 15
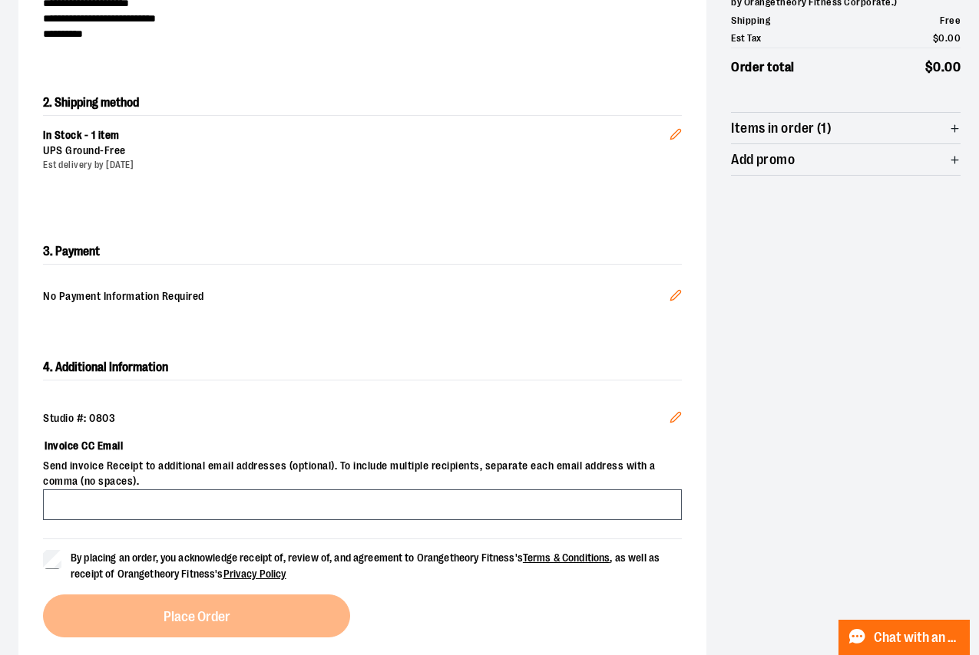
click at [152, 226] on div "3. Payment No Payment Information Required Edit" at bounding box center [362, 273] width 688 height 116
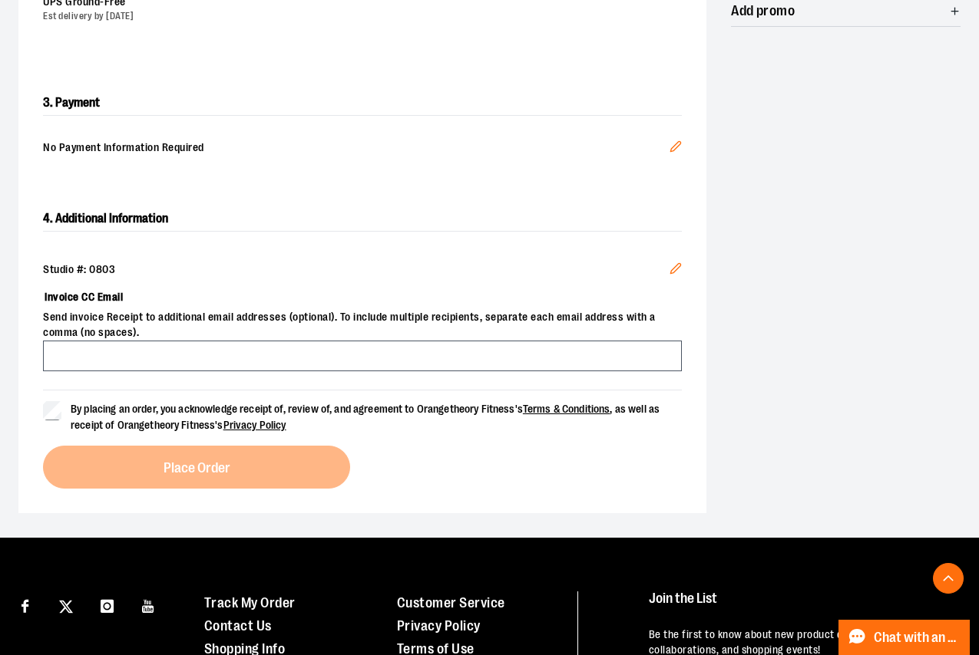
scroll to position [415, 0]
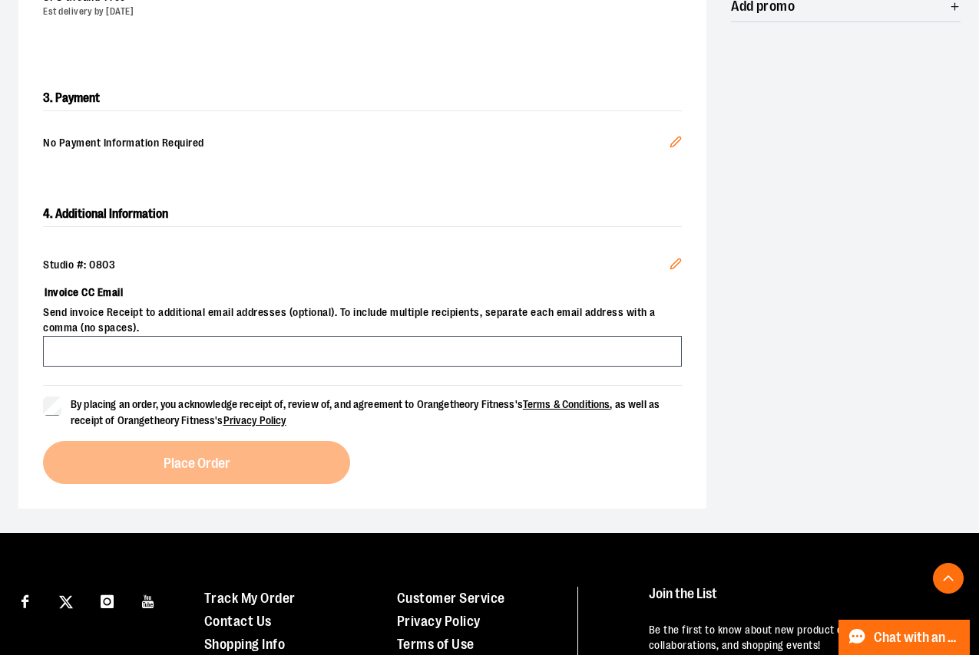
click at [130, 401] on span "By placing an order, you acknowledge receipt of, review of, and agreement to Or…" at bounding box center [365, 412] width 589 height 28
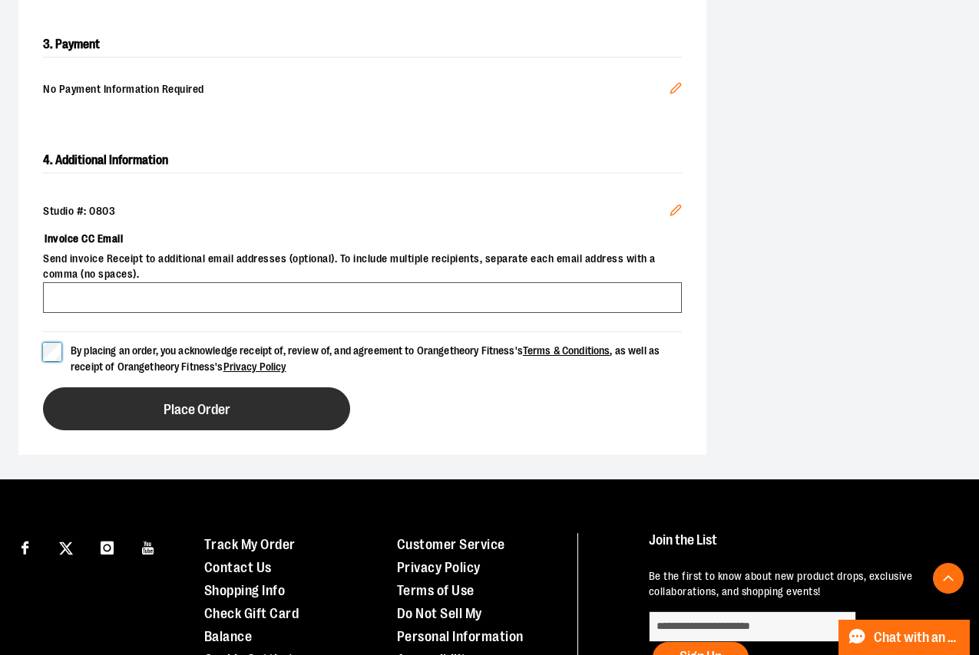
scroll to position [569, 0]
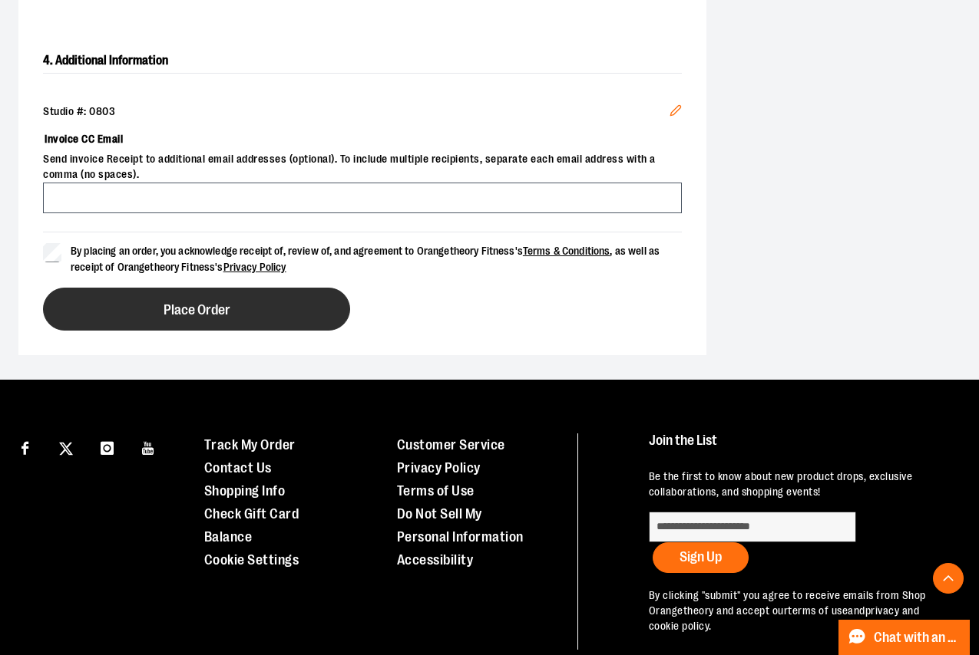
click at [193, 312] on span "Place Order" at bounding box center [196, 310] width 67 height 15
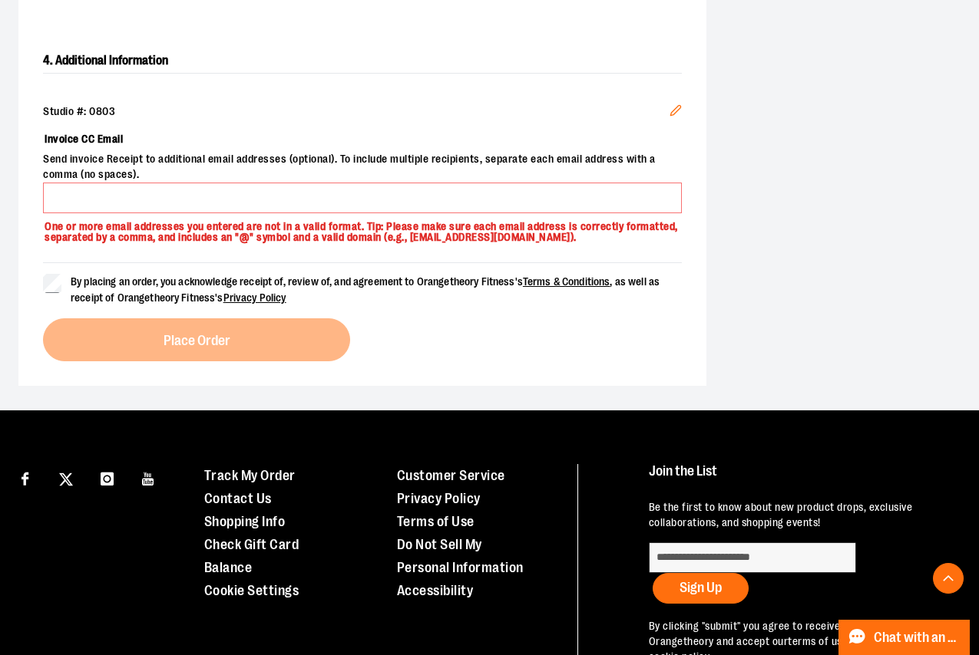
click at [154, 119] on div "Studio #: 0803 Edit Invoice CC Email Send invoice Receipt to additional email a…" at bounding box center [362, 174] width 639 height 140
click at [117, 132] on label "Invoice CC Email" at bounding box center [362, 139] width 639 height 26
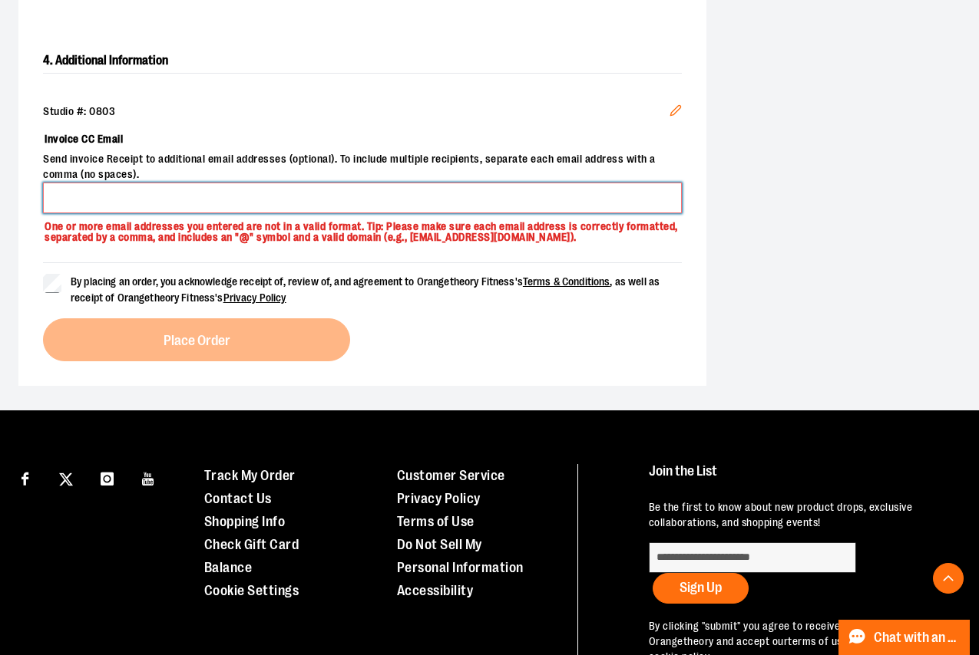
click at [117, 183] on input "Invoice CC Email" at bounding box center [362, 198] width 639 height 31
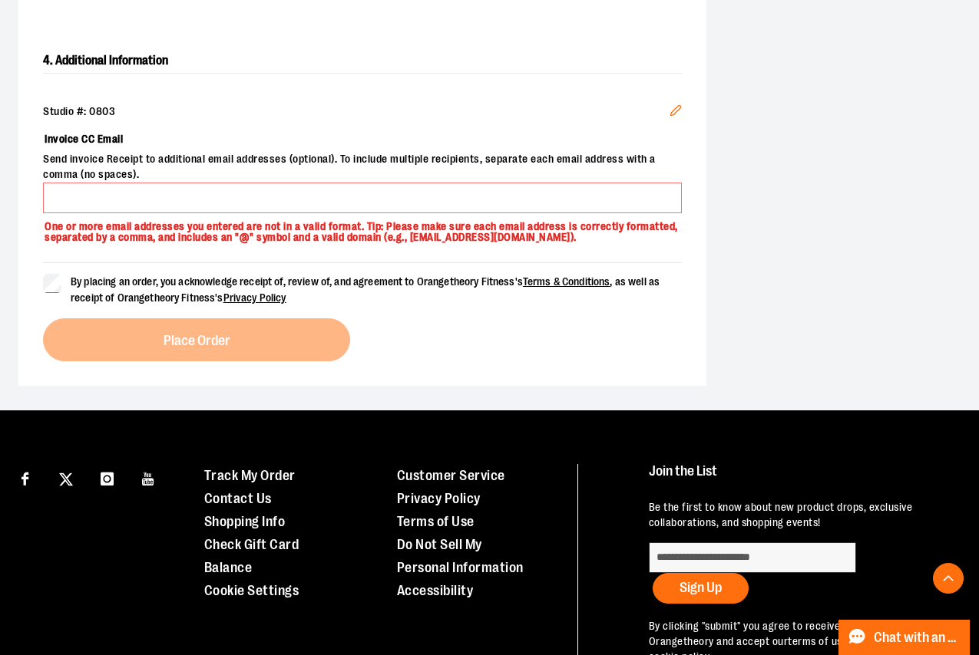
click at [672, 114] on icon "Edit" at bounding box center [676, 111] width 10 height 10
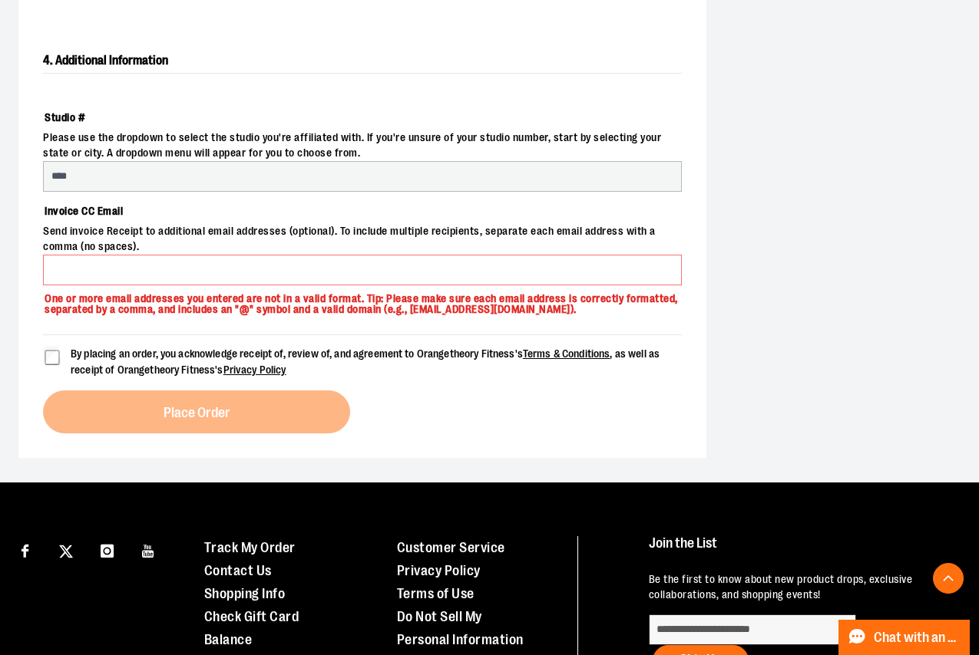
select select "***"
select select "********"
select select "*****"
select select "****"
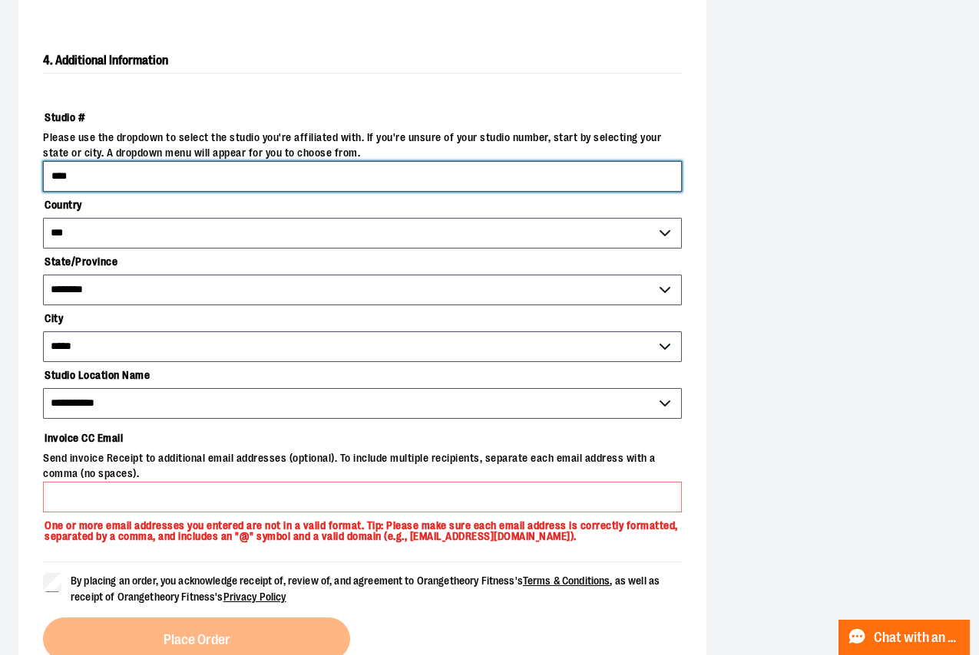
click at [181, 163] on input "****" at bounding box center [362, 176] width 639 height 31
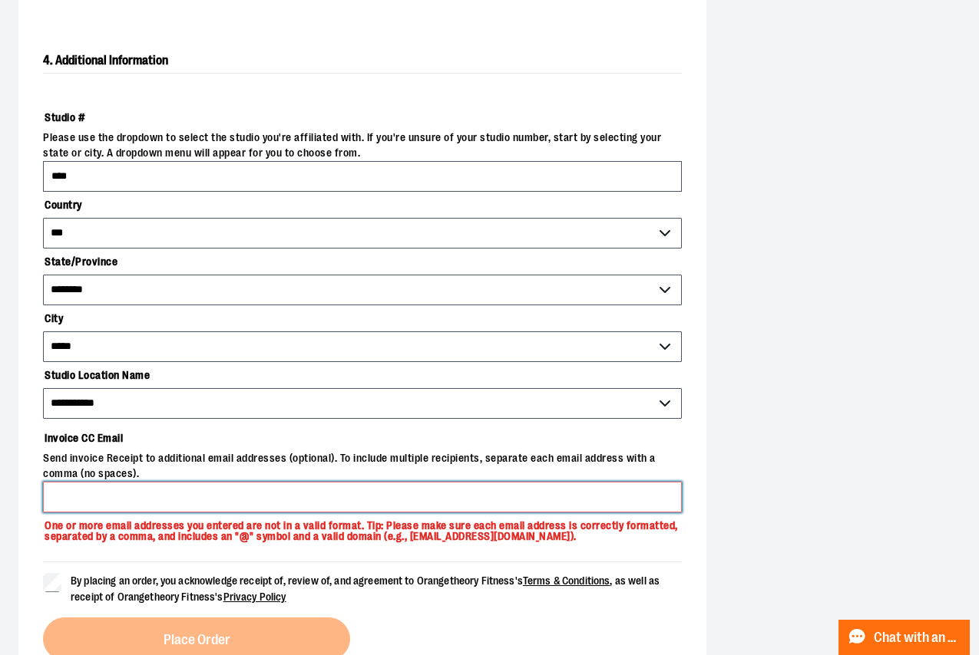
click at [160, 489] on input "Invoice CC Email" at bounding box center [362, 497] width 639 height 31
type input "**********"
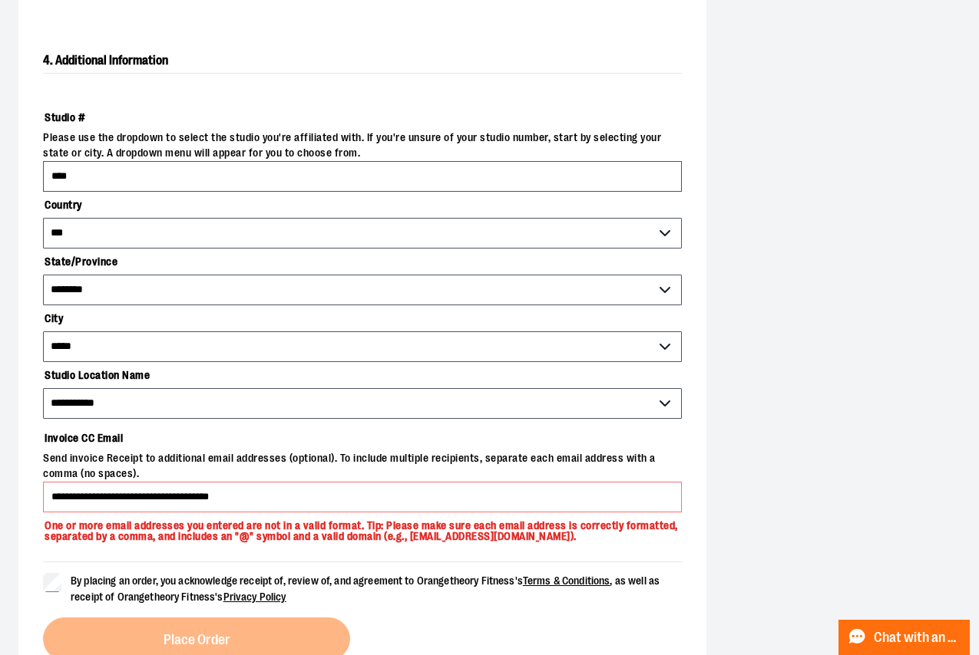
click at [172, 126] on label "Studio #" at bounding box center [362, 117] width 639 height 26
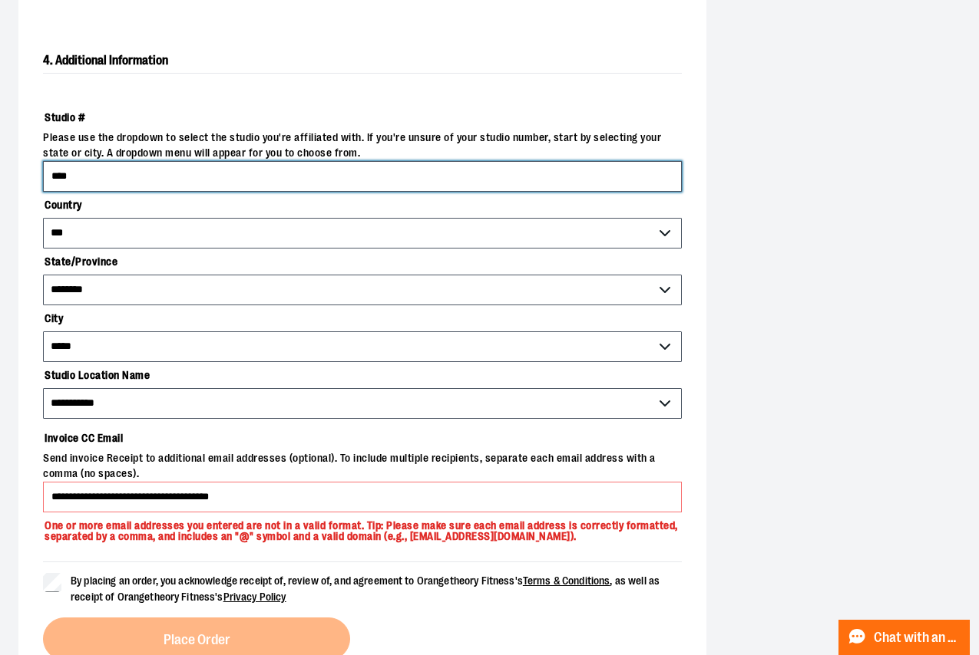
click at [172, 161] on input "****" at bounding box center [362, 176] width 639 height 31
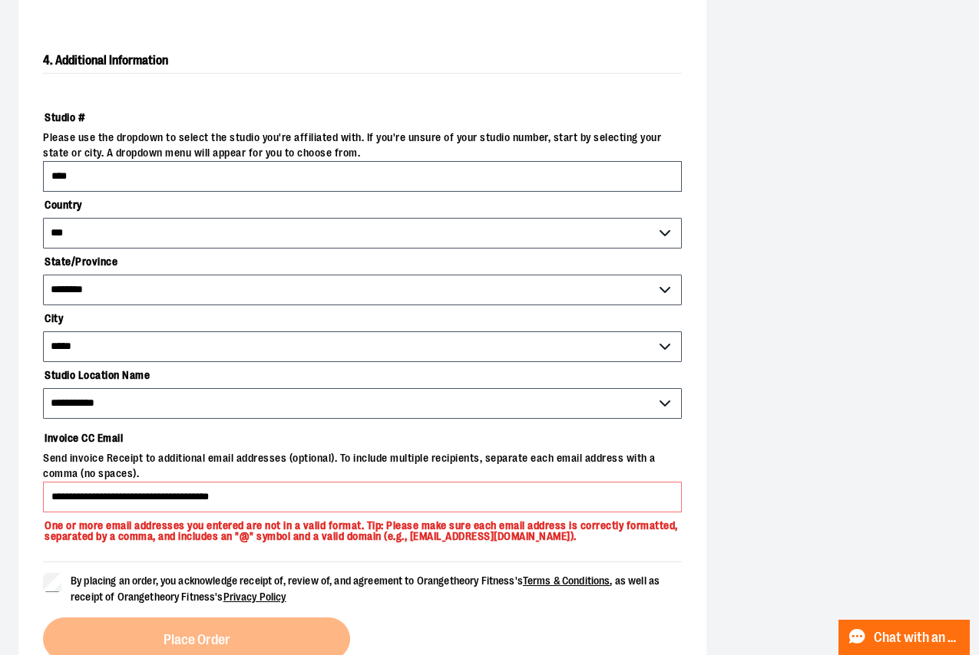
click at [827, 468] on div "**********" at bounding box center [489, 141] width 942 height 1090
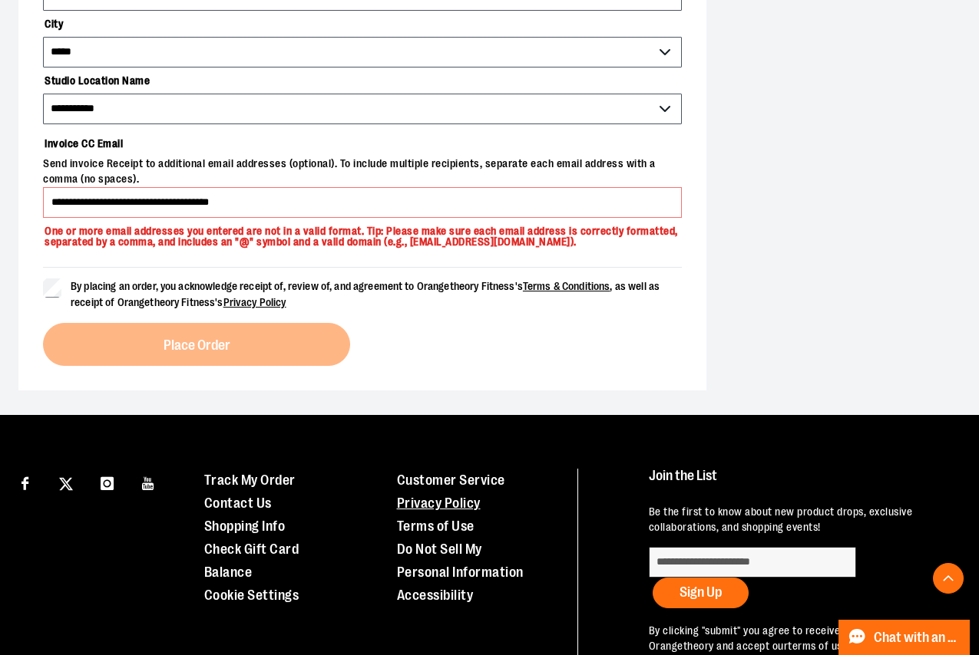
scroll to position [876, 0]
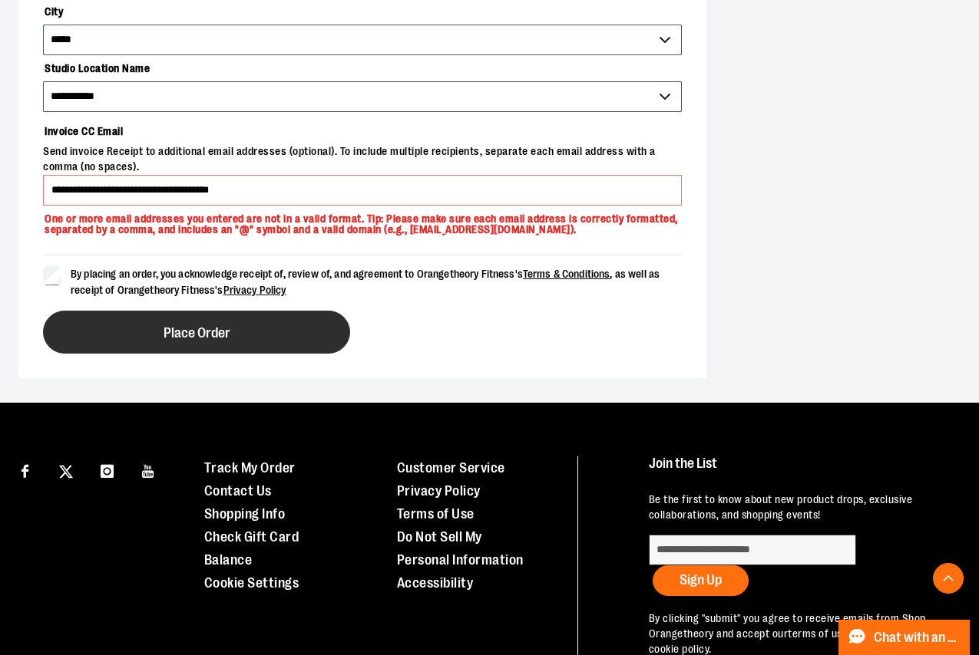
click at [157, 327] on button "Place Order" at bounding box center [196, 332] width 307 height 43
